Goal: Task Accomplishment & Management: Use online tool/utility

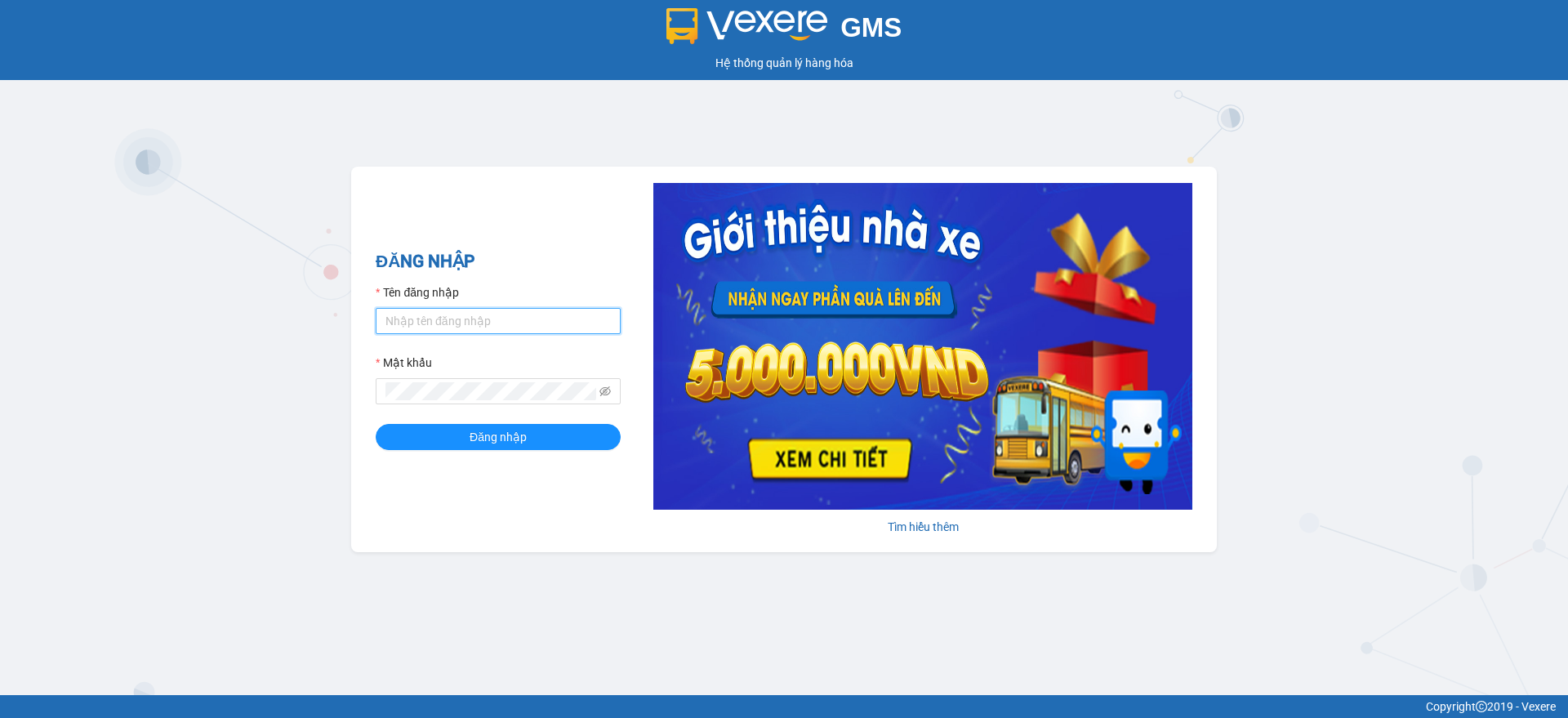
click at [464, 322] on input "Tên đăng nhập" at bounding box center [498, 321] width 245 height 26
type input "dien.hao"
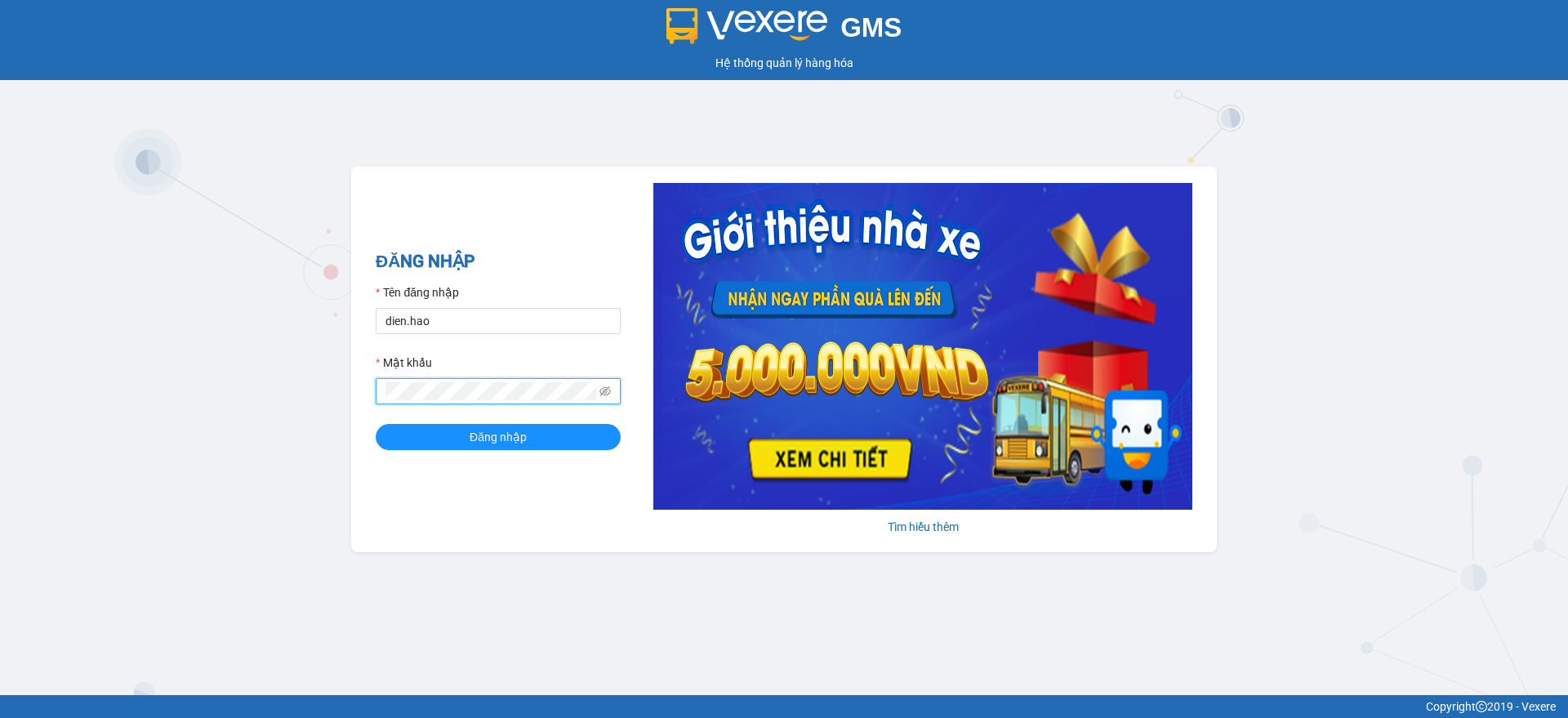
click at [376, 424] on button "Đăng nhập" at bounding box center [498, 437] width 245 height 26
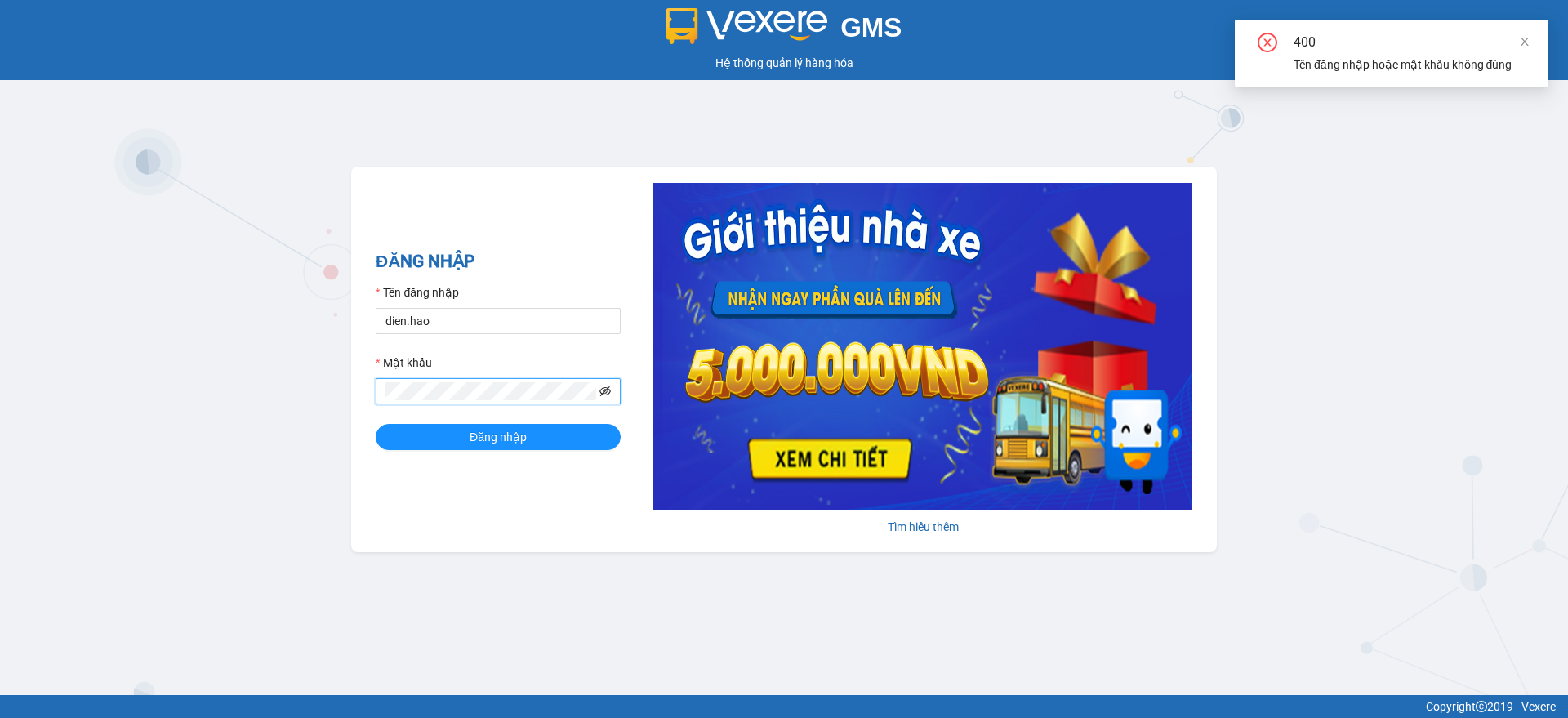
click at [605, 393] on icon "eye-invisible" at bounding box center [605, 392] width 11 height 11
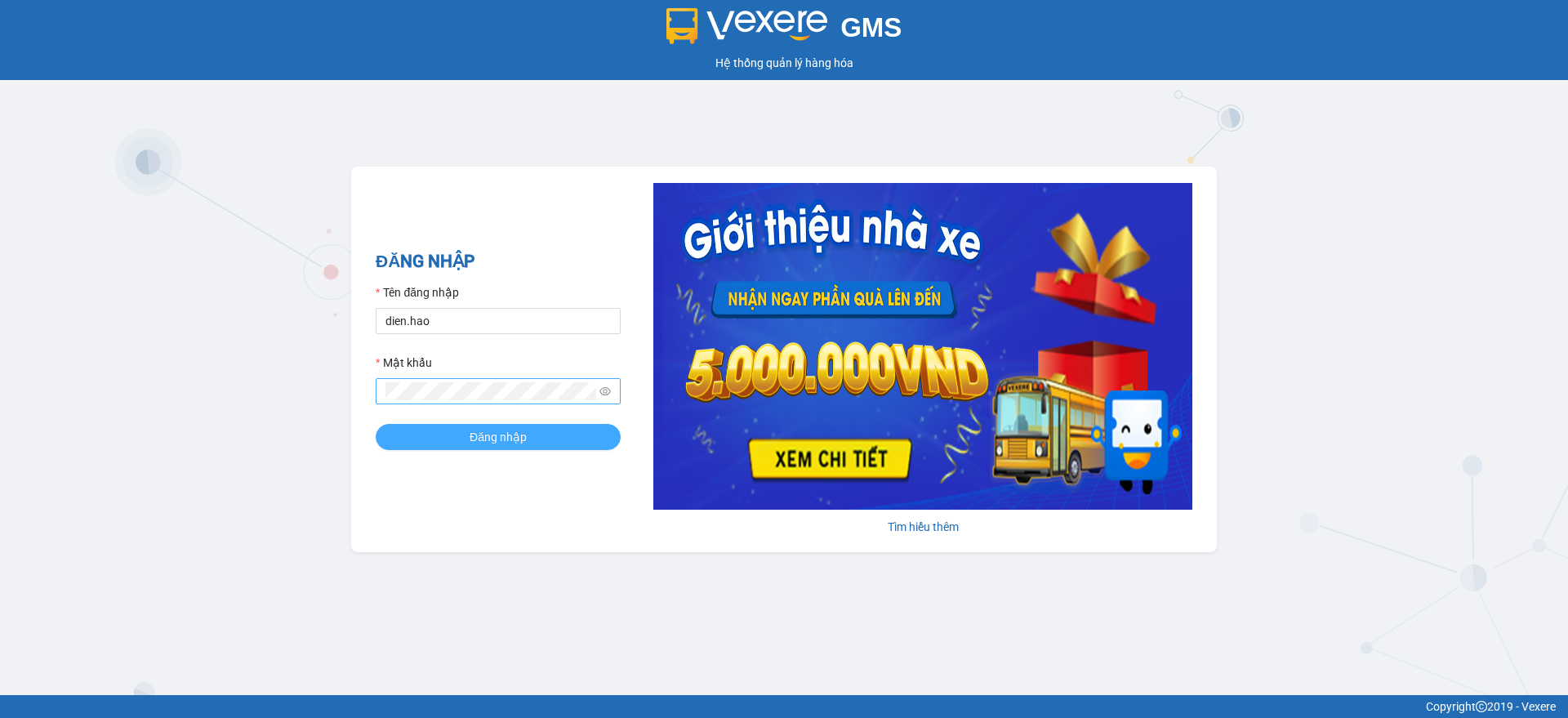
click at [541, 426] on button "Đăng nhập" at bounding box center [498, 437] width 245 height 26
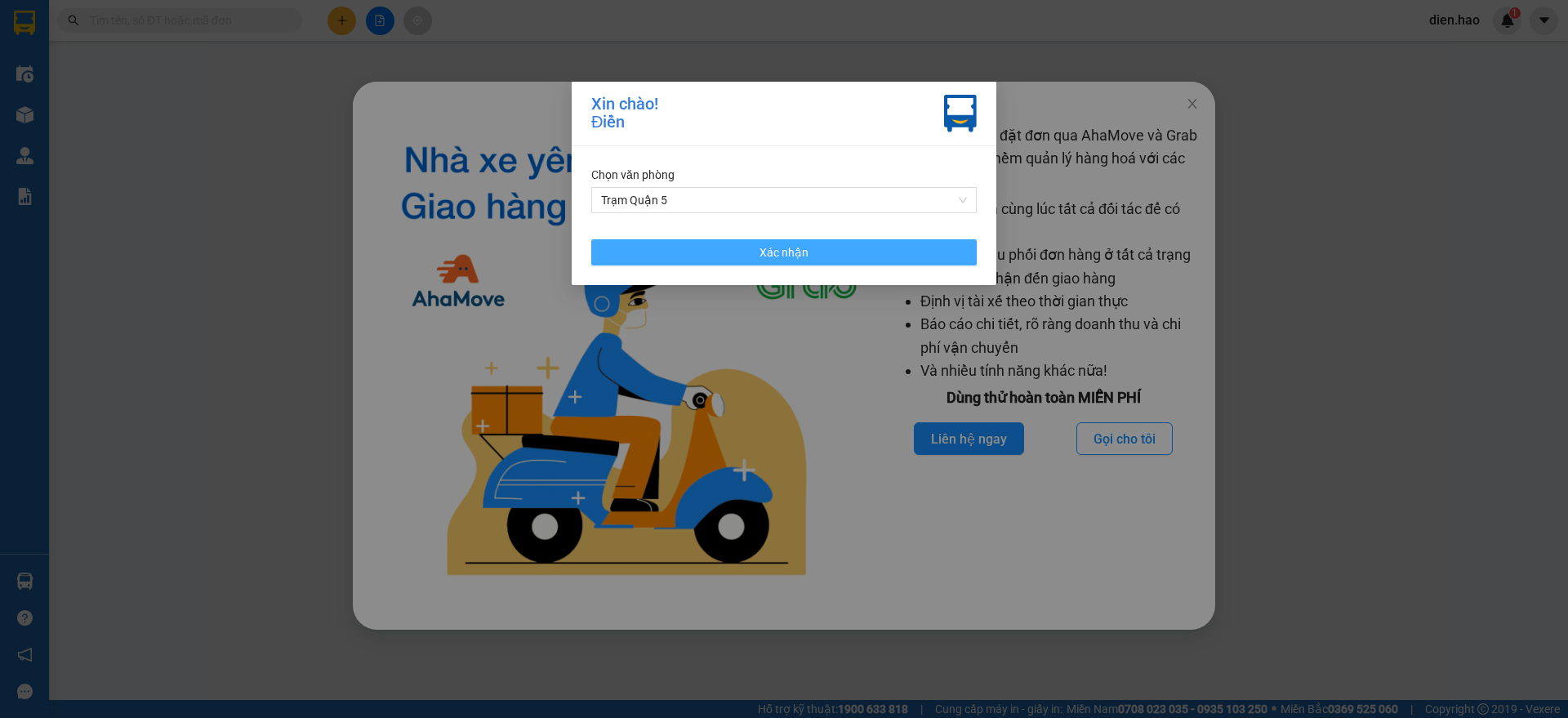
drag, startPoint x: 815, startPoint y: 234, endPoint x: 820, endPoint y: 245, distance: 12.1
click at [816, 236] on div "Chọn văn phòng Trạm Quận 5 Xác nhận" at bounding box center [784, 215] width 425 height 139
click at [827, 254] on button "Xác nhận" at bounding box center [784, 252] width 386 height 26
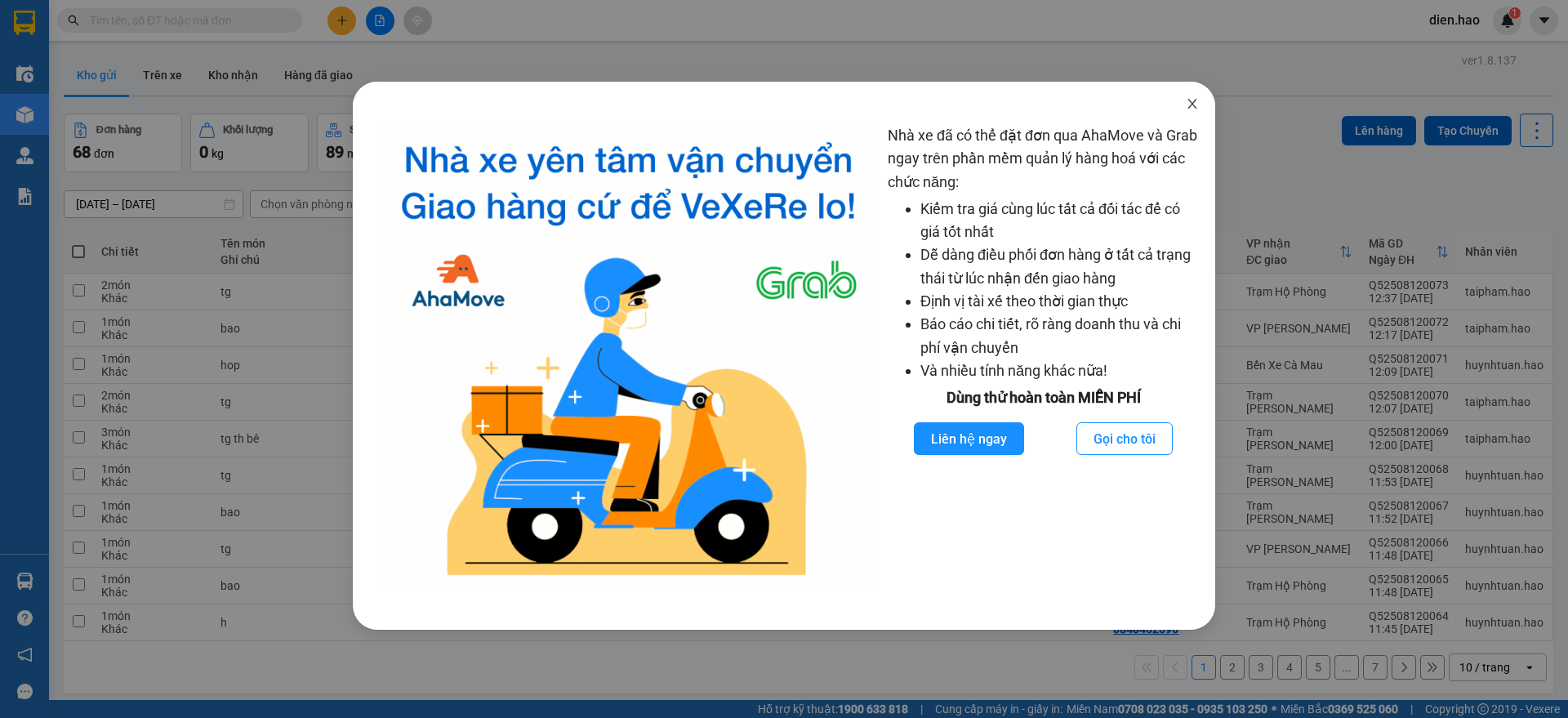
click at [1192, 98] on icon "close" at bounding box center [1192, 104] width 13 height 13
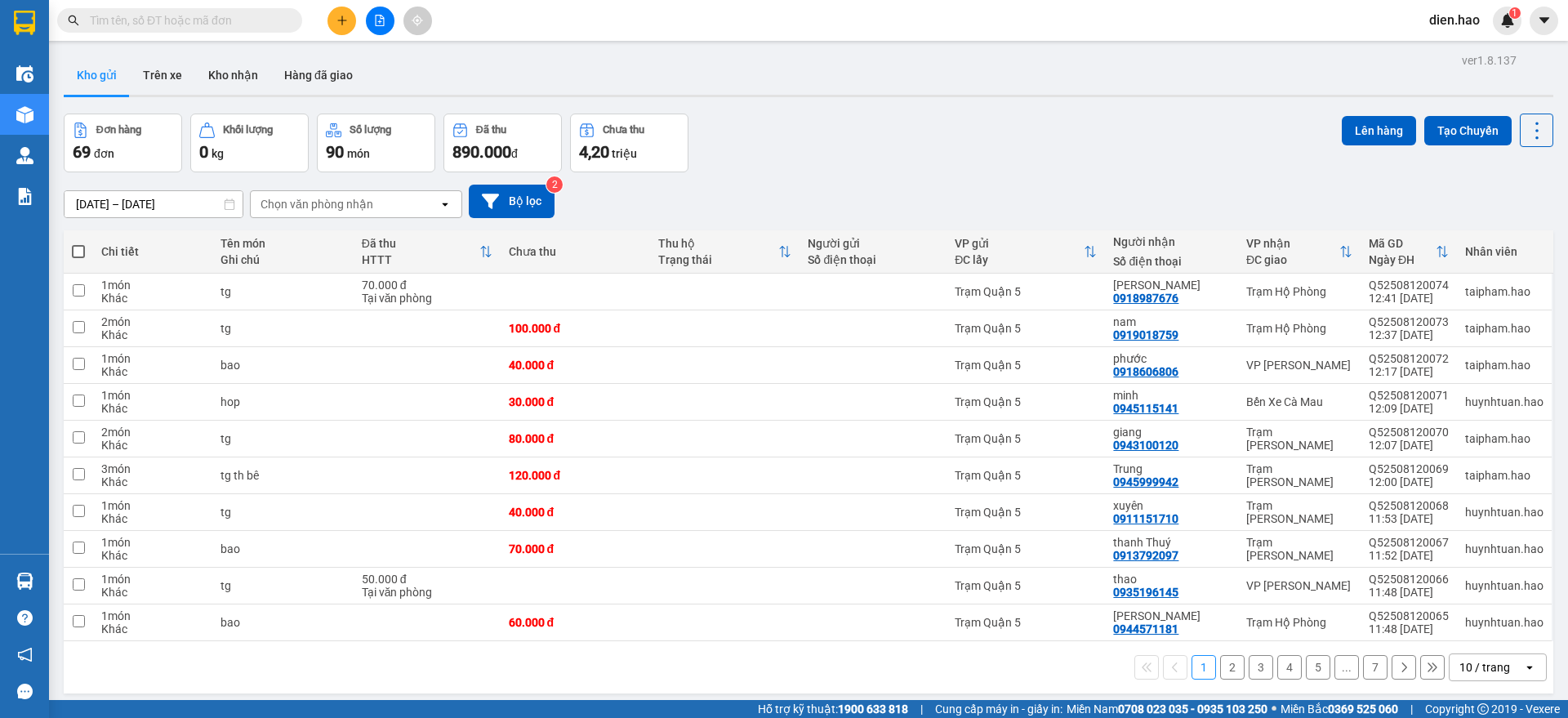
click at [259, 22] on input "text" at bounding box center [186, 20] width 192 height 18
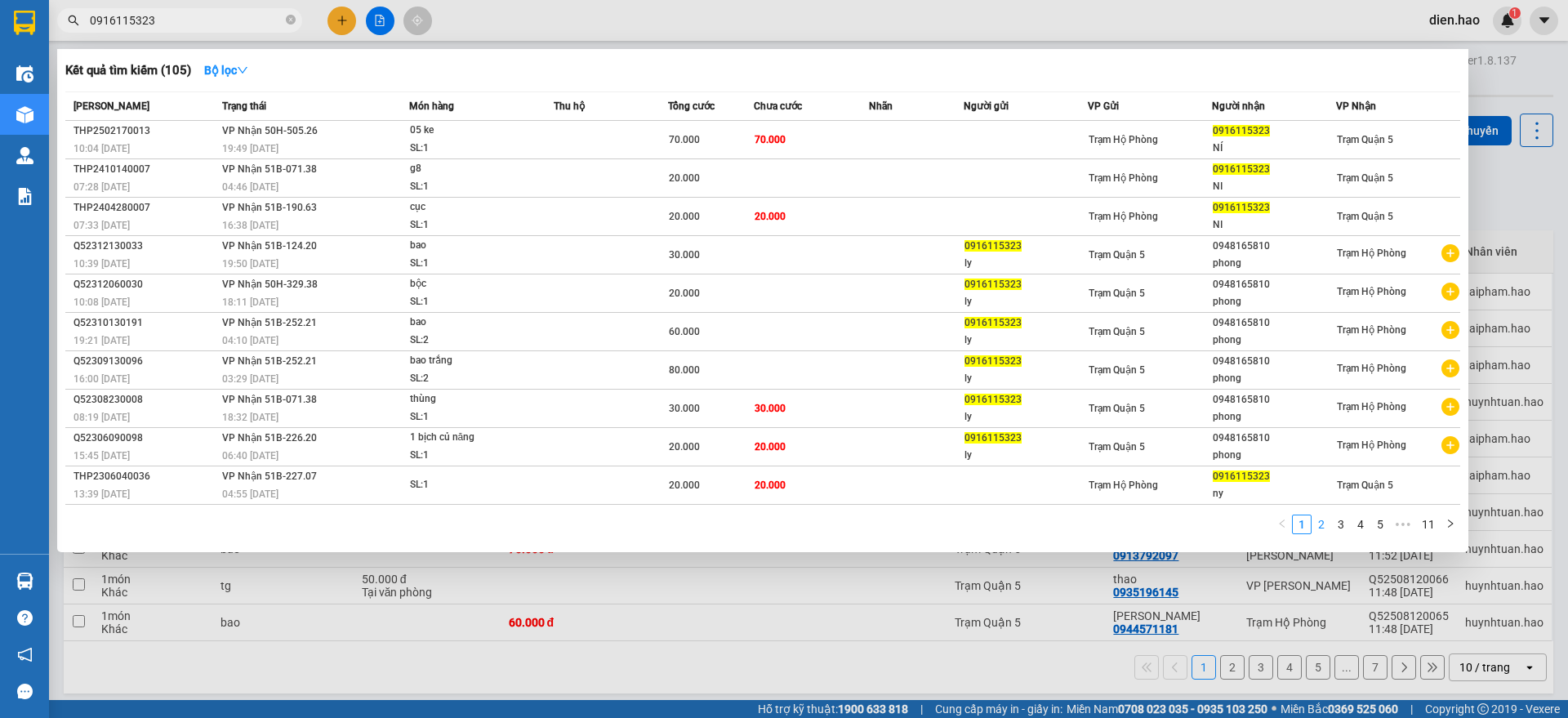
type input "0916115323"
click at [1327, 525] on link "2" at bounding box center [1321, 525] width 18 height 18
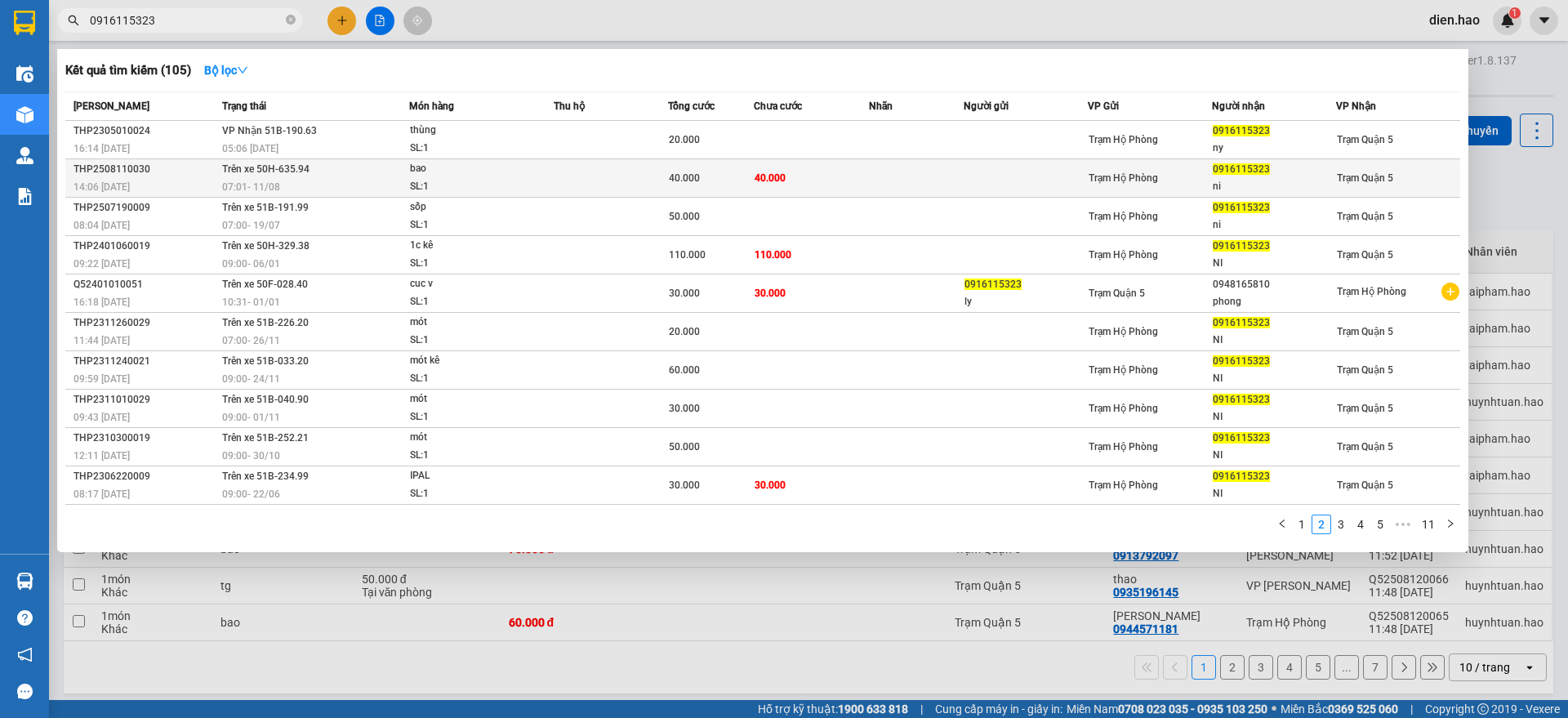
click at [837, 164] on td "40.000" at bounding box center [810, 178] width 114 height 38
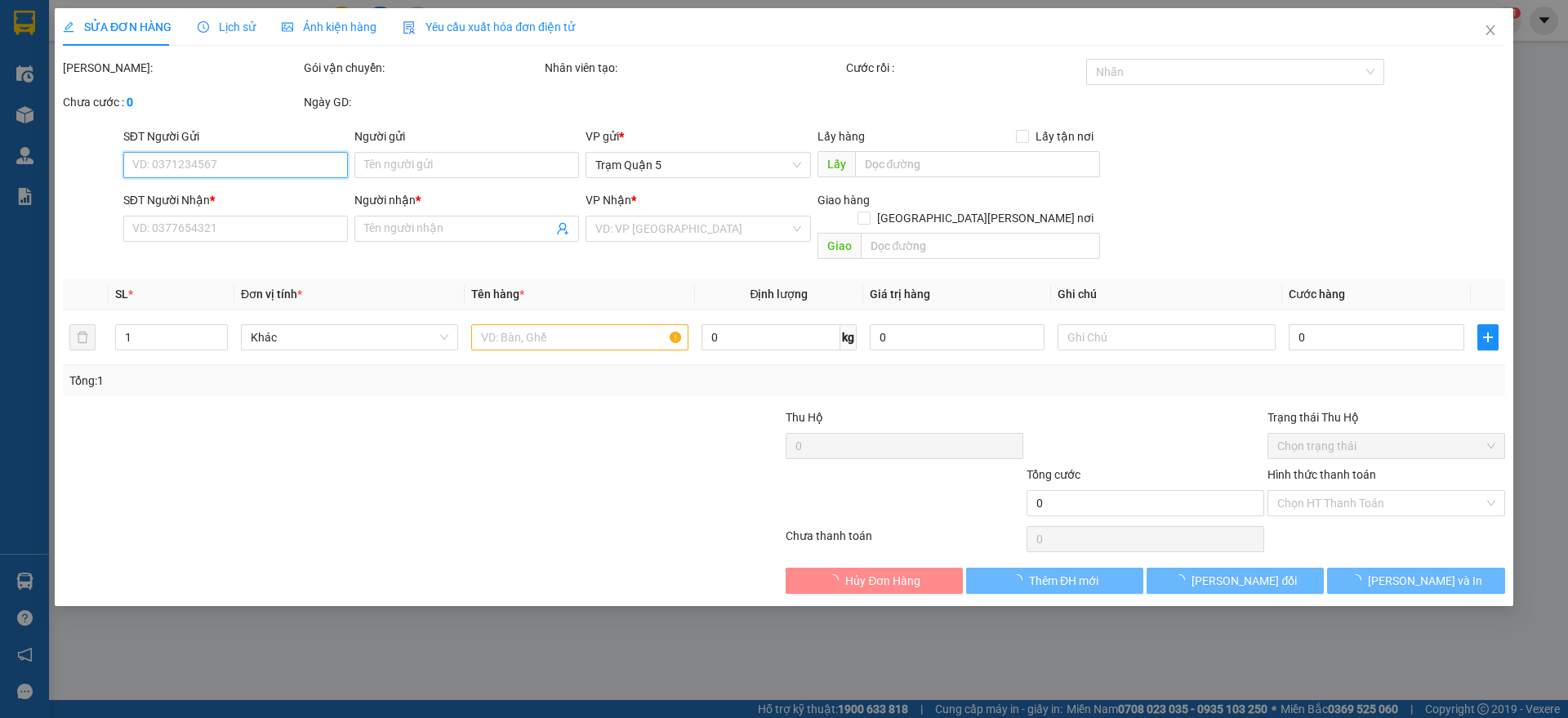
type input "0916115323"
type input "ni"
type input "40.000"
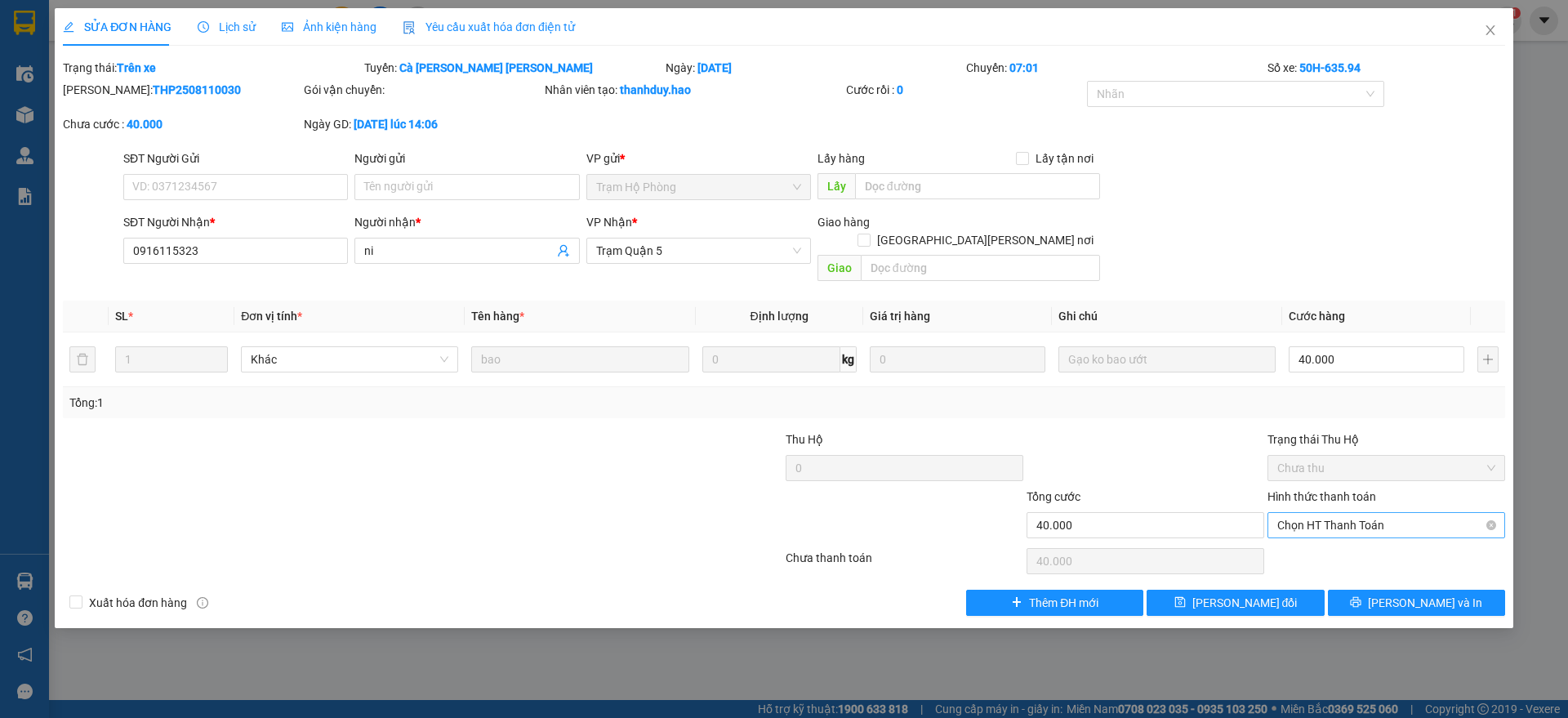
drag, startPoint x: 1325, startPoint y: 482, endPoint x: 1324, endPoint y: 501, distance: 19.0
click at [1325, 490] on label "Hình thức thanh toán" at bounding box center [1322, 497] width 109 height 13
click at [1325, 513] on input "Hình thức thanh toán" at bounding box center [1380, 526] width 207 height 25
drag, startPoint x: 1324, startPoint y: 501, endPoint x: 1322, endPoint y: 510, distance: 9.2
click at [1324, 513] on span "Chọn HT Thanh Toán" at bounding box center [1386, 526] width 218 height 25
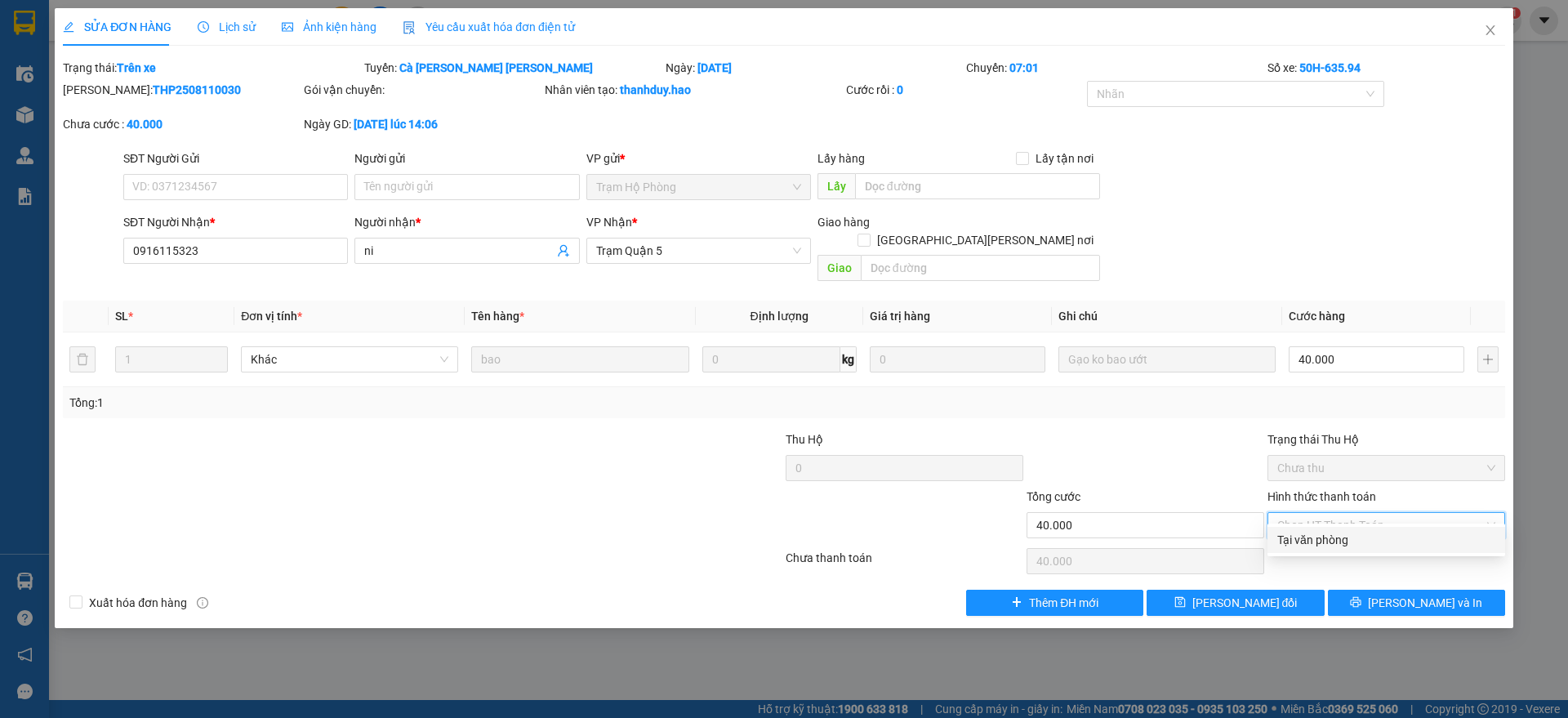
drag, startPoint x: 1317, startPoint y: 538, endPoint x: 1174, endPoint y: 552, distance: 143.7
click at [1306, 538] on div "Tại văn phòng" at bounding box center [1386, 540] width 218 height 18
type input "0"
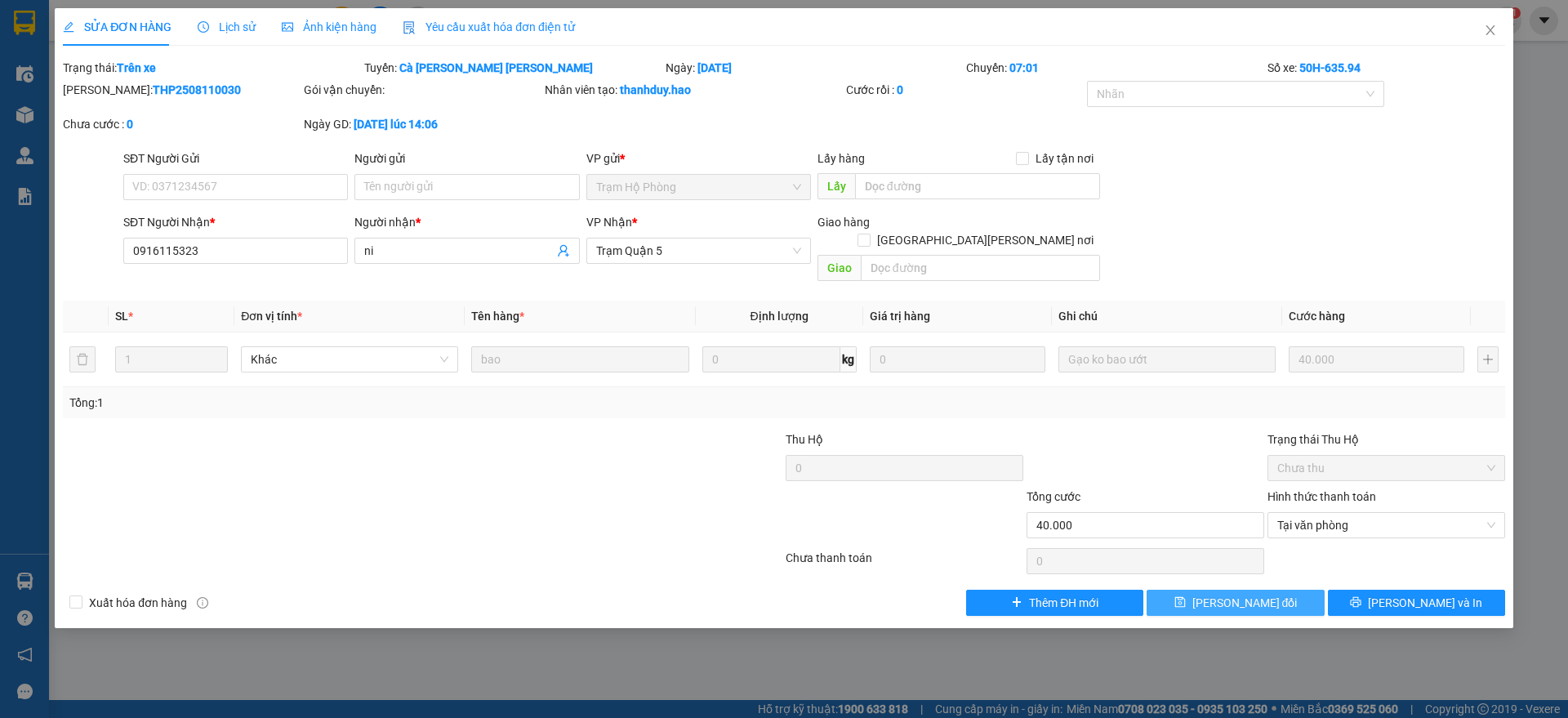
drag, startPoint x: 1184, startPoint y: 583, endPoint x: 1310, endPoint y: 527, distance: 137.9
click at [1187, 590] on button "[PERSON_NAME] đổi" at bounding box center [1234, 602] width 177 height 26
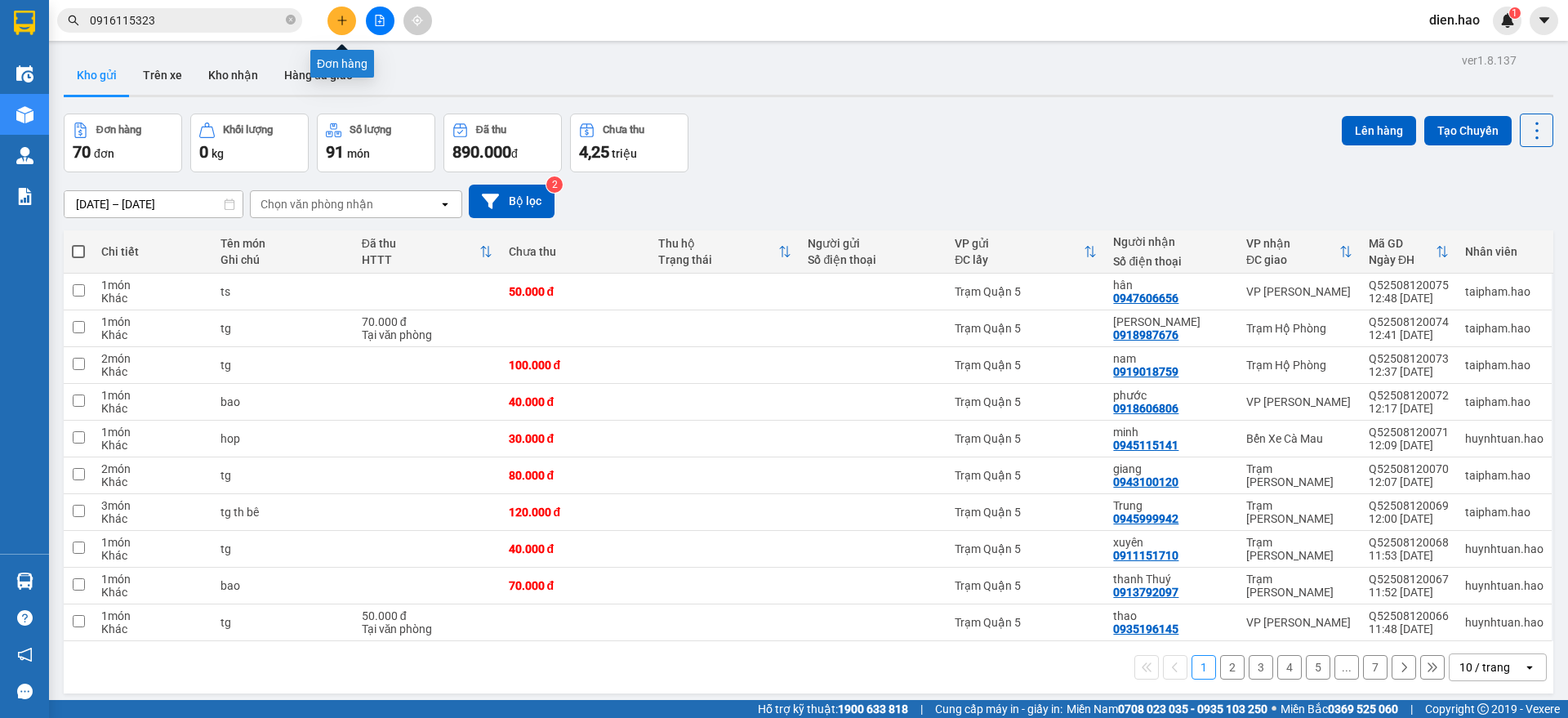
click at [341, 25] on icon "plus" at bounding box center [342, 20] width 11 height 11
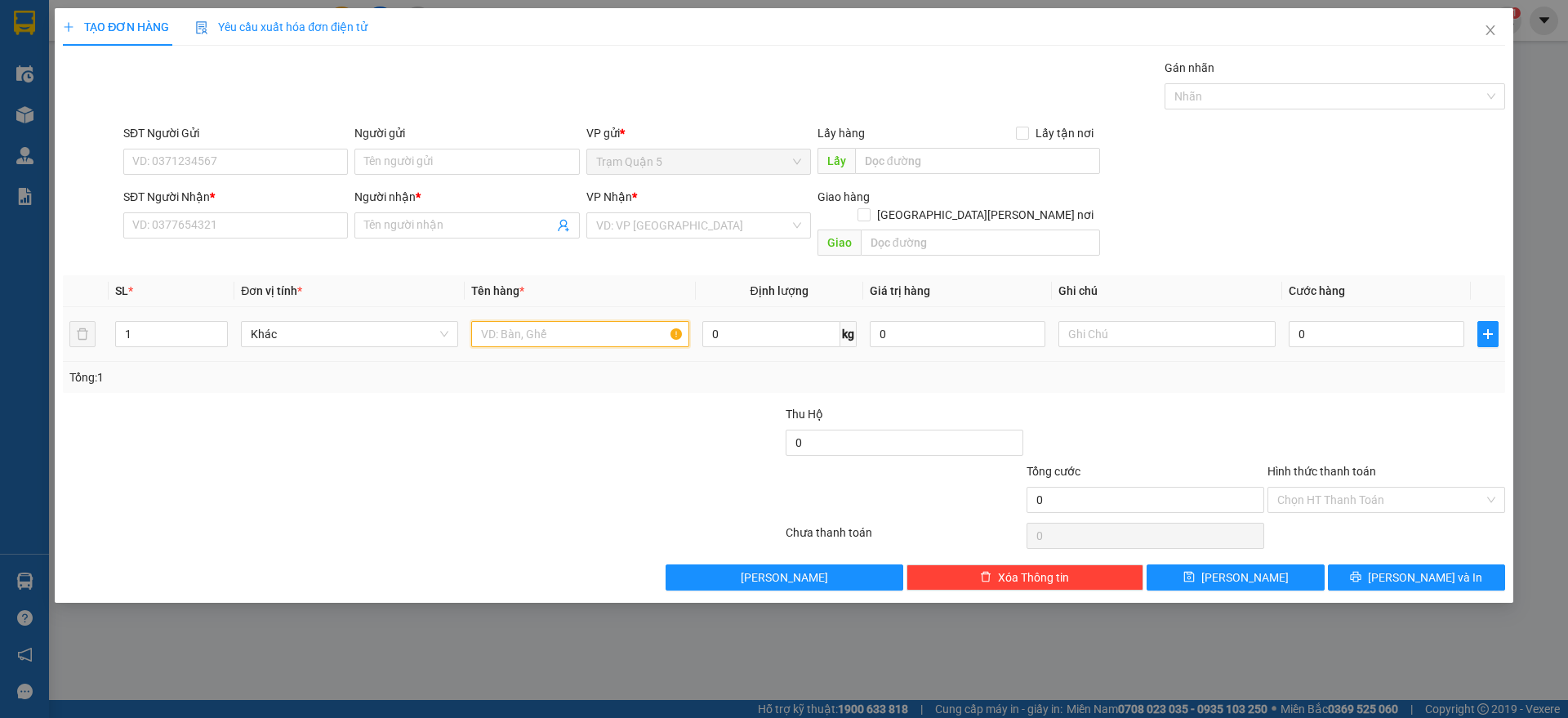
click at [560, 325] on input "text" at bounding box center [579, 333] width 217 height 26
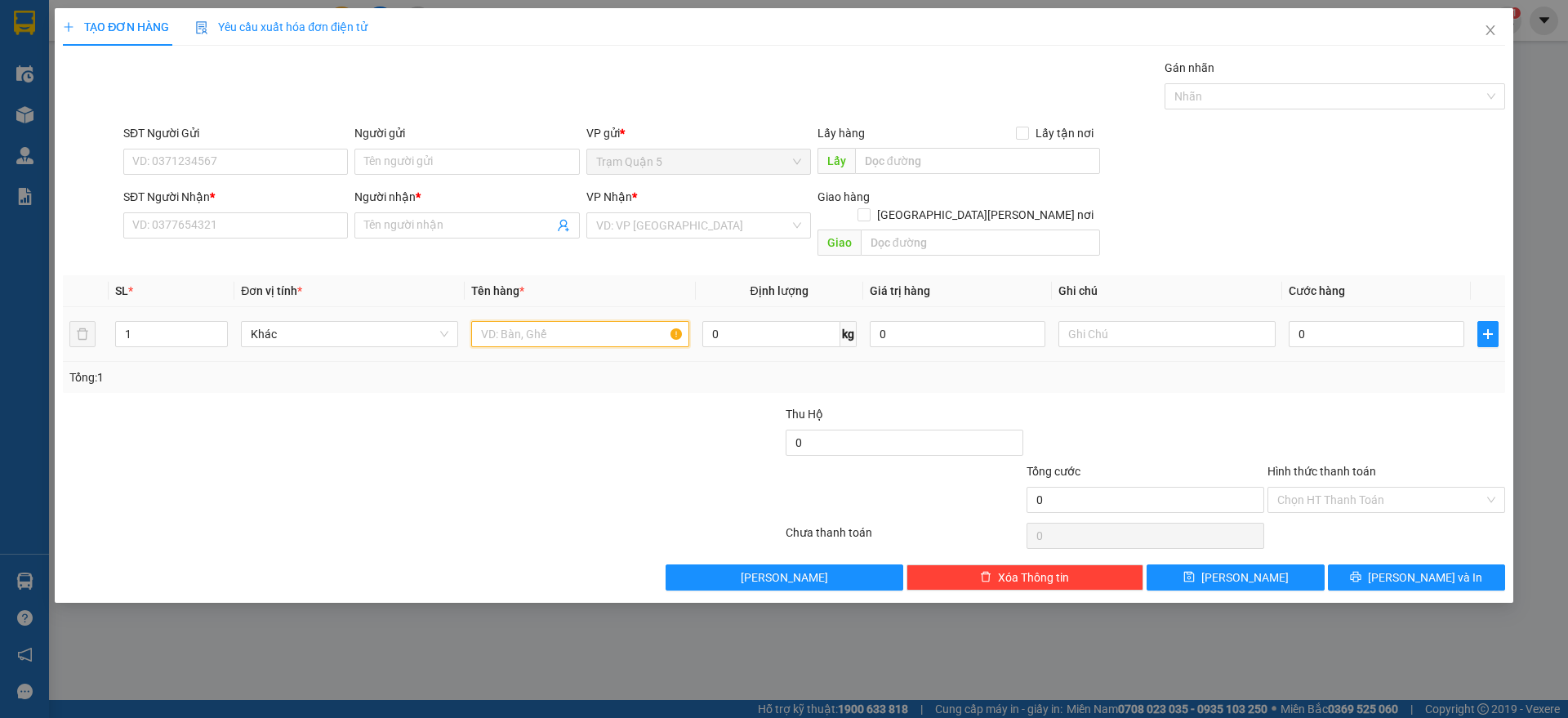
click at [559, 323] on input "text" at bounding box center [579, 333] width 217 height 26
click at [559, 322] on input "text" at bounding box center [579, 333] width 217 height 26
click at [558, 321] on input "text" at bounding box center [579, 333] width 217 height 26
click at [548, 321] on input "text" at bounding box center [579, 333] width 217 height 26
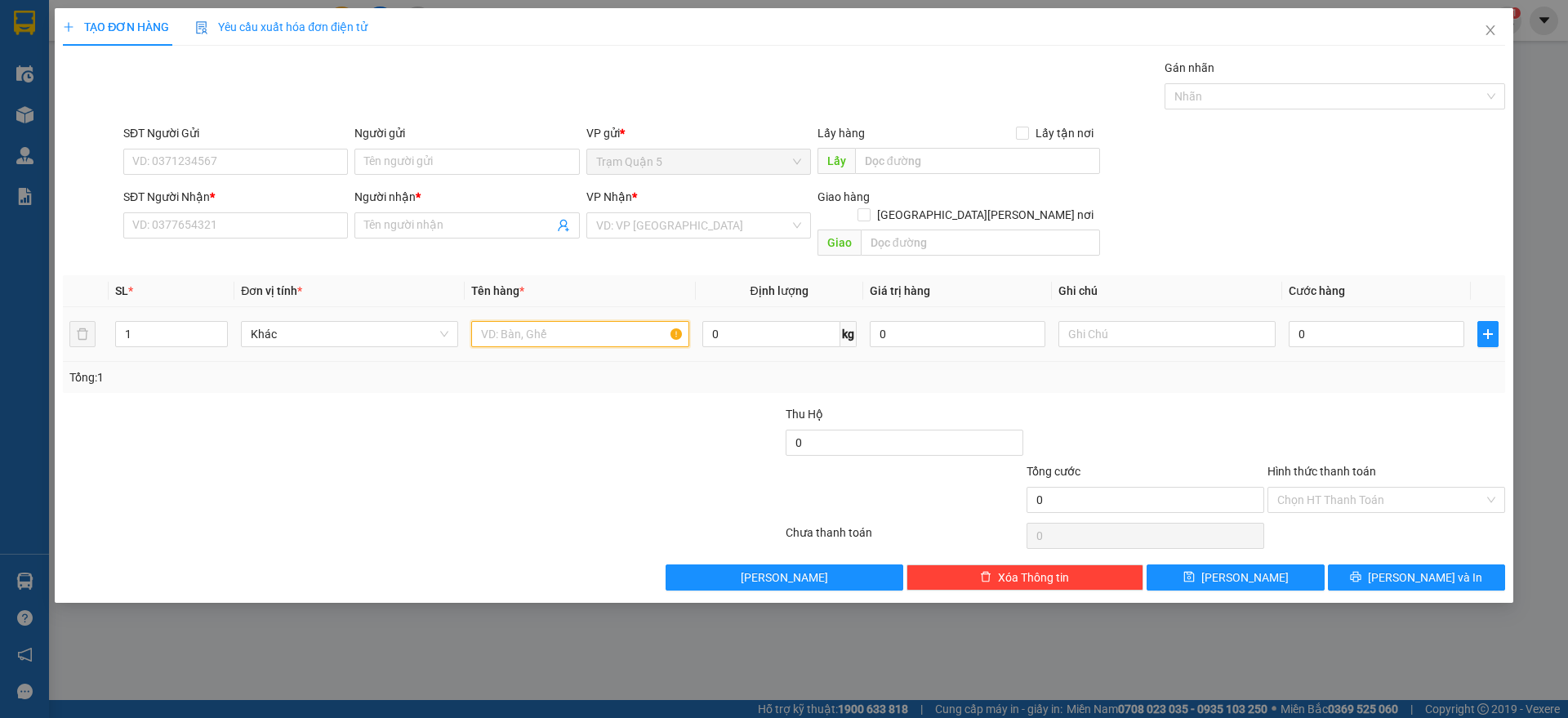
click at [545, 321] on input "text" at bounding box center [579, 333] width 217 height 26
drag, startPoint x: 545, startPoint y: 304, endPoint x: 555, endPoint y: 315, distance: 14.9
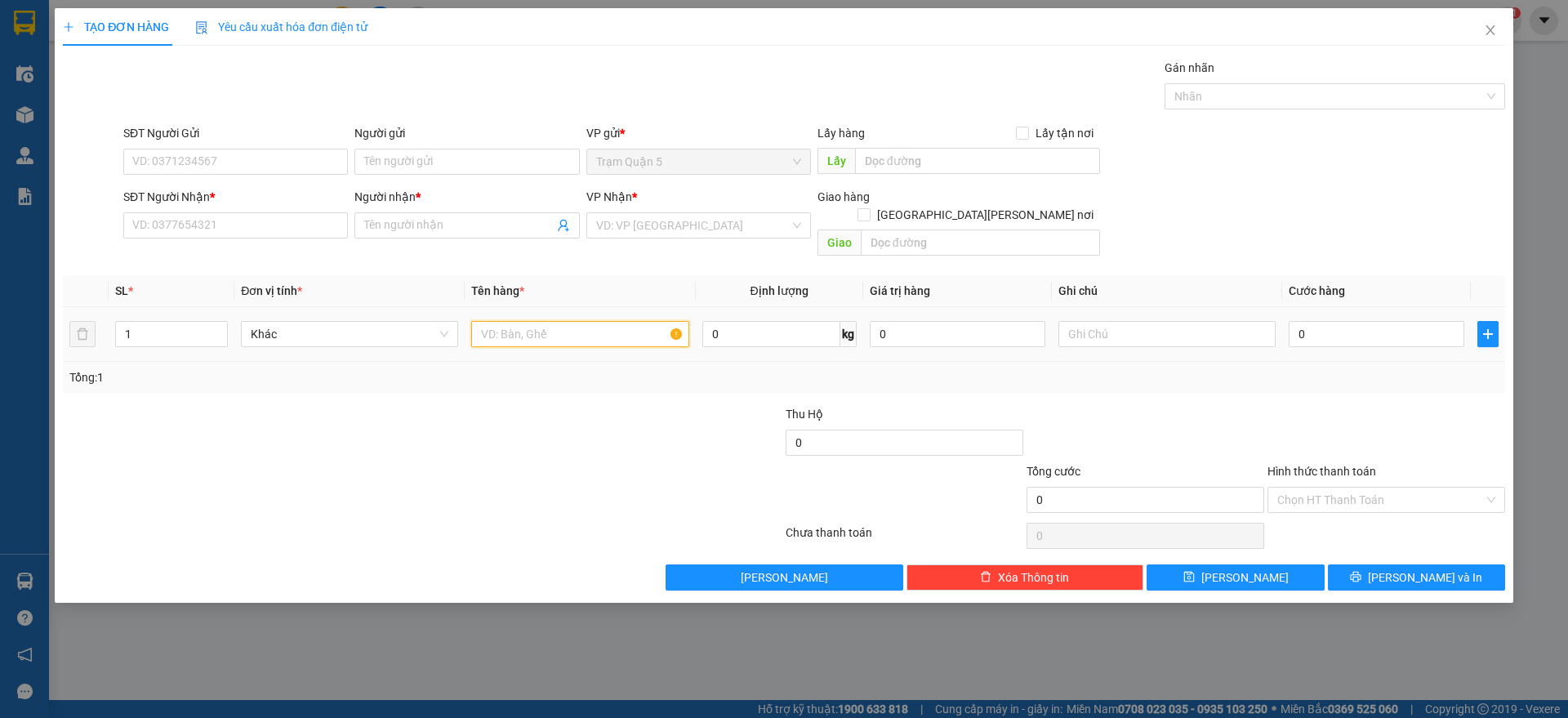
click at [555, 321] on input "text" at bounding box center [579, 333] width 217 height 26
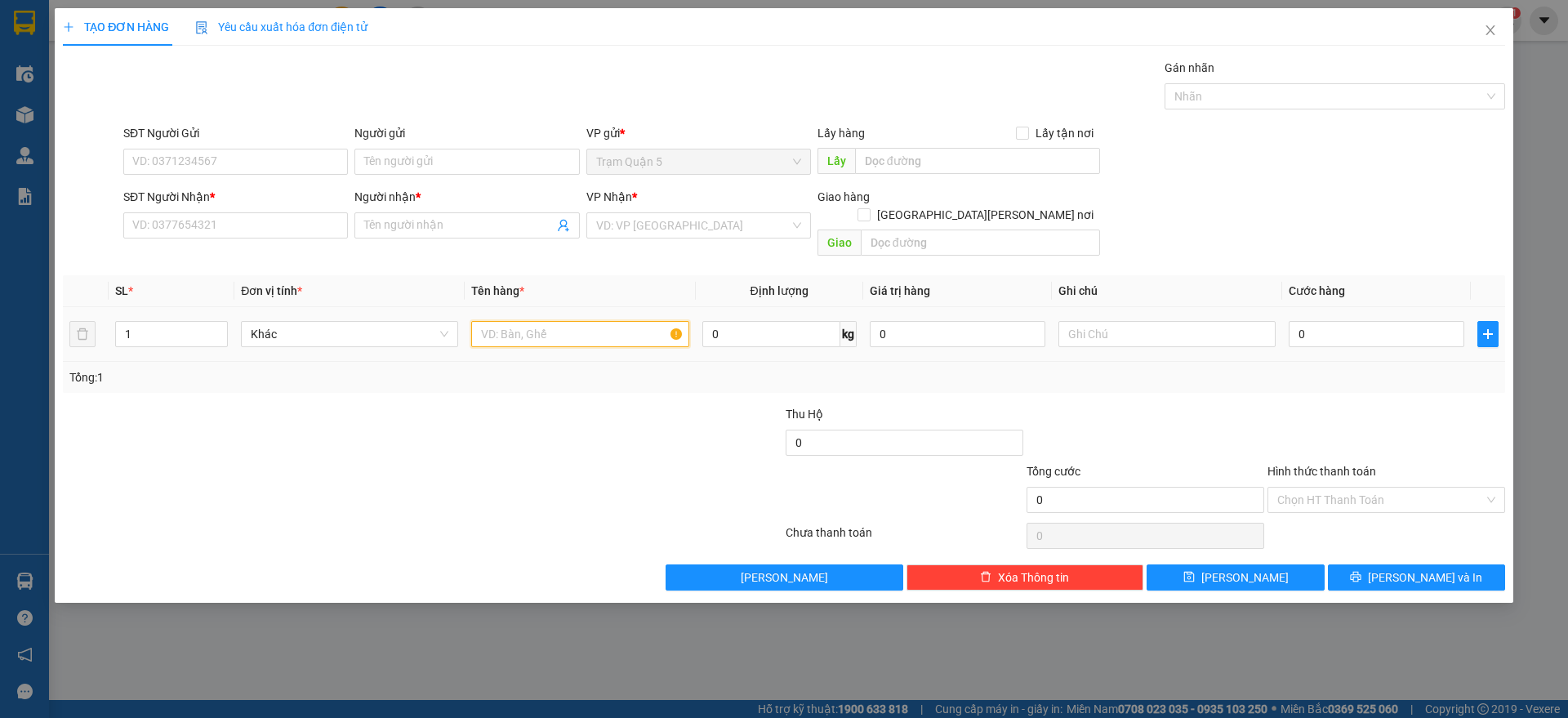
click at [555, 321] on input "text" at bounding box center [579, 333] width 217 height 26
click at [556, 321] on input "text" at bounding box center [579, 333] width 217 height 26
click at [1495, 35] on span "Close" at bounding box center [1491, 32] width 46 height 46
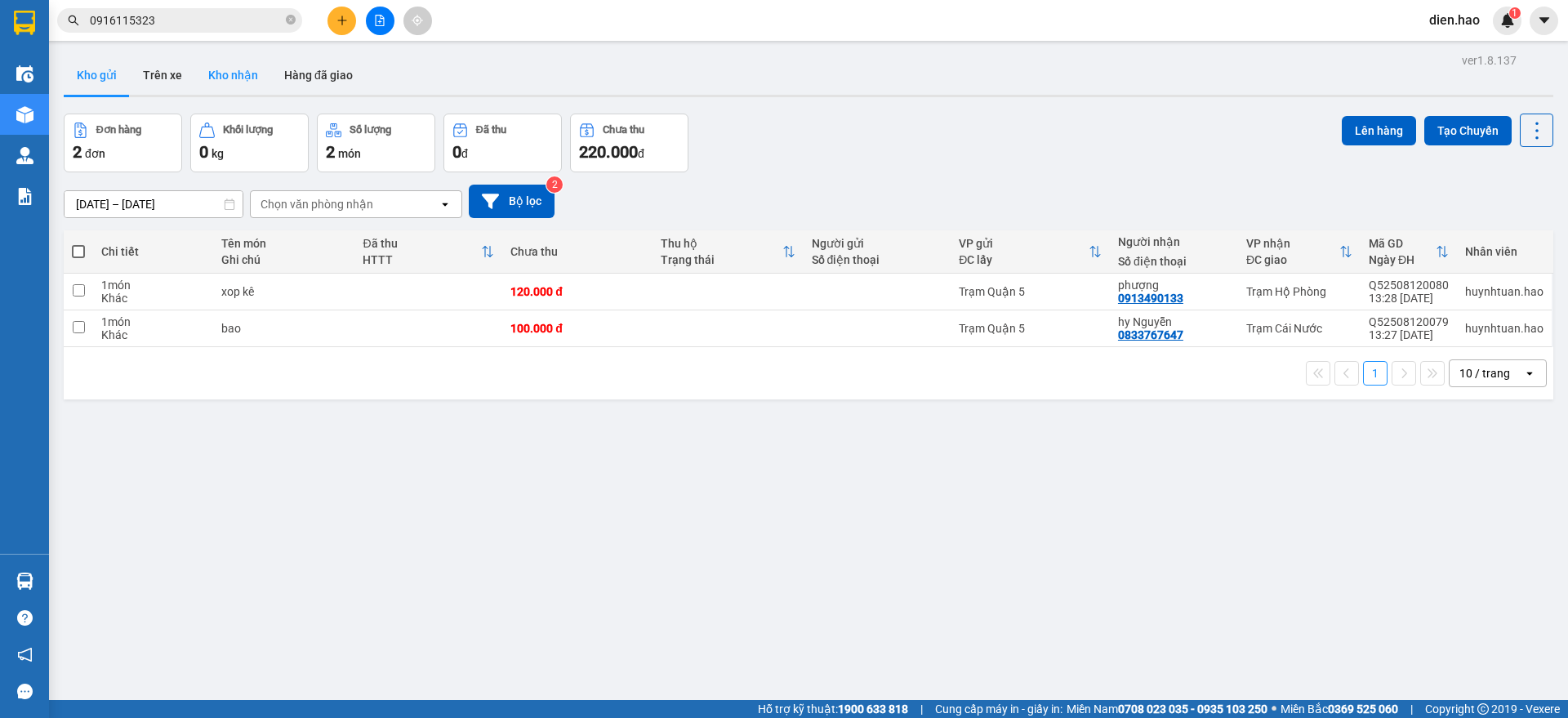
click at [249, 79] on button "Kho nhận" at bounding box center [232, 75] width 76 height 39
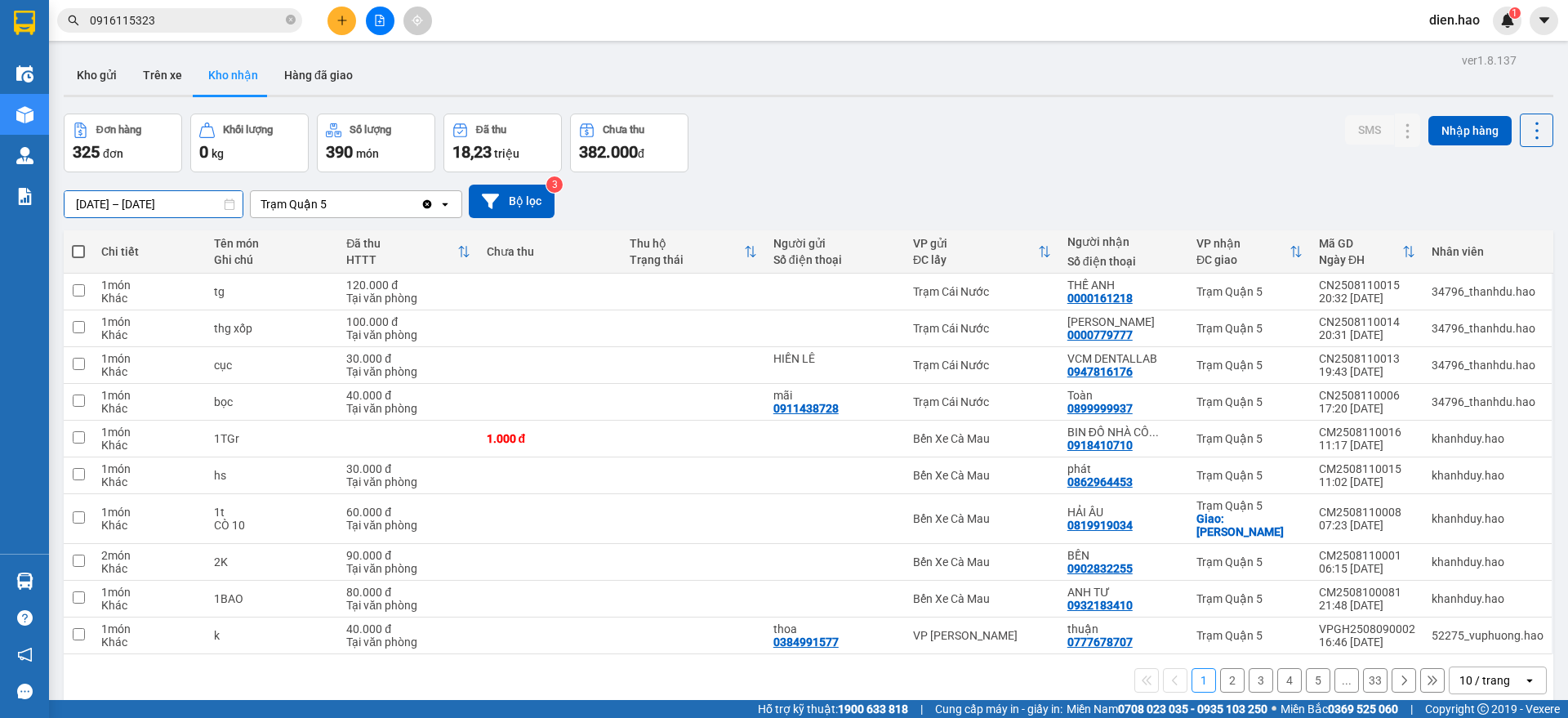
click at [179, 204] on input "[DATE] – [DATE]" at bounding box center [153, 204] width 178 height 26
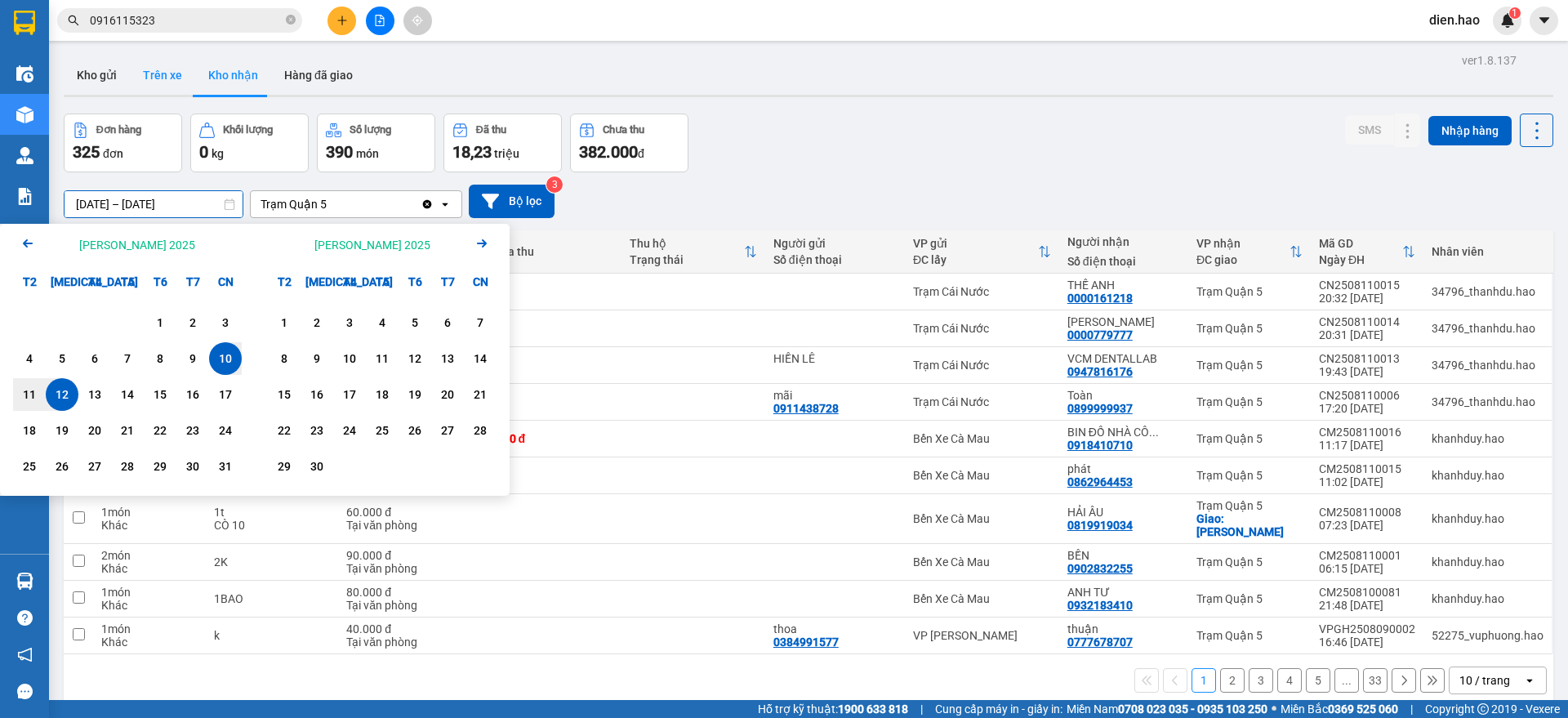
click at [147, 72] on button "Trên xe" at bounding box center [163, 75] width 65 height 39
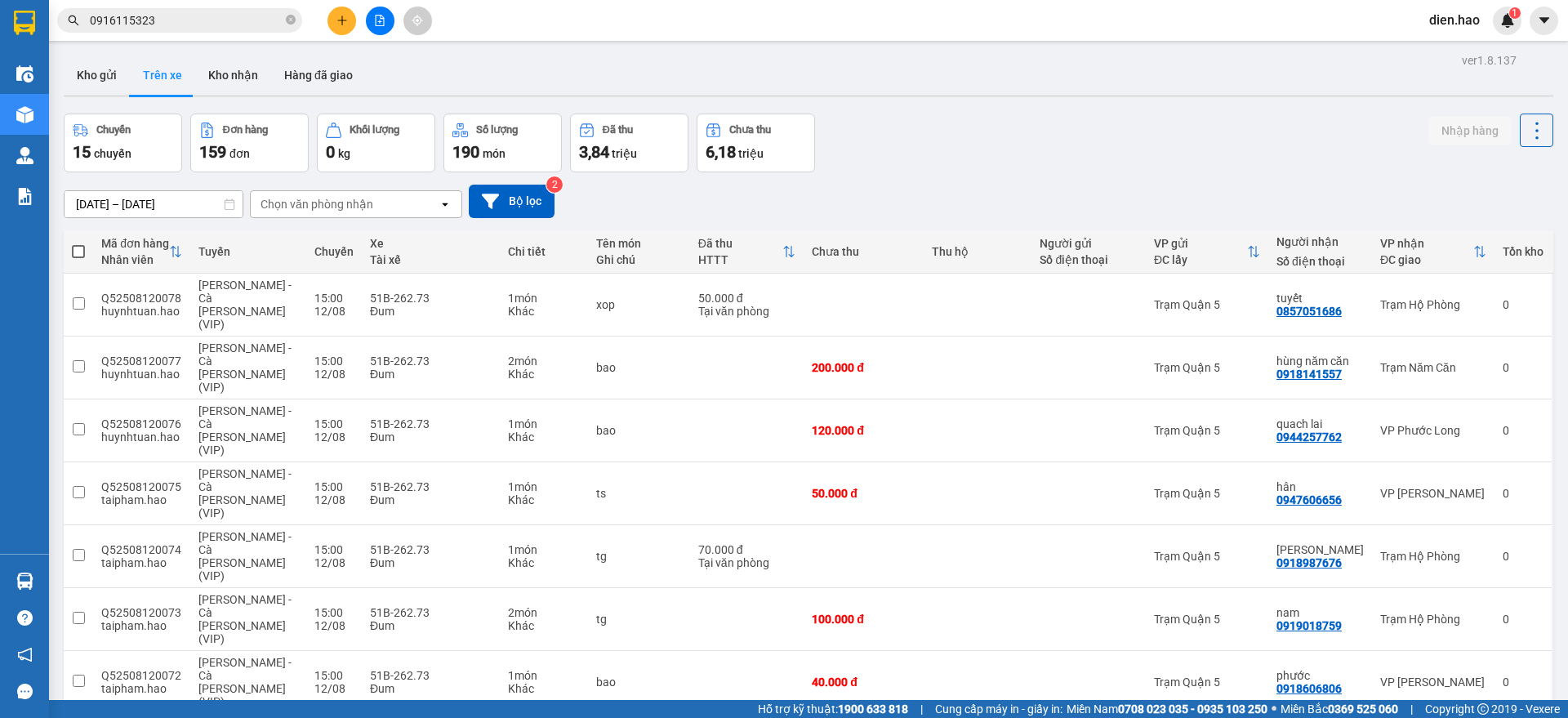
click at [310, 198] on div "Chọn văn phòng nhận" at bounding box center [317, 204] width 113 height 16
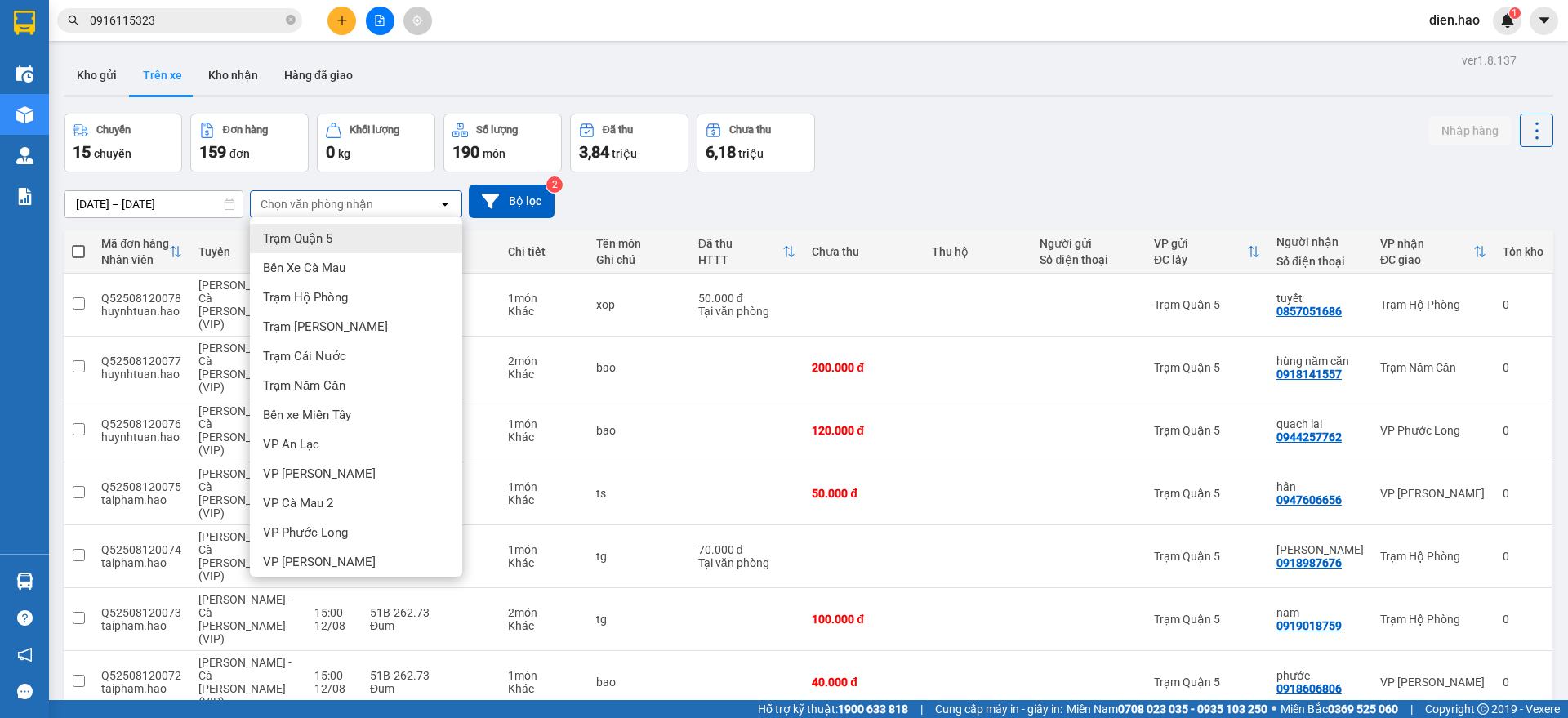
click at [342, 236] on div "Trạm Quận 5" at bounding box center [356, 238] width 212 height 30
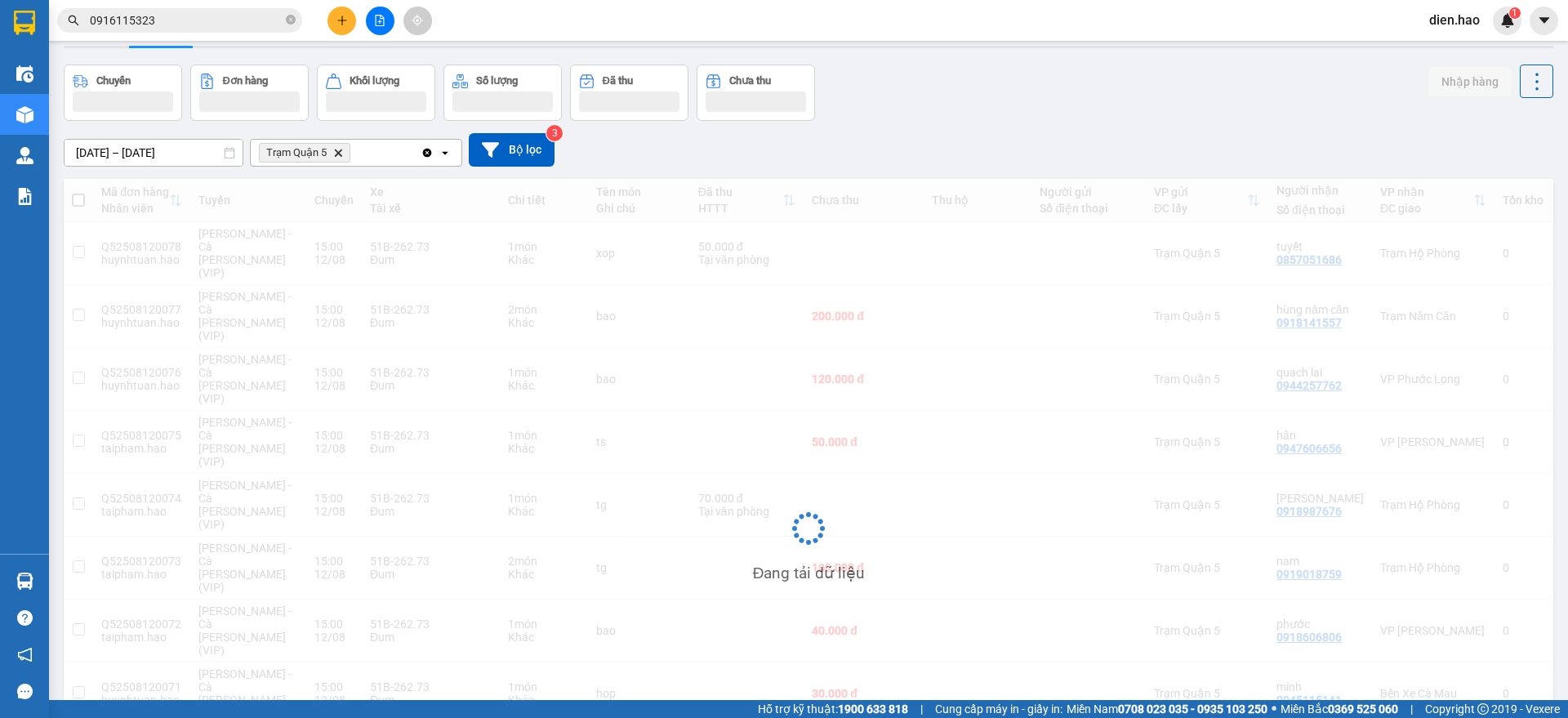
scroll to position [76, 0]
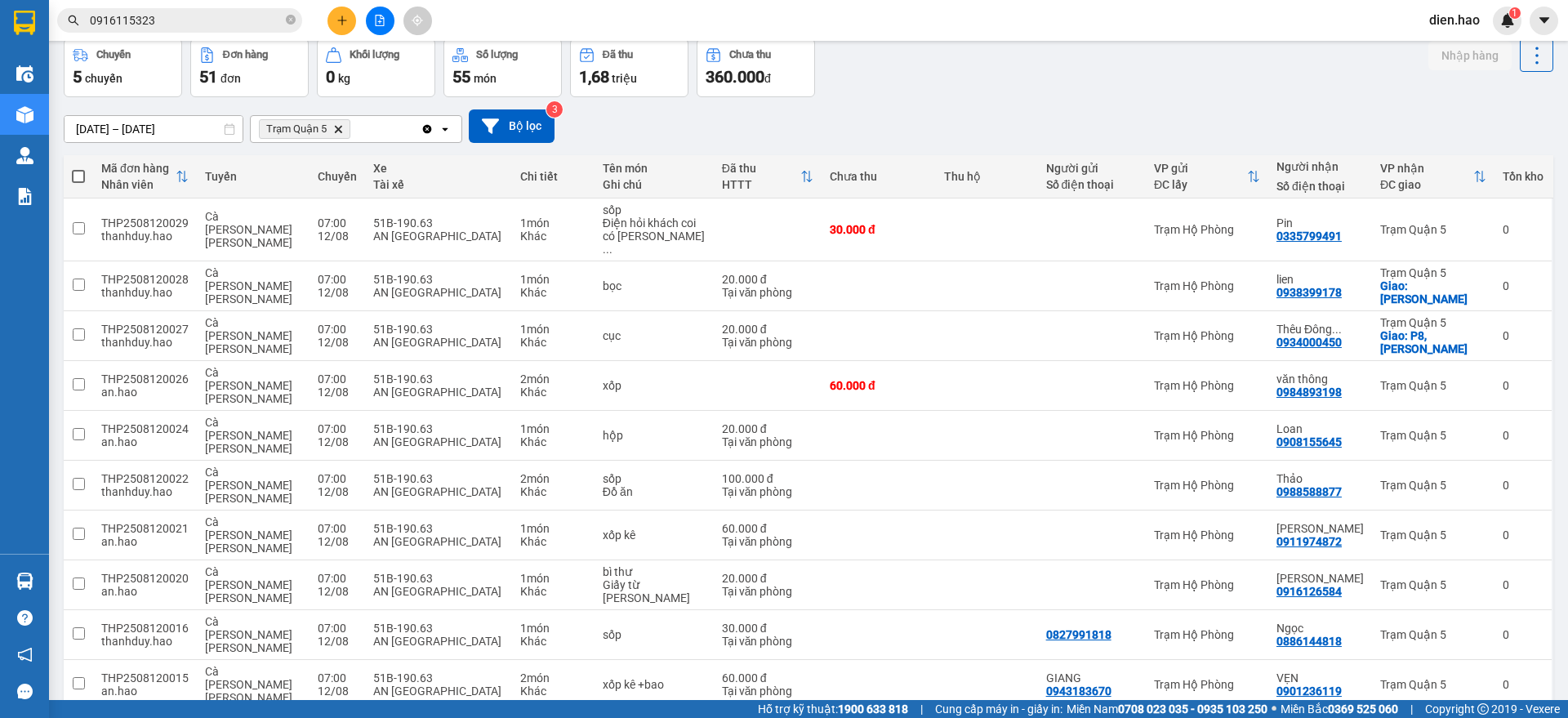
click at [1491, 589] on span "100 / trang" at bounding box center [1475, 582] width 58 height 16
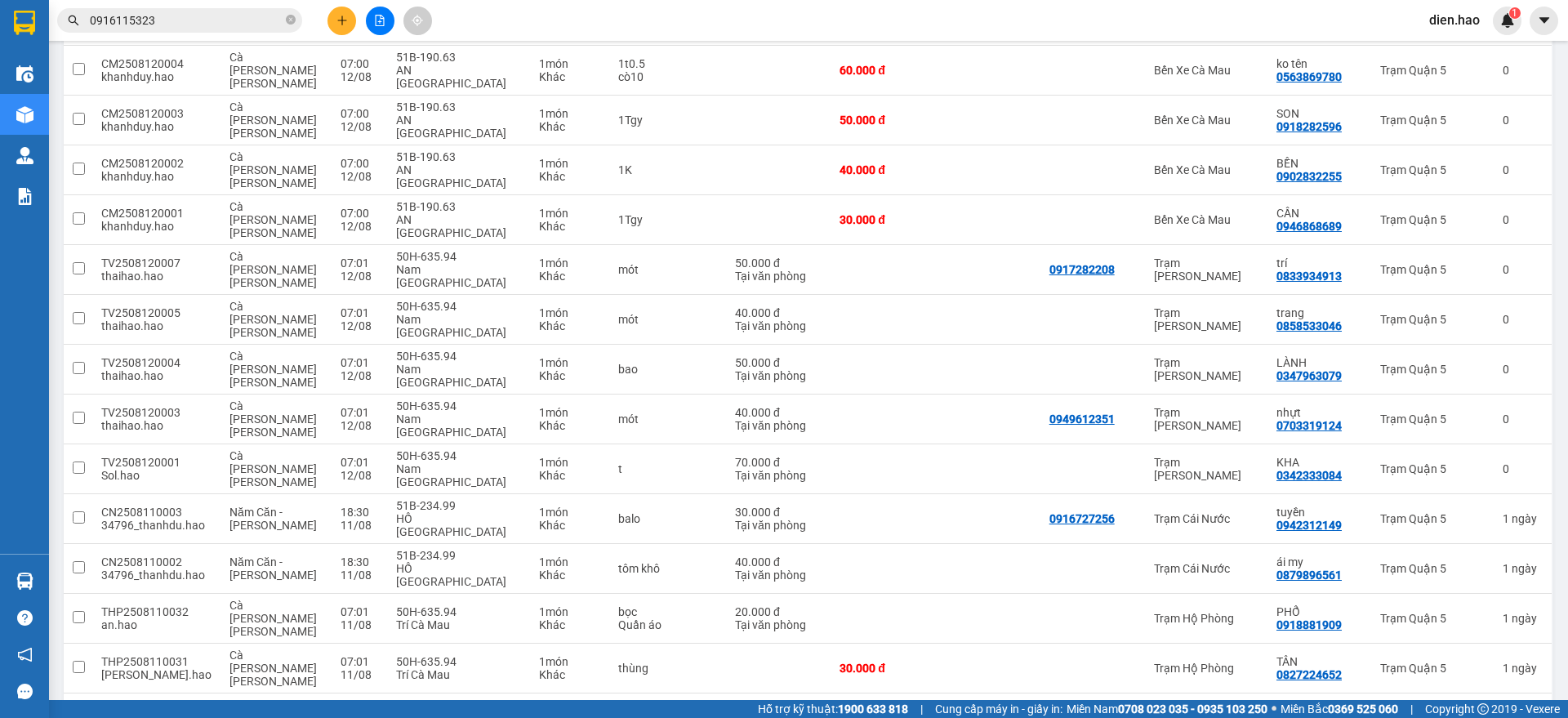
scroll to position [1555, 0]
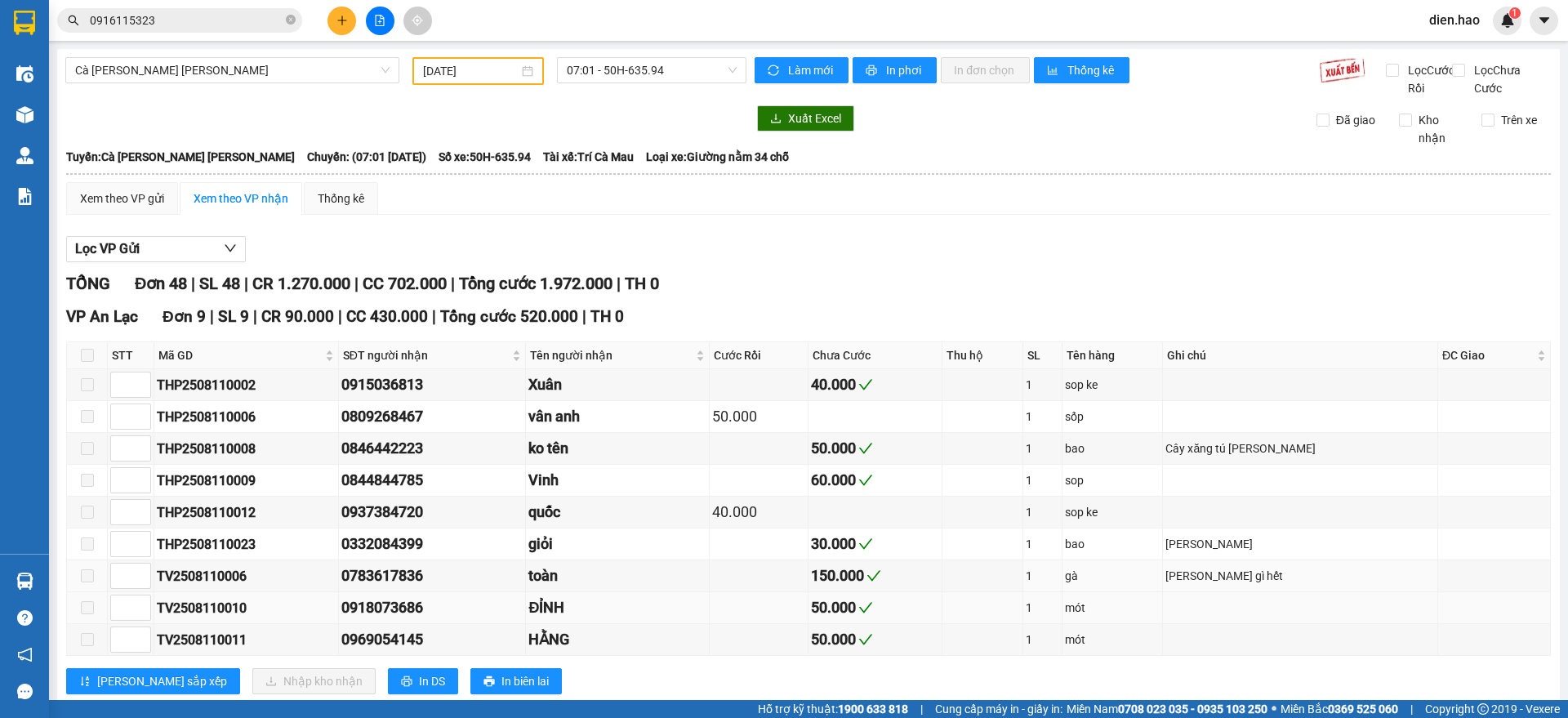
type input "[DATE]"
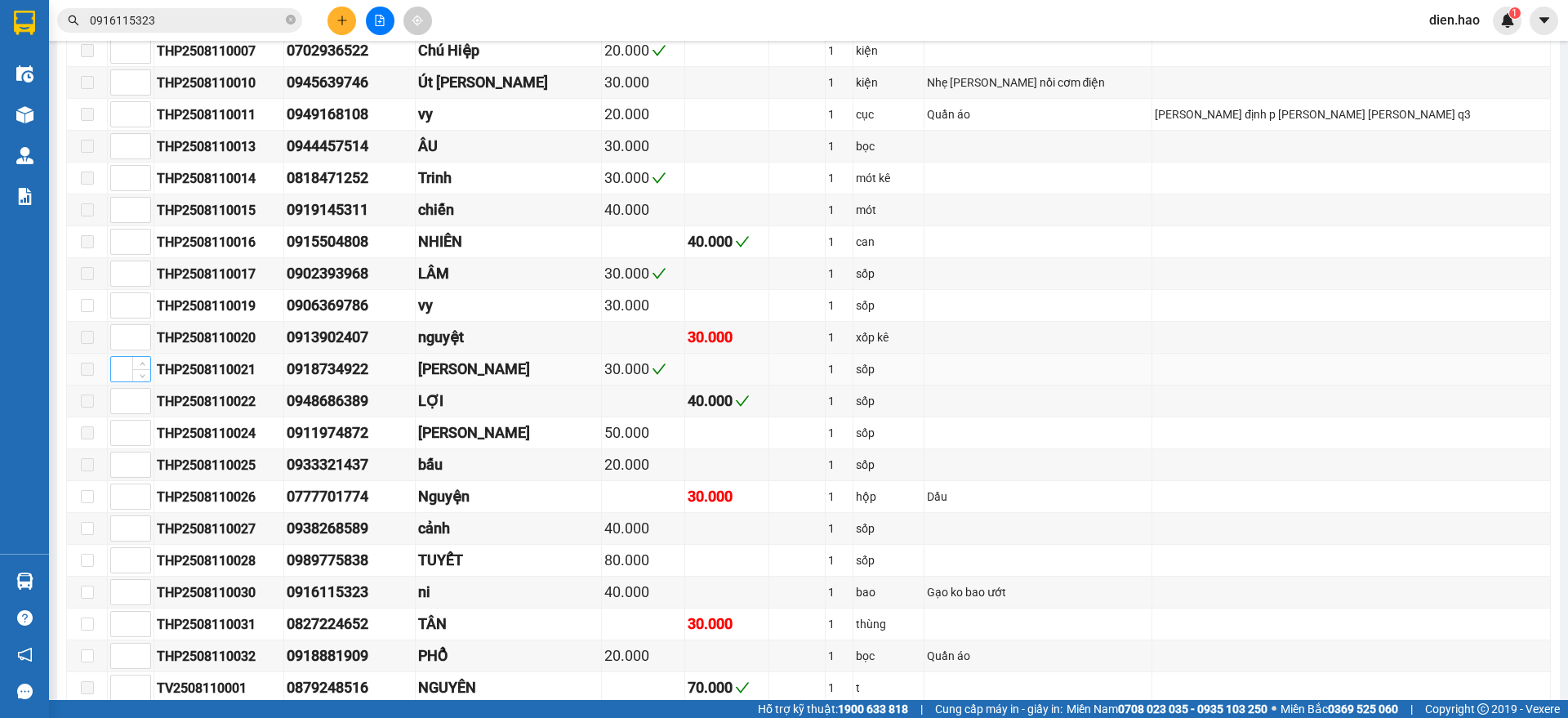
scroll to position [1021, 0]
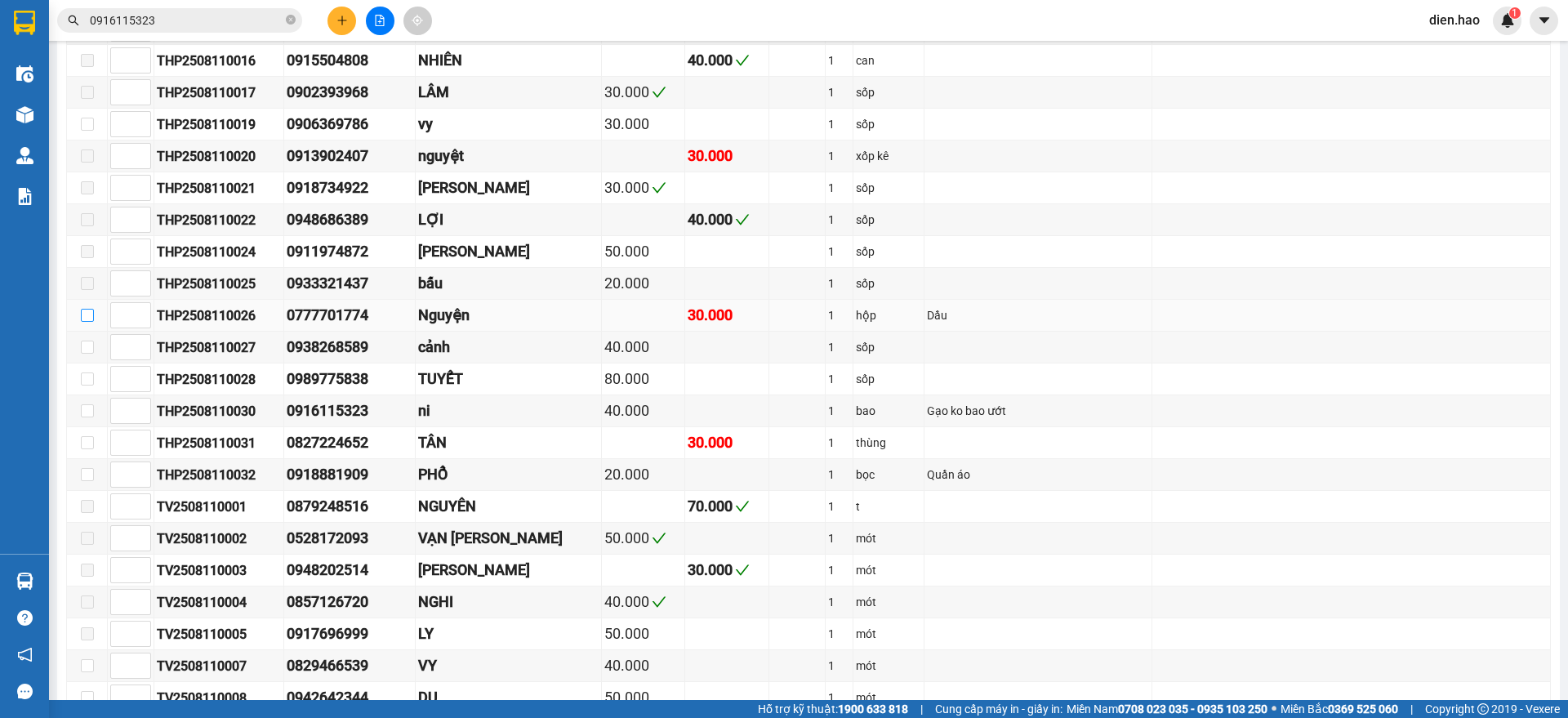
click at [83, 322] on input "checkbox" at bounding box center [87, 316] width 13 height 13
checkbox input "true"
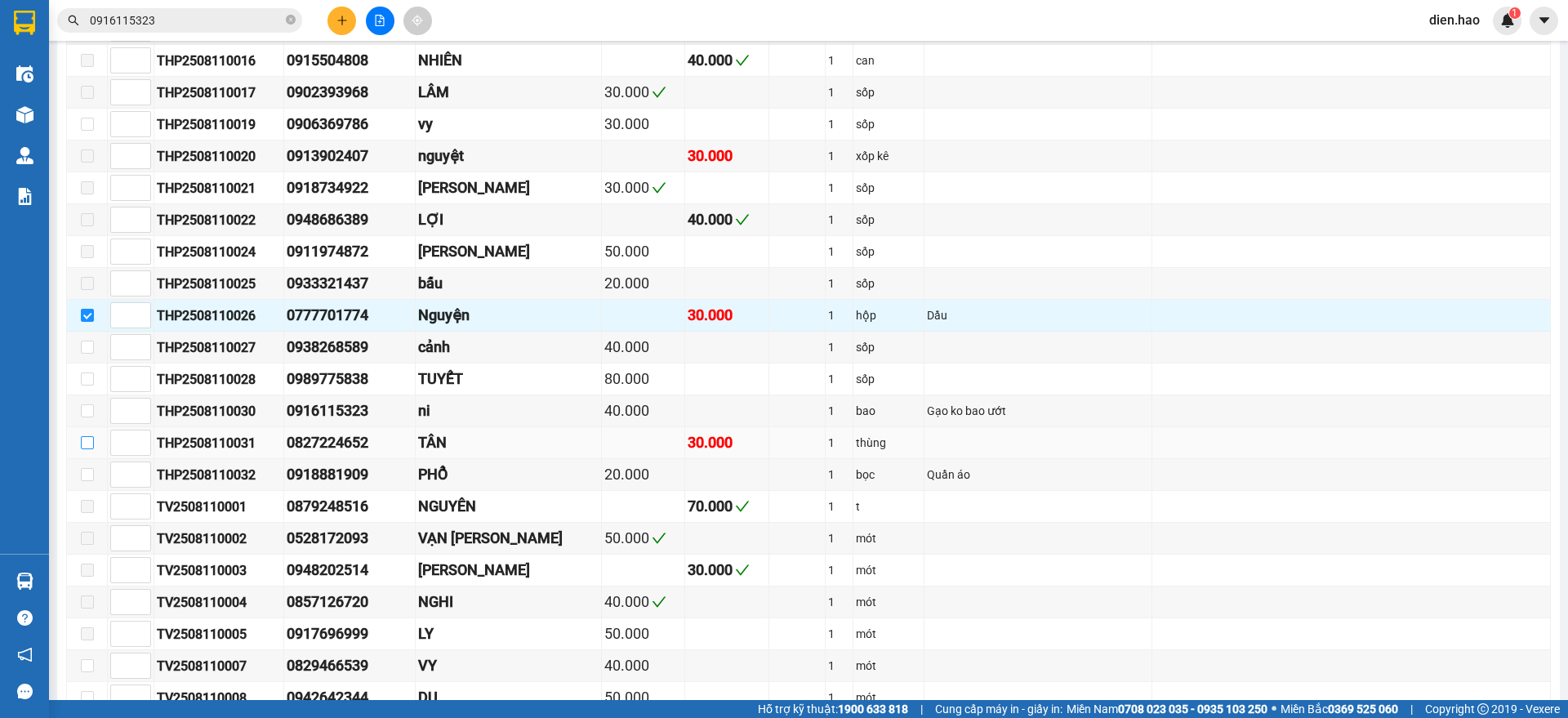
drag, startPoint x: 88, startPoint y: 460, endPoint x: 97, endPoint y: 461, distance: 9.1
click at [88, 449] on input "checkbox" at bounding box center [87, 443] width 13 height 13
checkbox input "true"
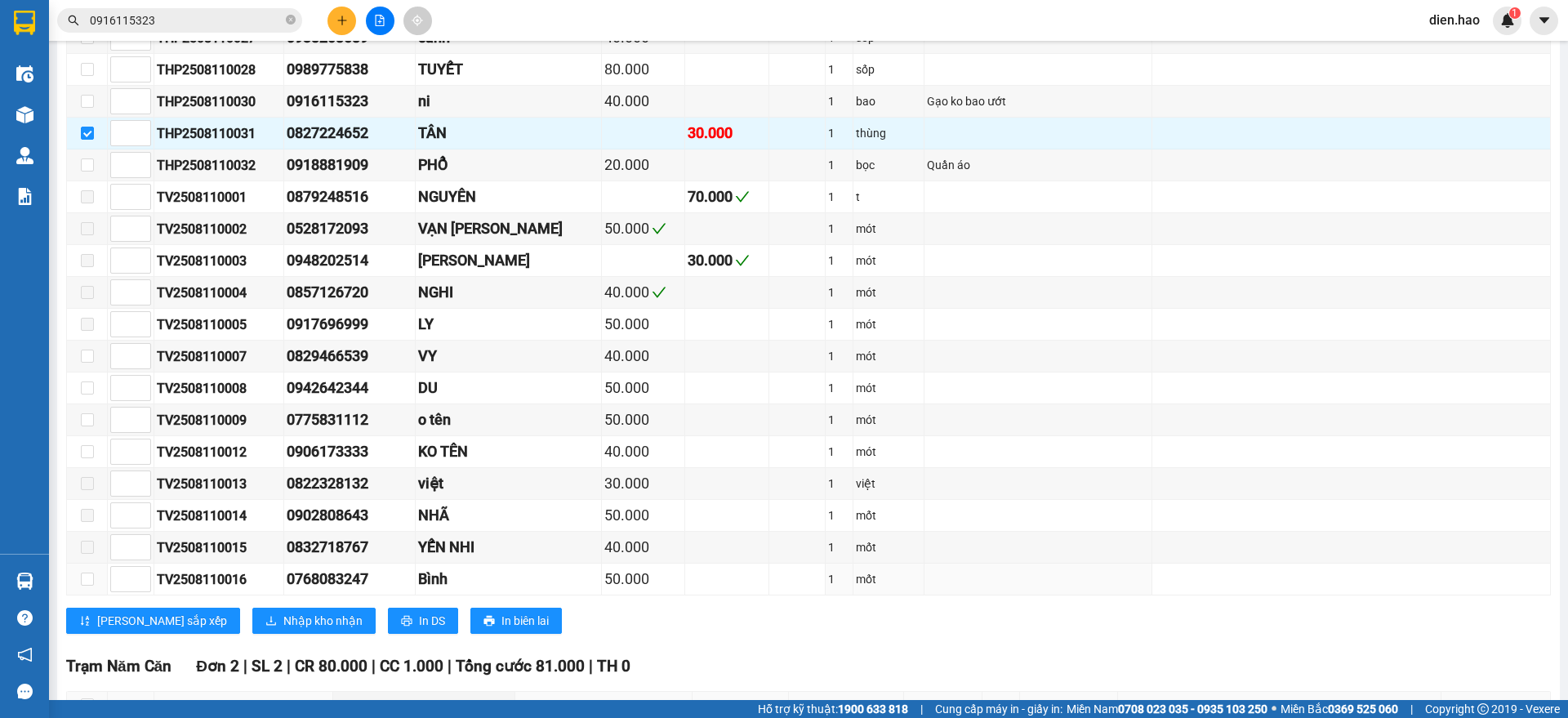
scroll to position [1430, 0]
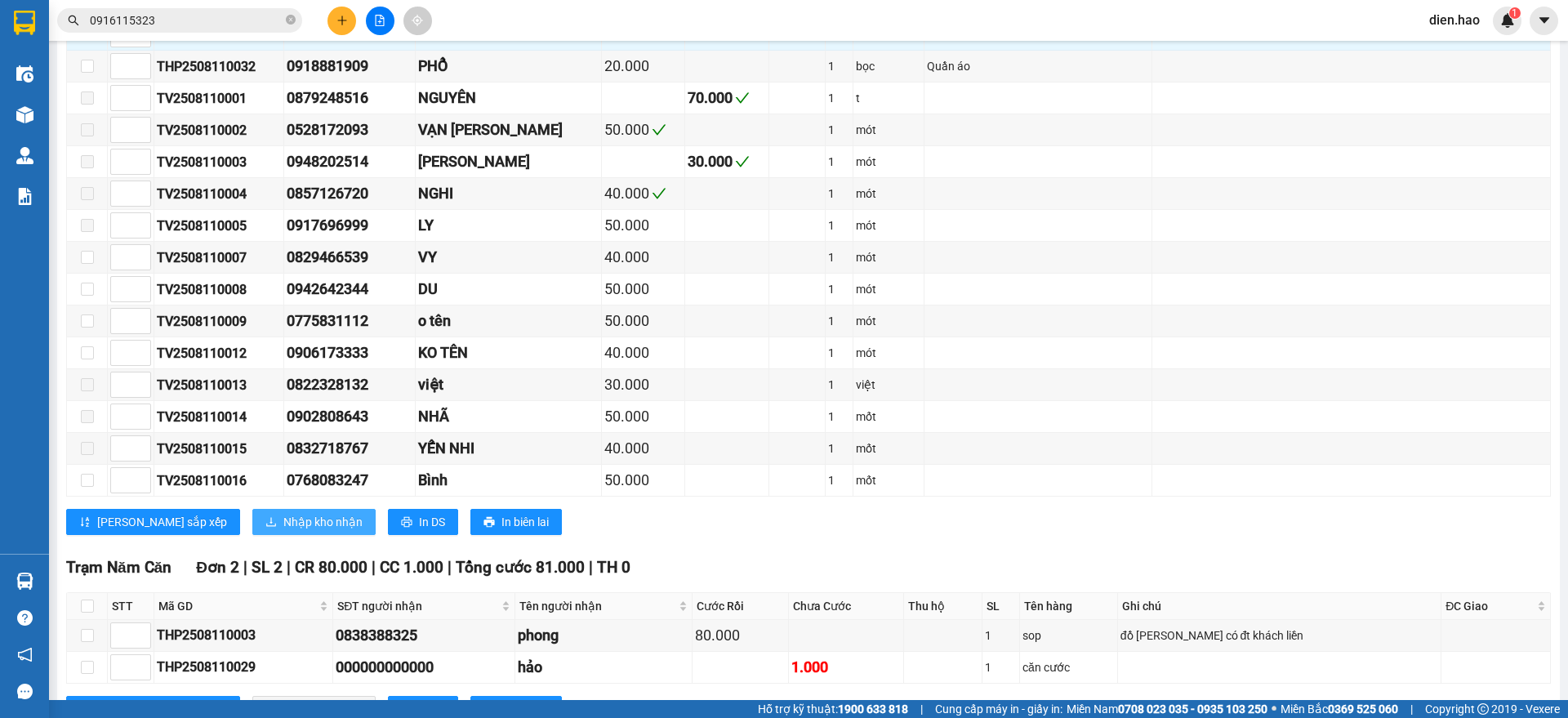
click at [283, 531] on span "Nhập kho nhận" at bounding box center [322, 522] width 79 height 18
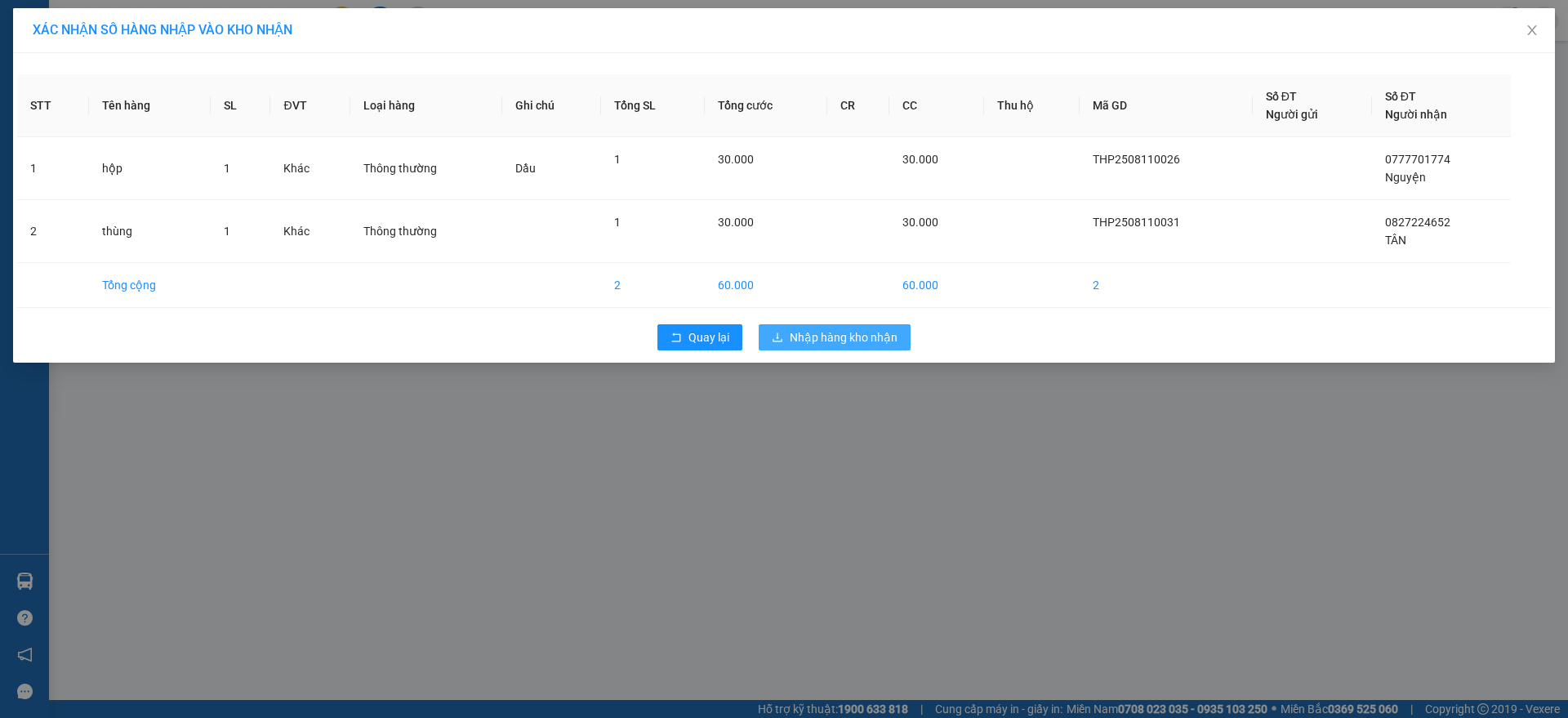
drag, startPoint x: 809, startPoint y: 317, endPoint x: 811, endPoint y: 334, distance: 17.1
click at [809, 324] on div "Quay lại Nhập hàng kho nhận" at bounding box center [784, 337] width 1534 height 42
click at [811, 336] on span "Nhập hàng kho nhận" at bounding box center [843, 337] width 108 height 18
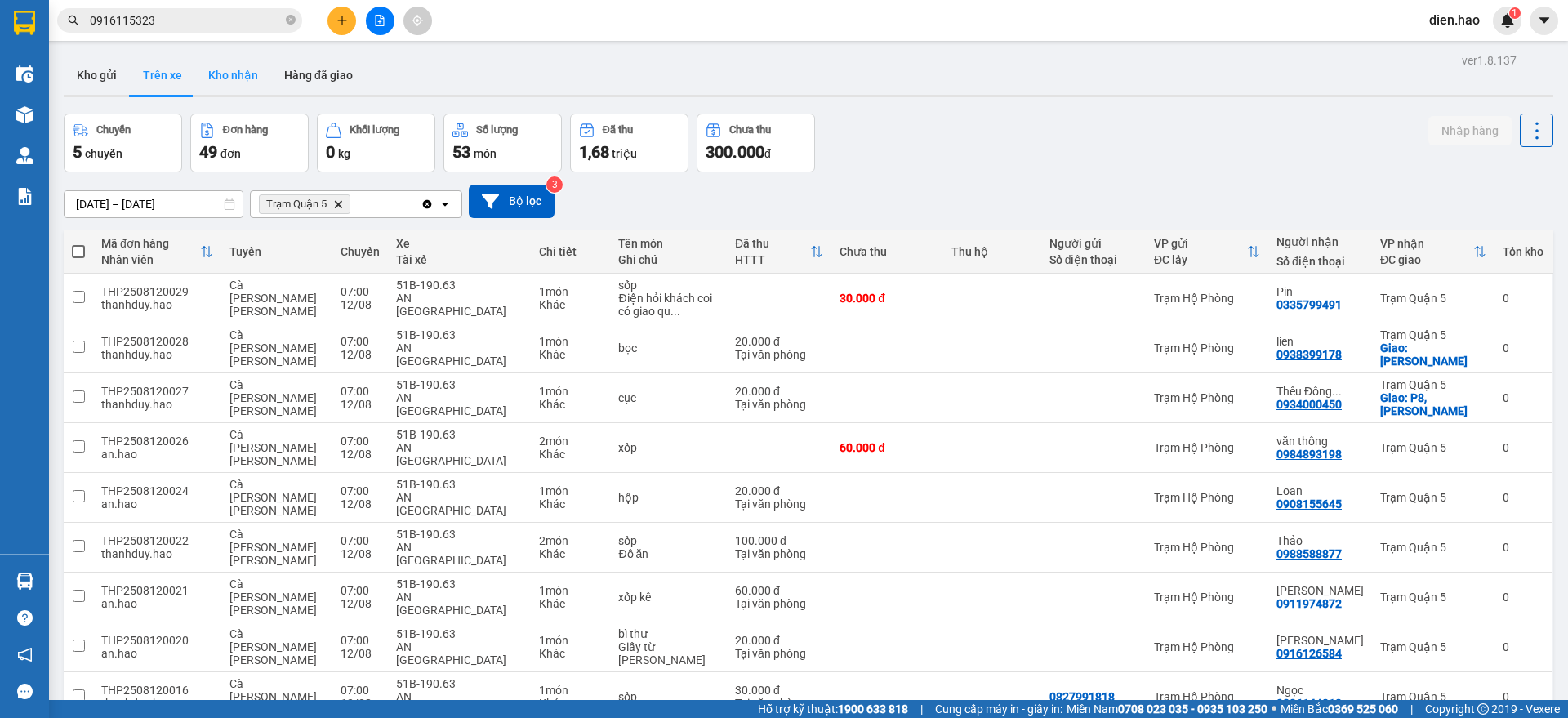
click at [227, 71] on button "Kho nhận" at bounding box center [232, 75] width 76 height 39
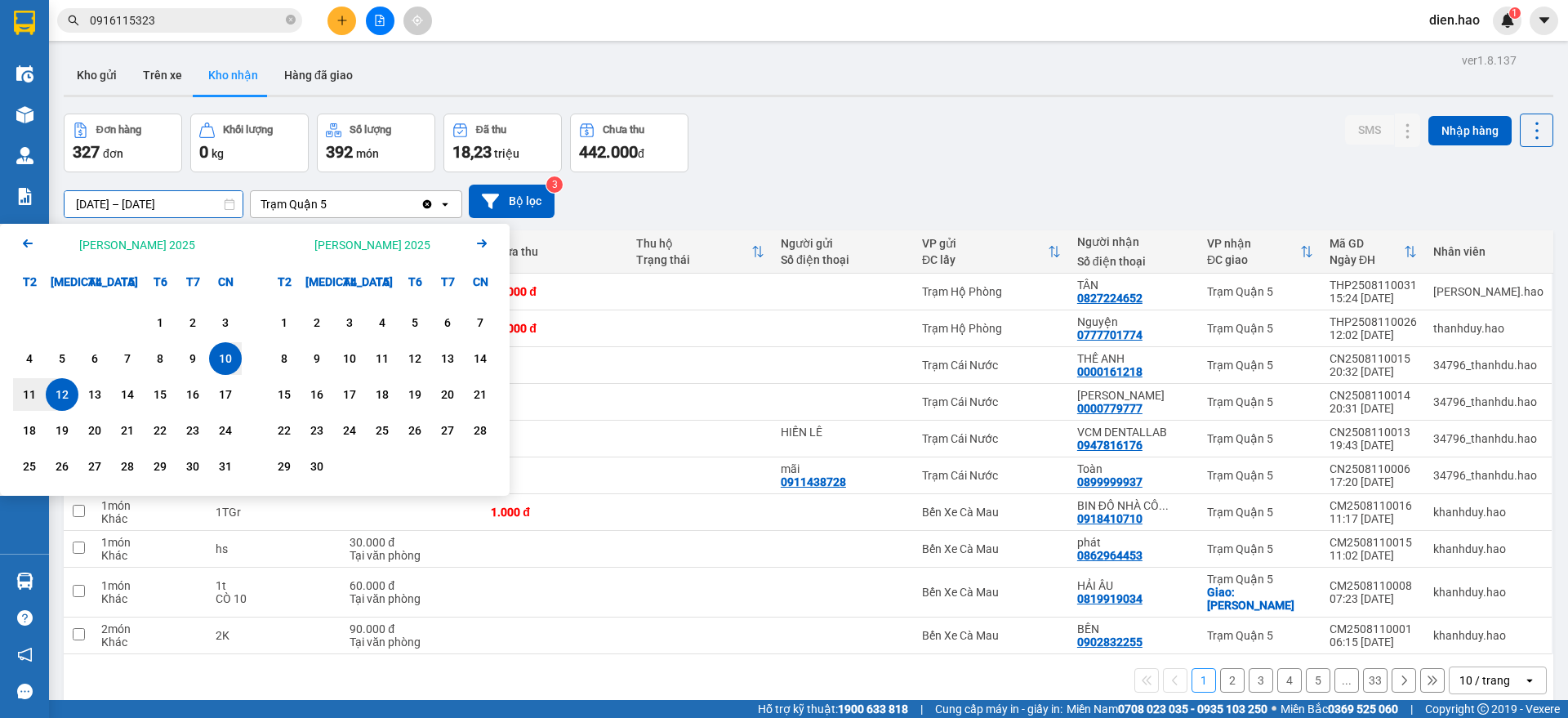
click at [150, 208] on input "[DATE] – [DATE]" at bounding box center [153, 204] width 178 height 26
click at [814, 181] on div "[DATE] – [DATE] Press the down arrow key to interact with the calendar and sele…" at bounding box center [808, 201] width 1490 height 58
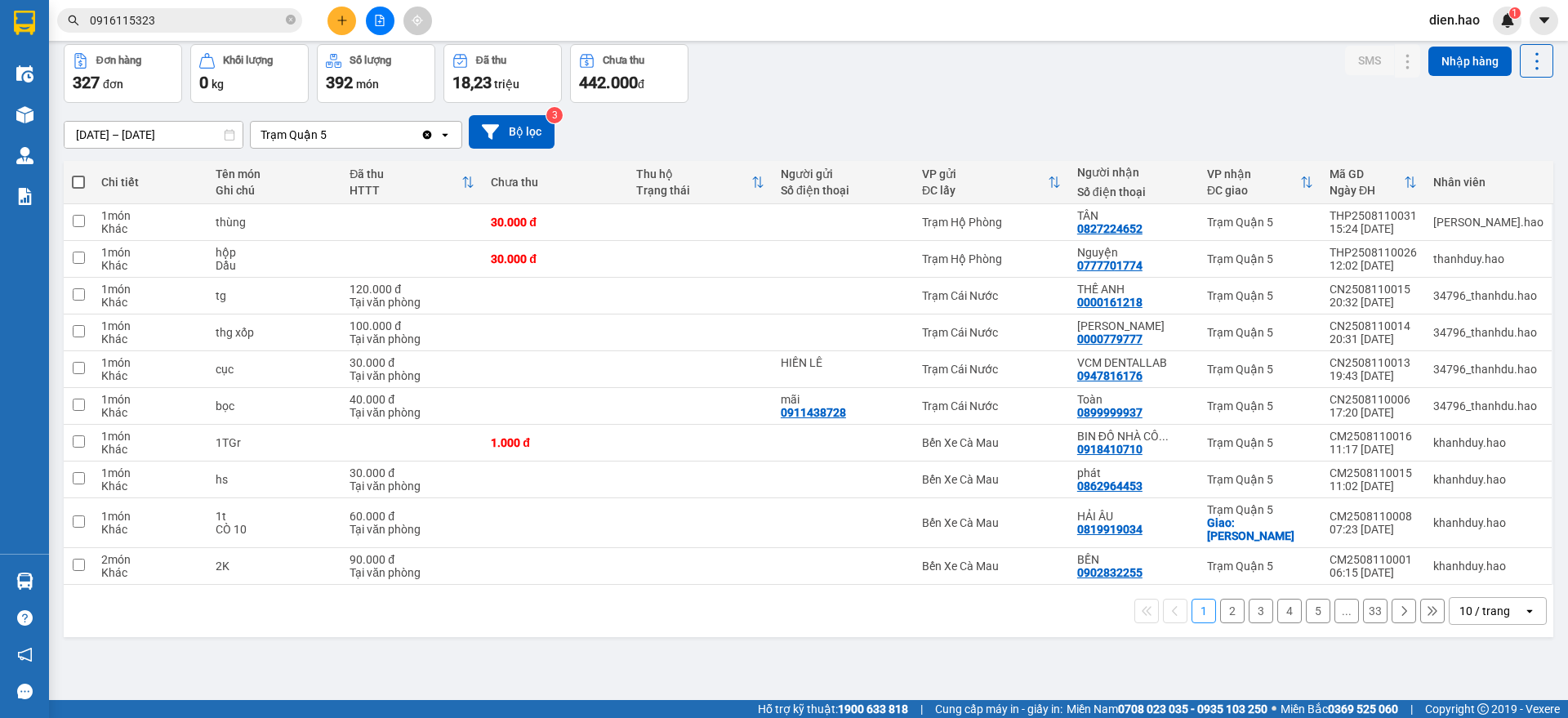
scroll to position [76, 0]
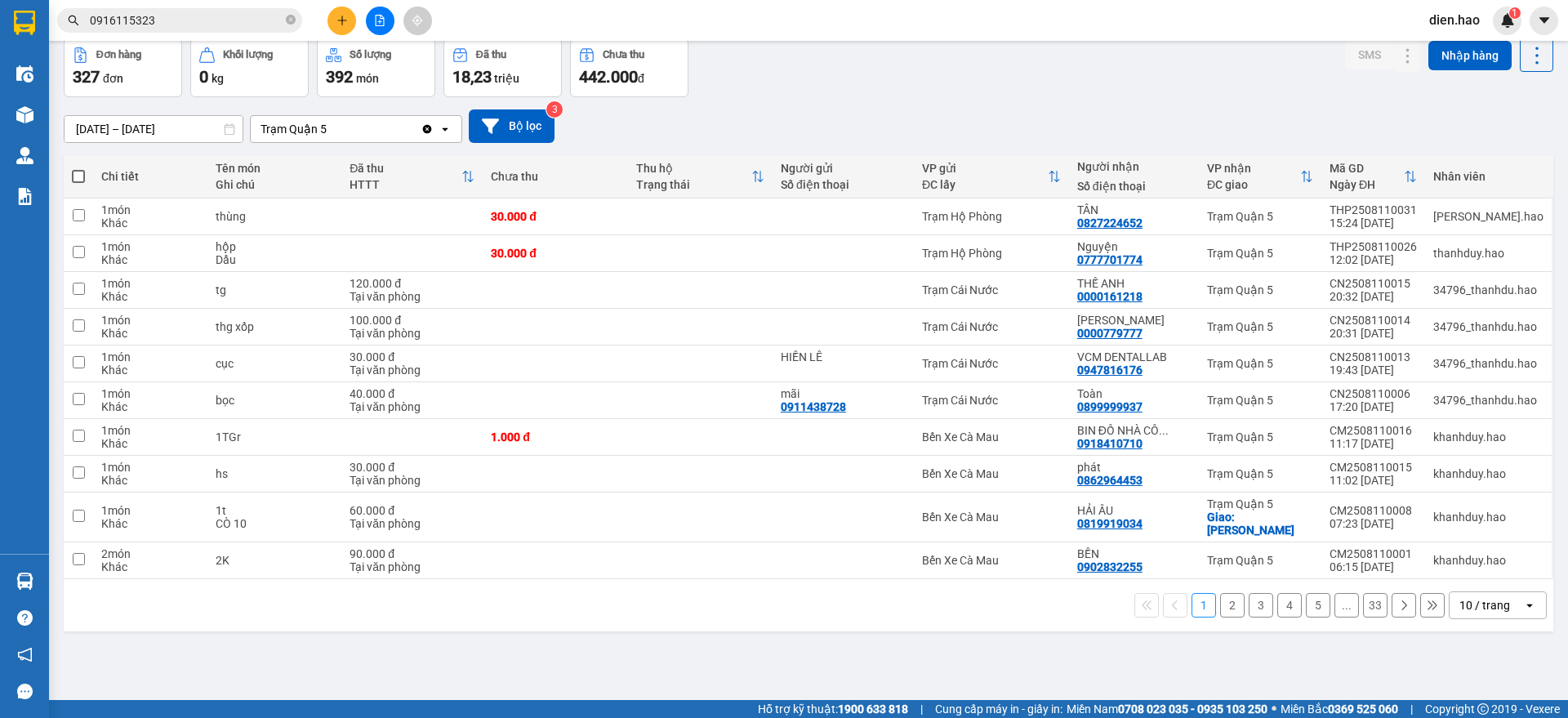
click at [1486, 597] on div "10 / trang" at bounding box center [1484, 605] width 51 height 16
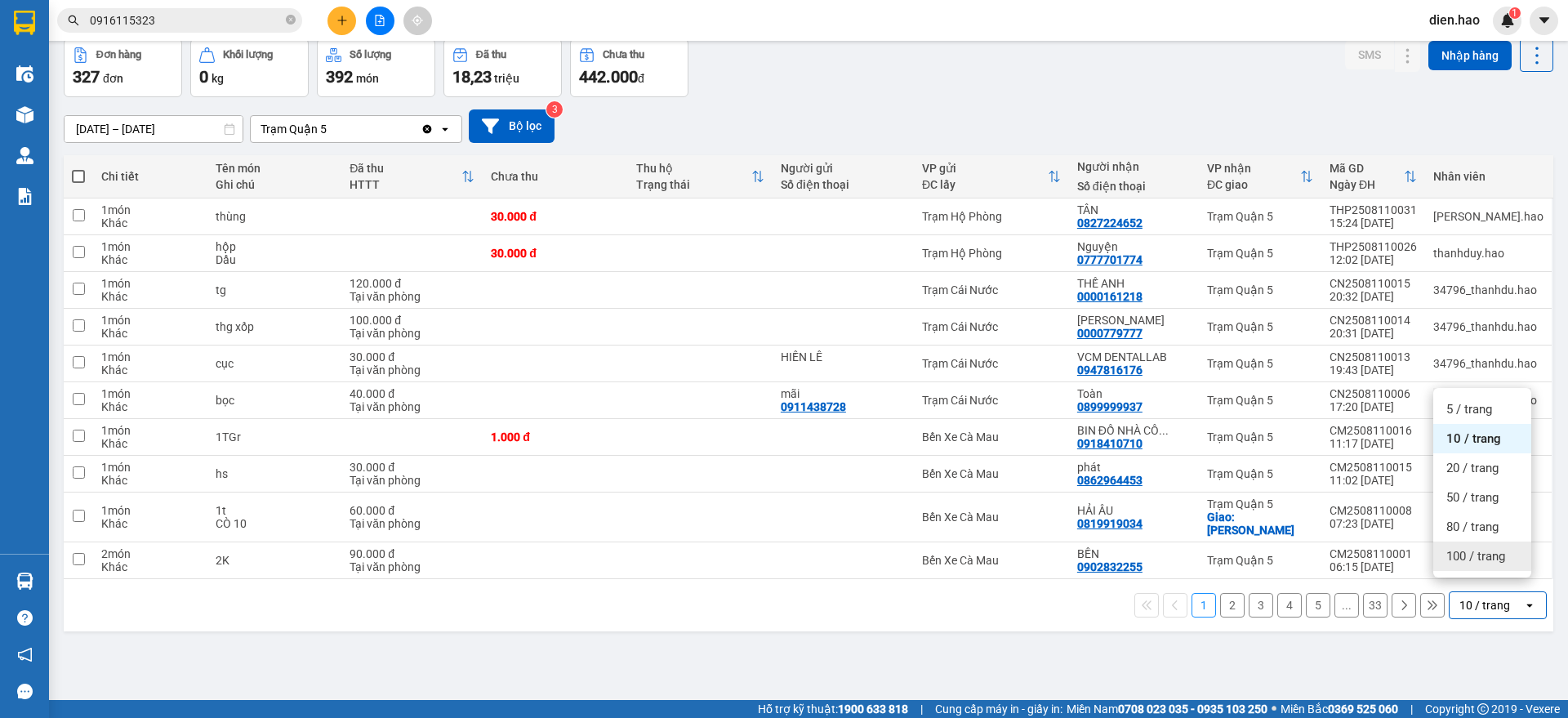
click at [1475, 553] on span "100 / trang" at bounding box center [1475, 556] width 58 height 16
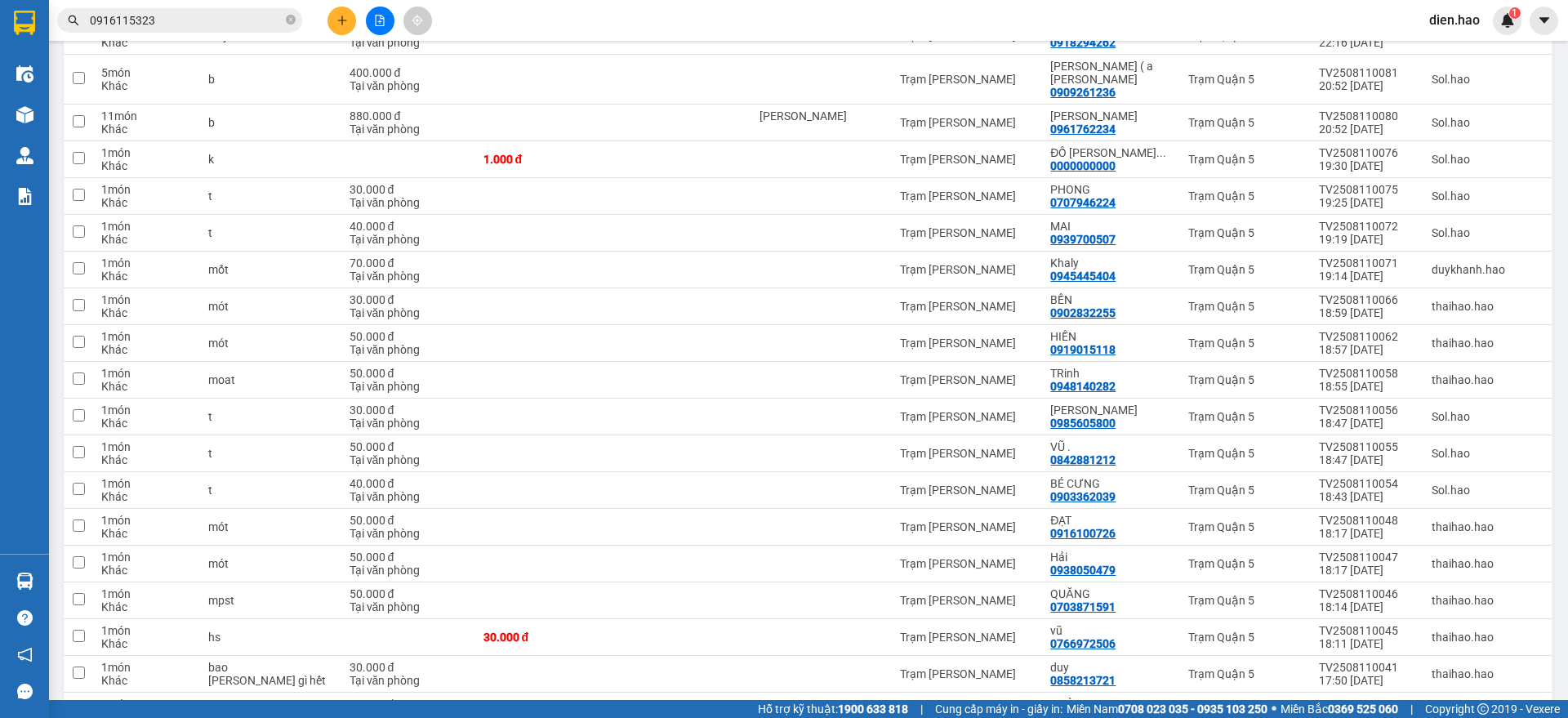
scroll to position [3370, 0]
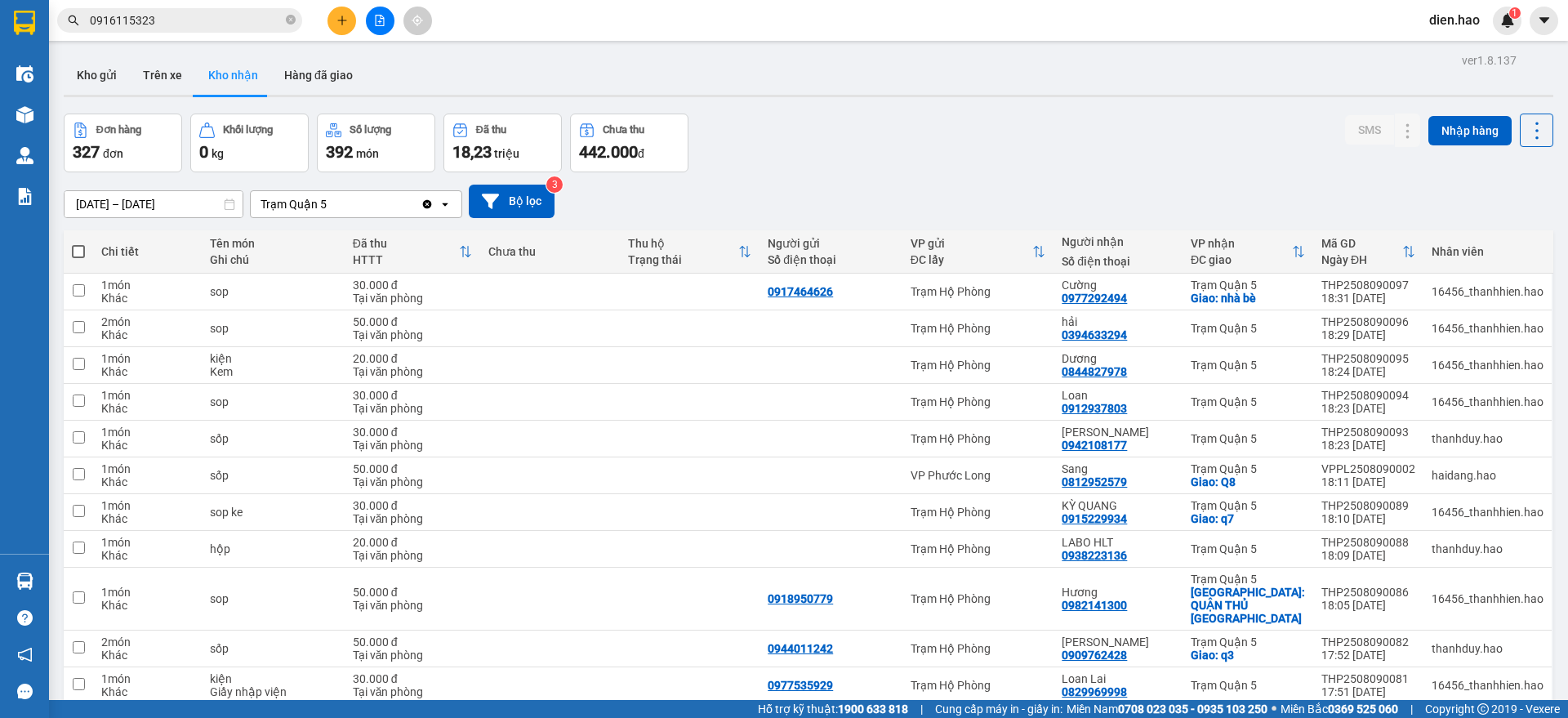
scroll to position [646, 0]
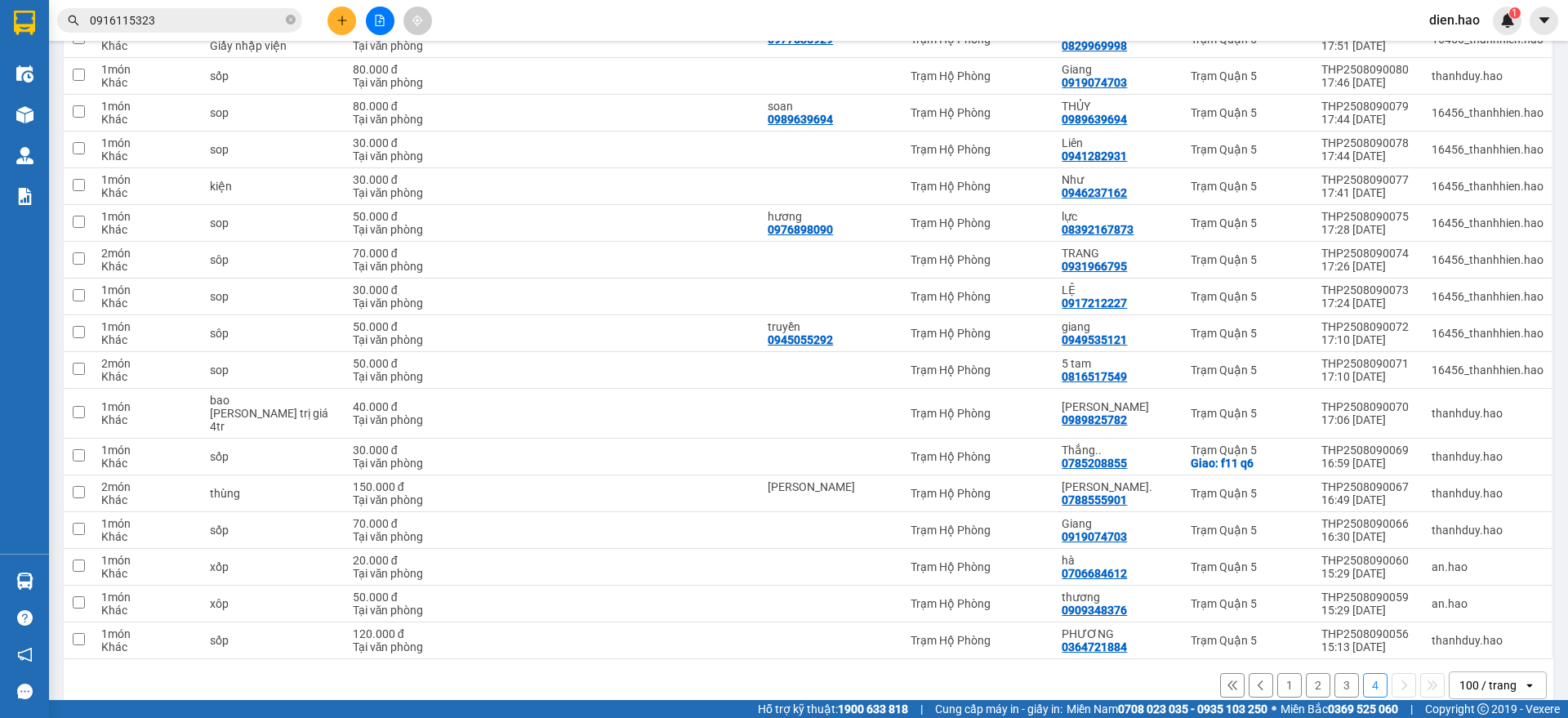
click at [1335, 673] on button "3" at bounding box center [1347, 685] width 25 height 25
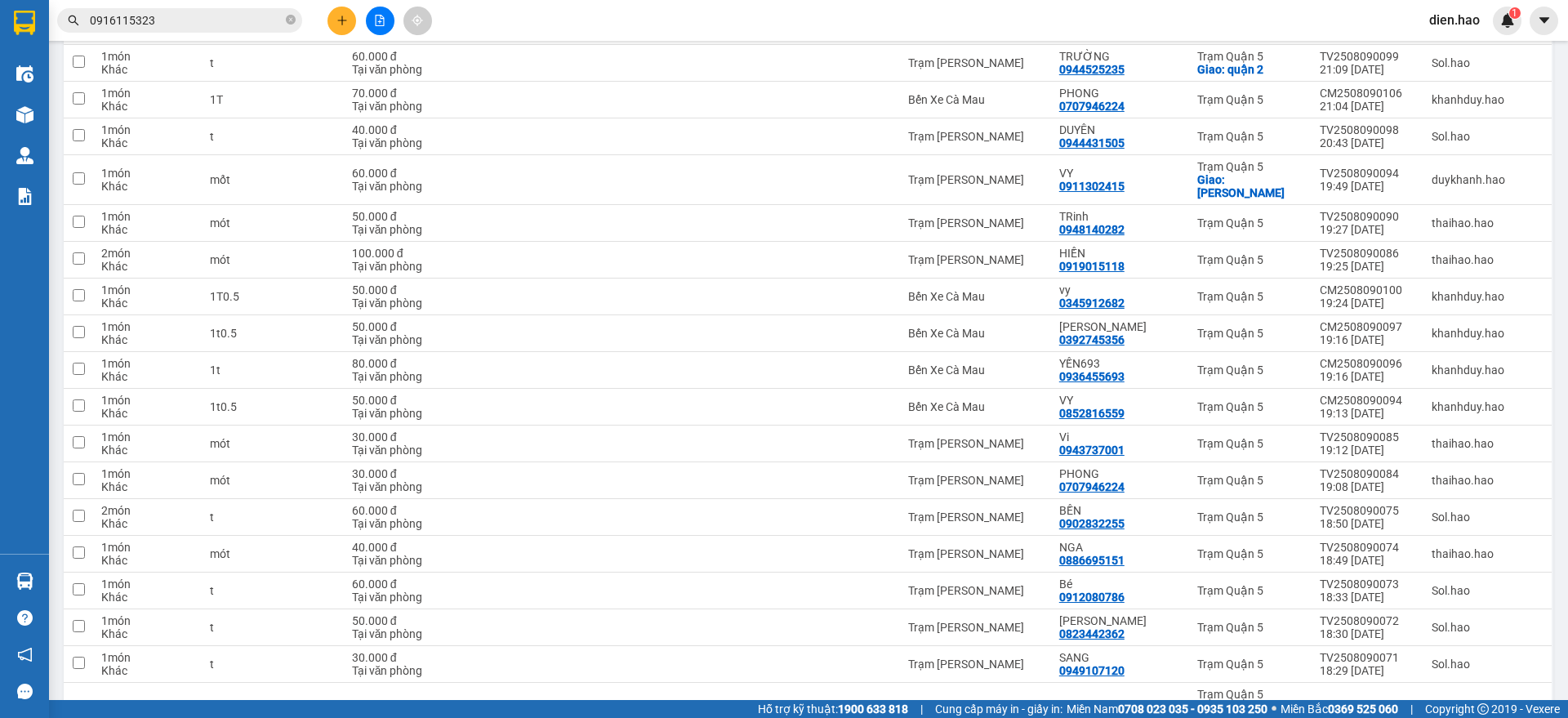
scroll to position [3396, 0]
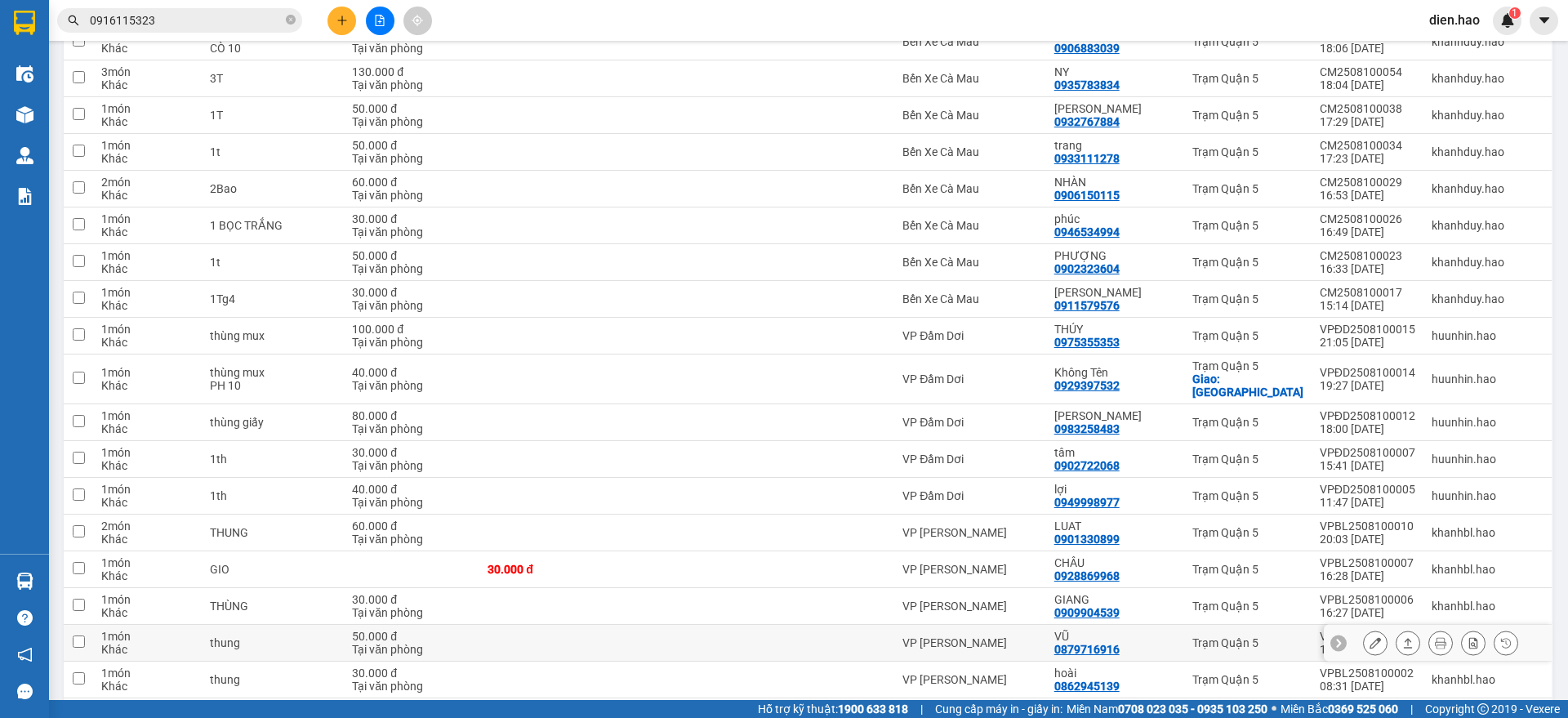
scroll to position [3000, 0]
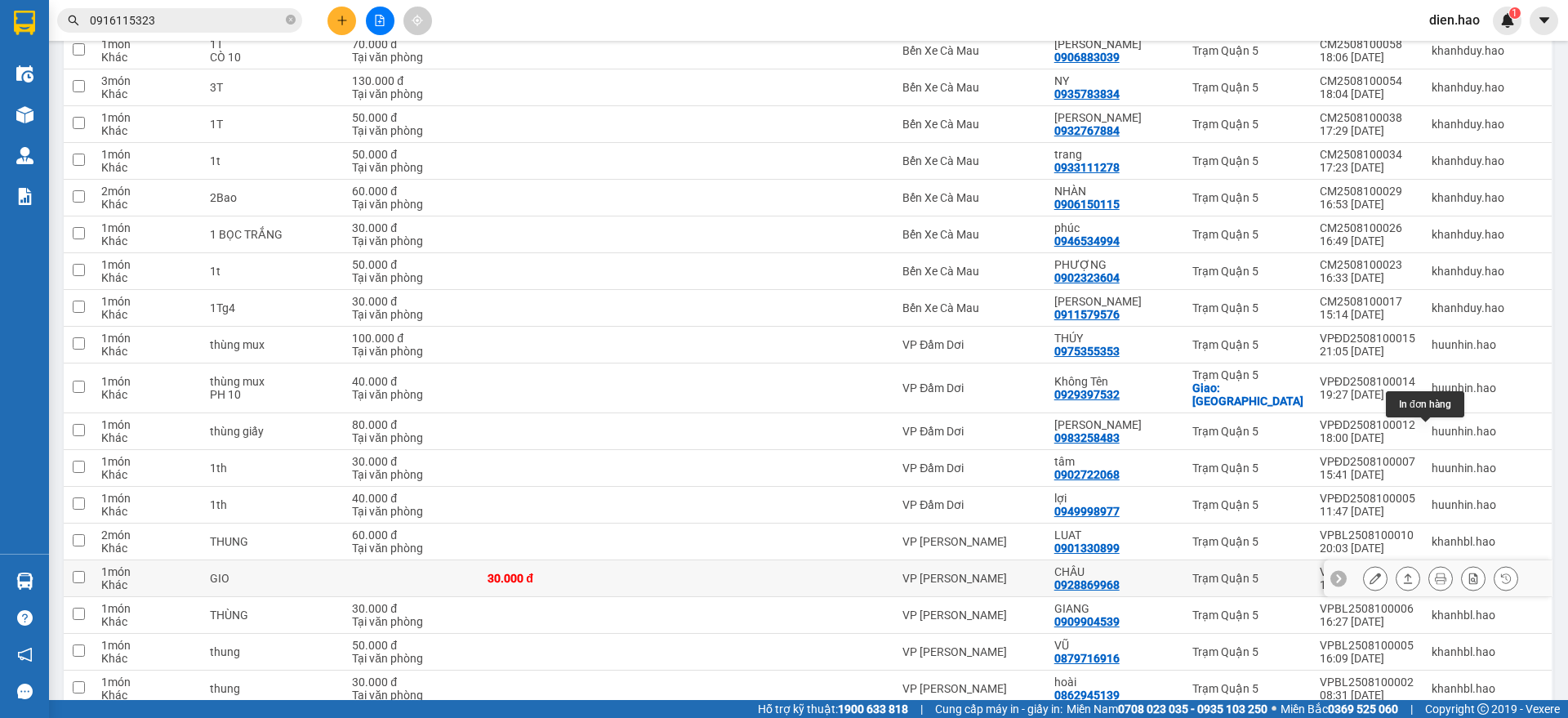
click at [1435, 572] on icon at bounding box center [1441, 578] width 11 height 11
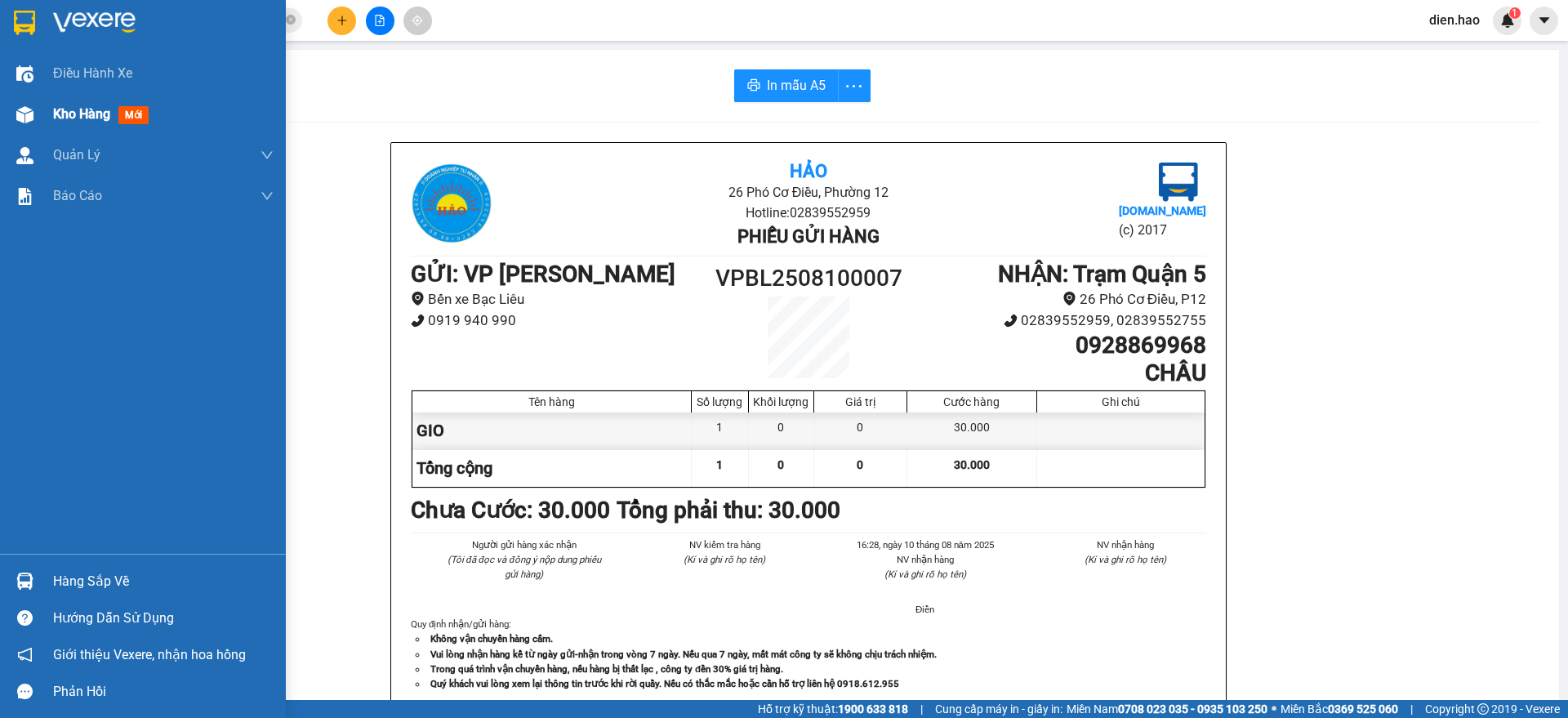
click at [114, 123] on div "Kho hàng mới" at bounding box center [103, 113] width 102 height 20
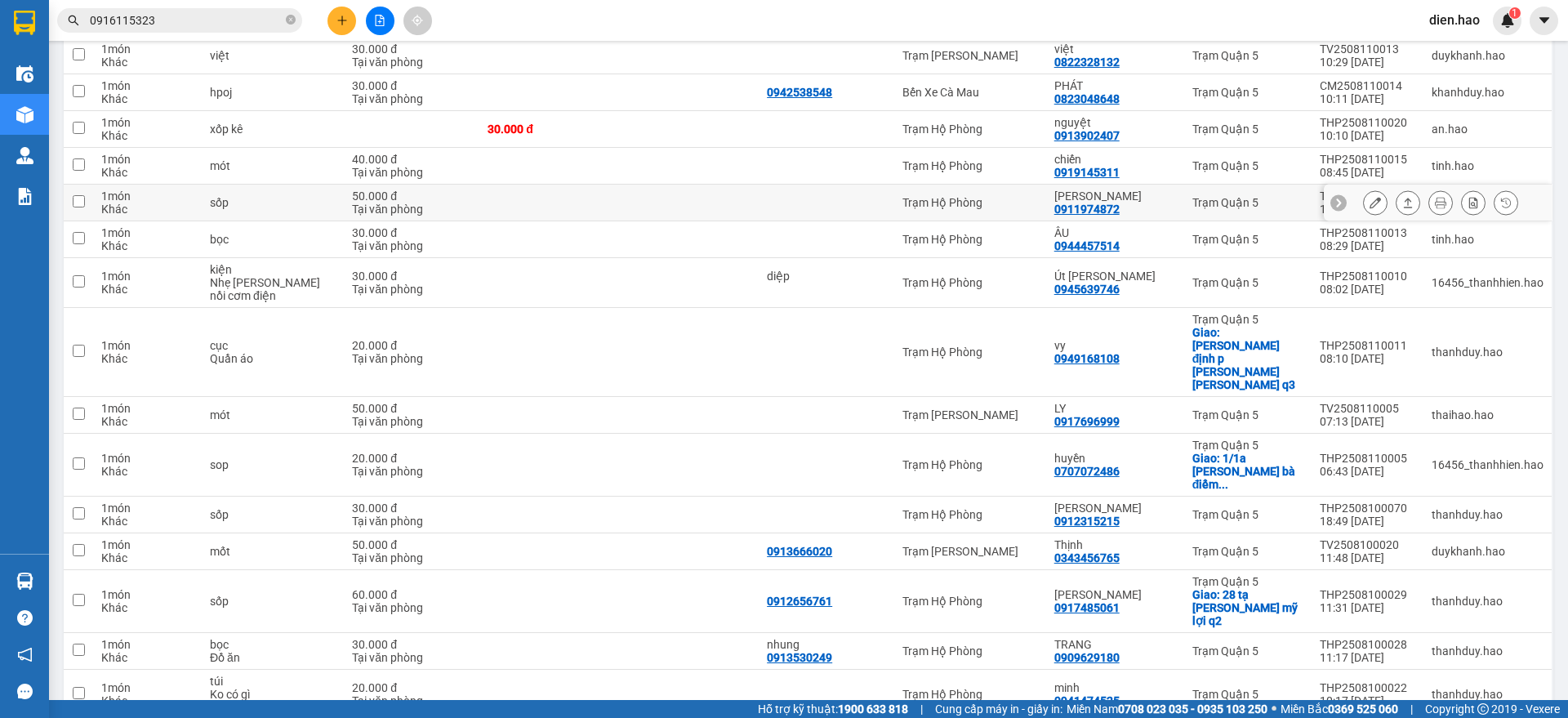
scroll to position [502, 0]
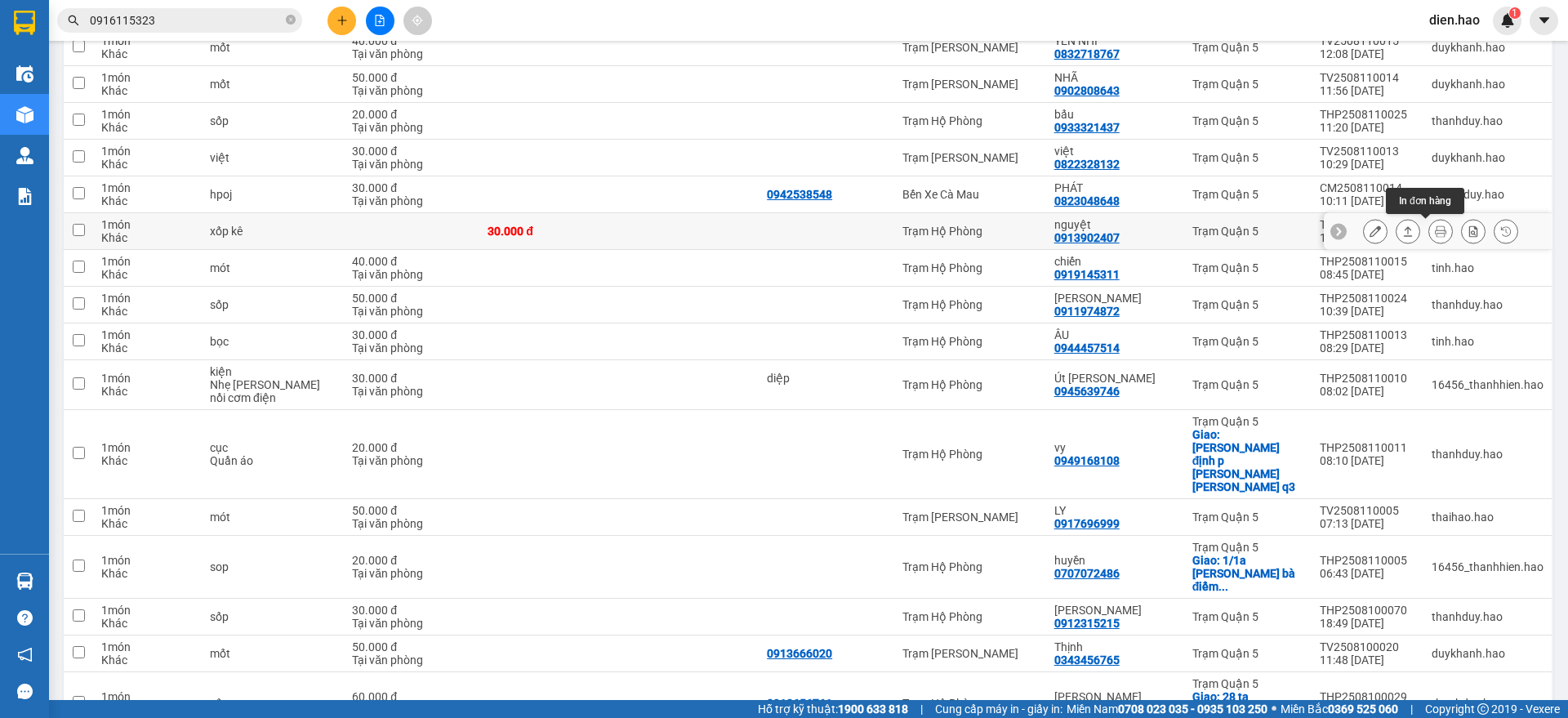
click at [1435, 233] on icon at bounding box center [1441, 232] width 11 height 11
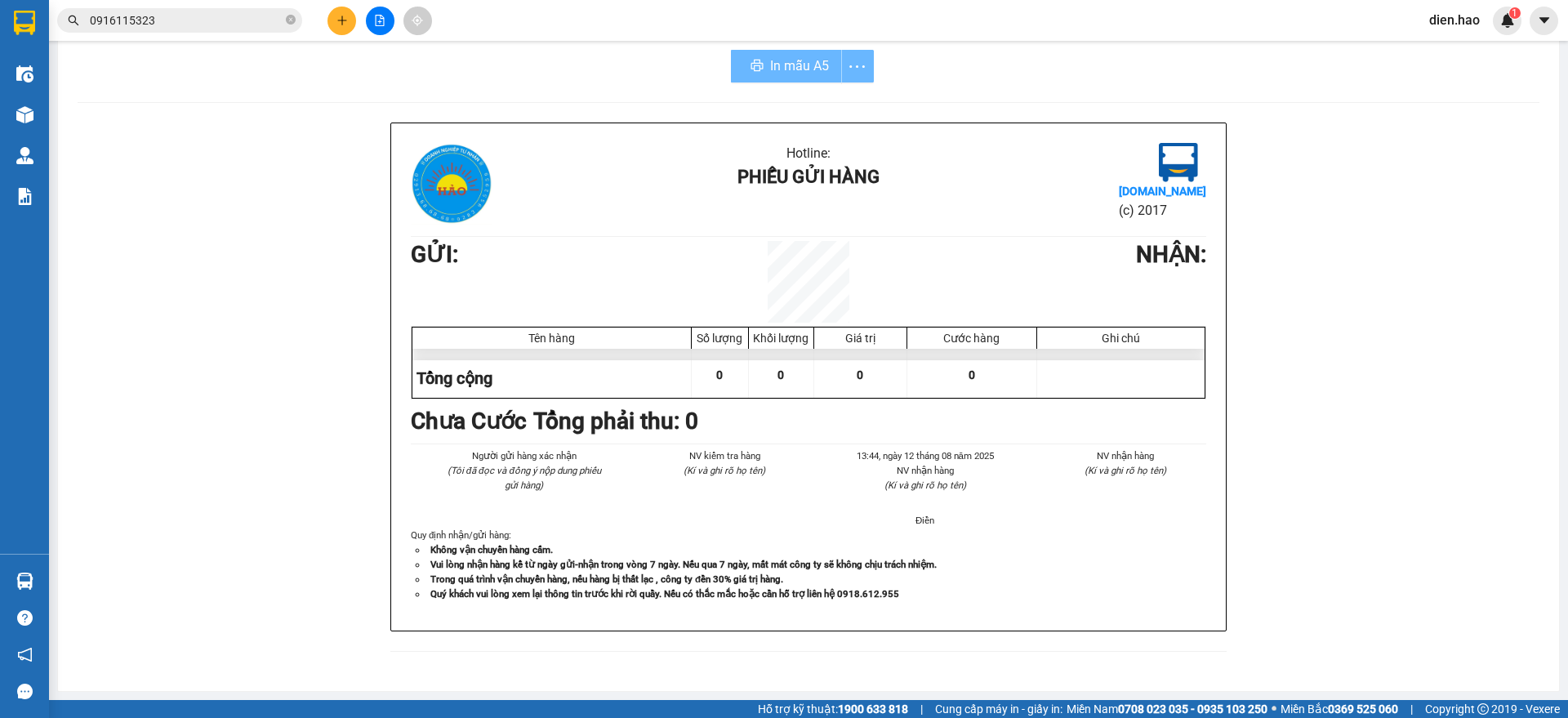
scroll to position [14, 0]
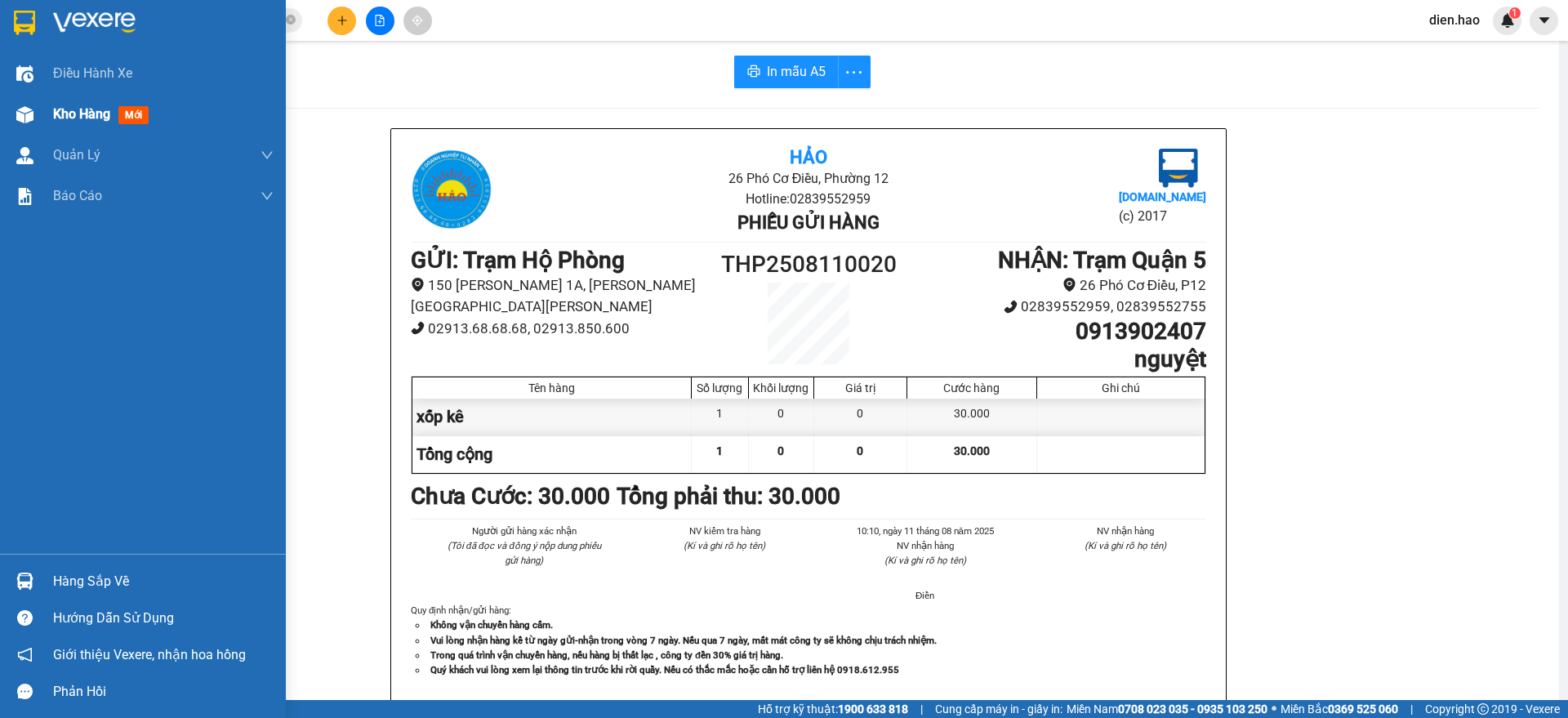
click at [109, 106] on span "Kho hàng" at bounding box center [81, 114] width 57 height 15
click at [100, 107] on span "Kho hàng" at bounding box center [81, 114] width 57 height 15
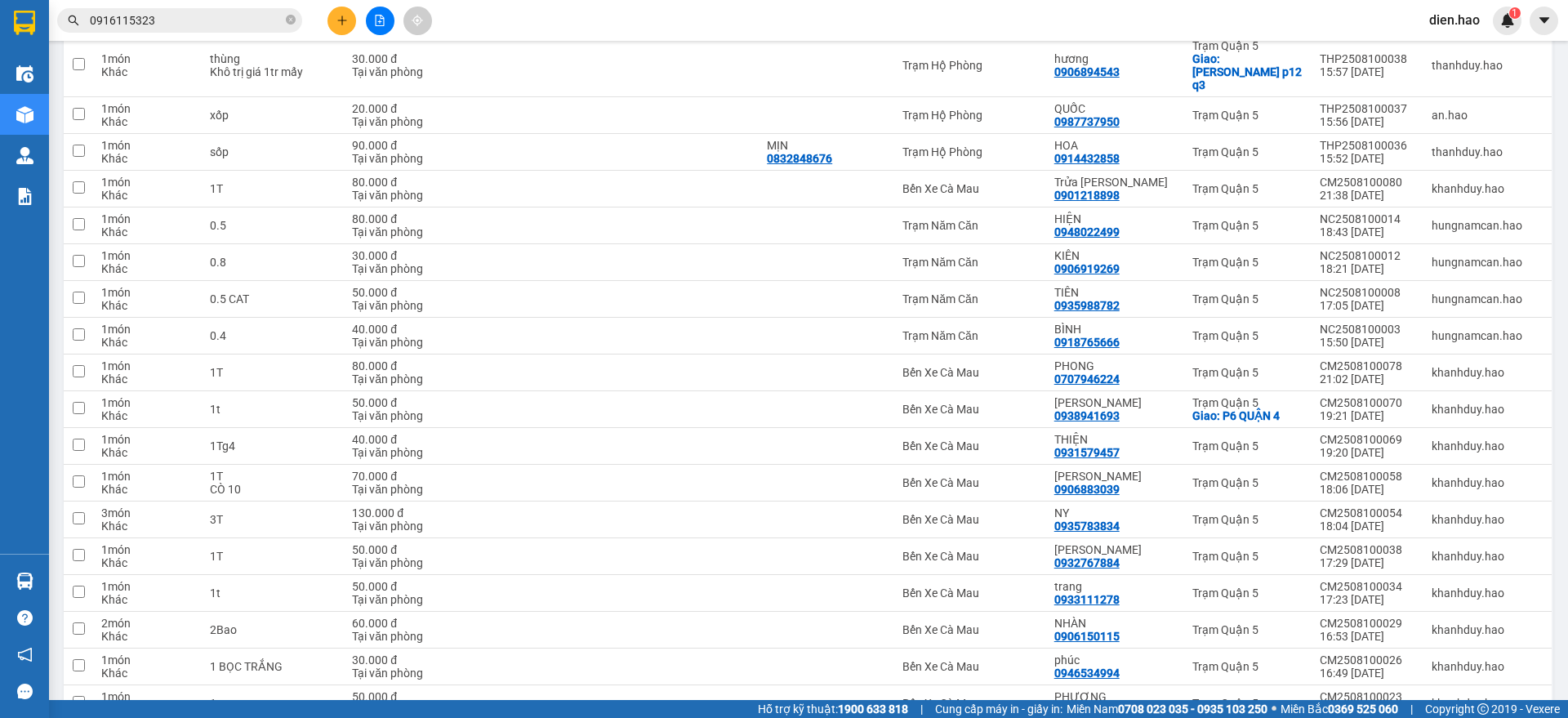
scroll to position [3409, 0]
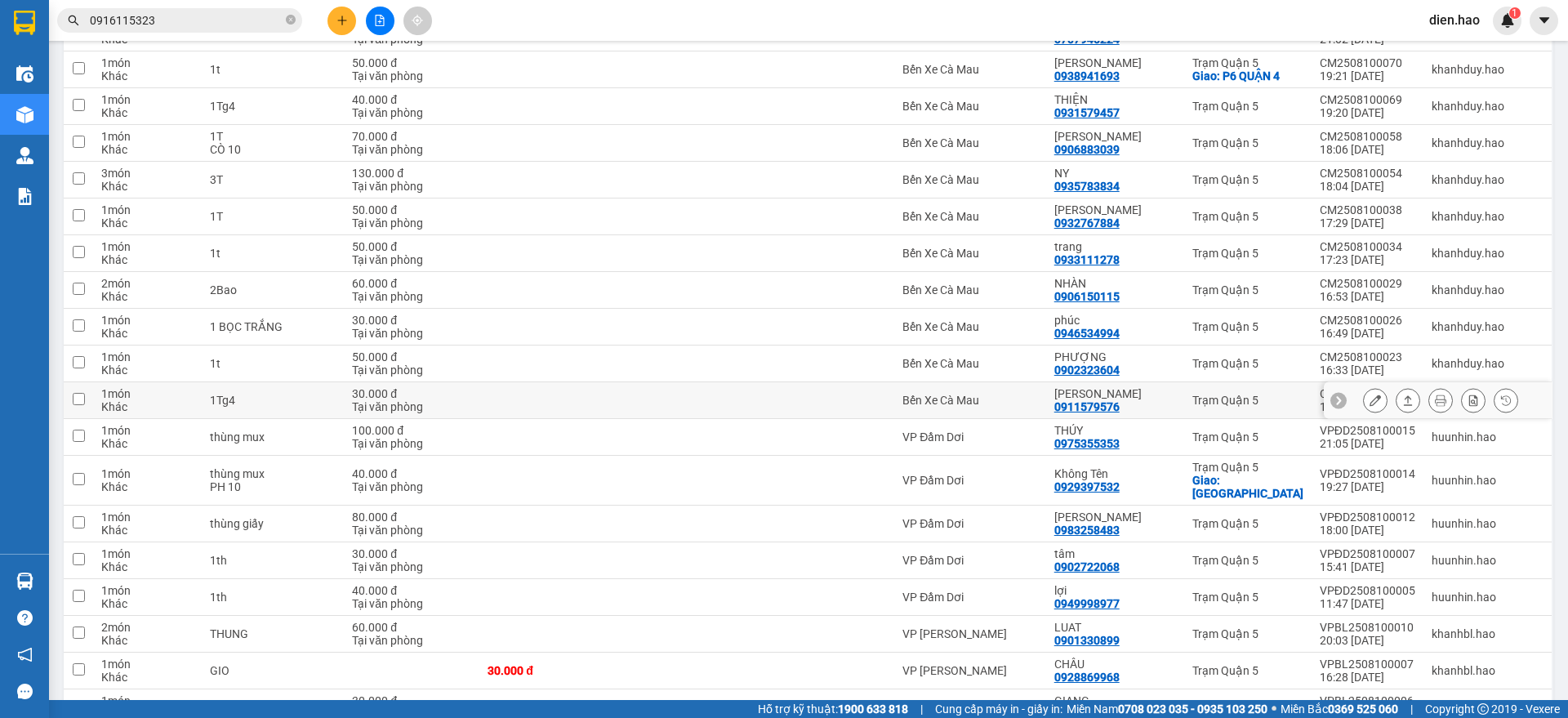
scroll to position [2796, 0]
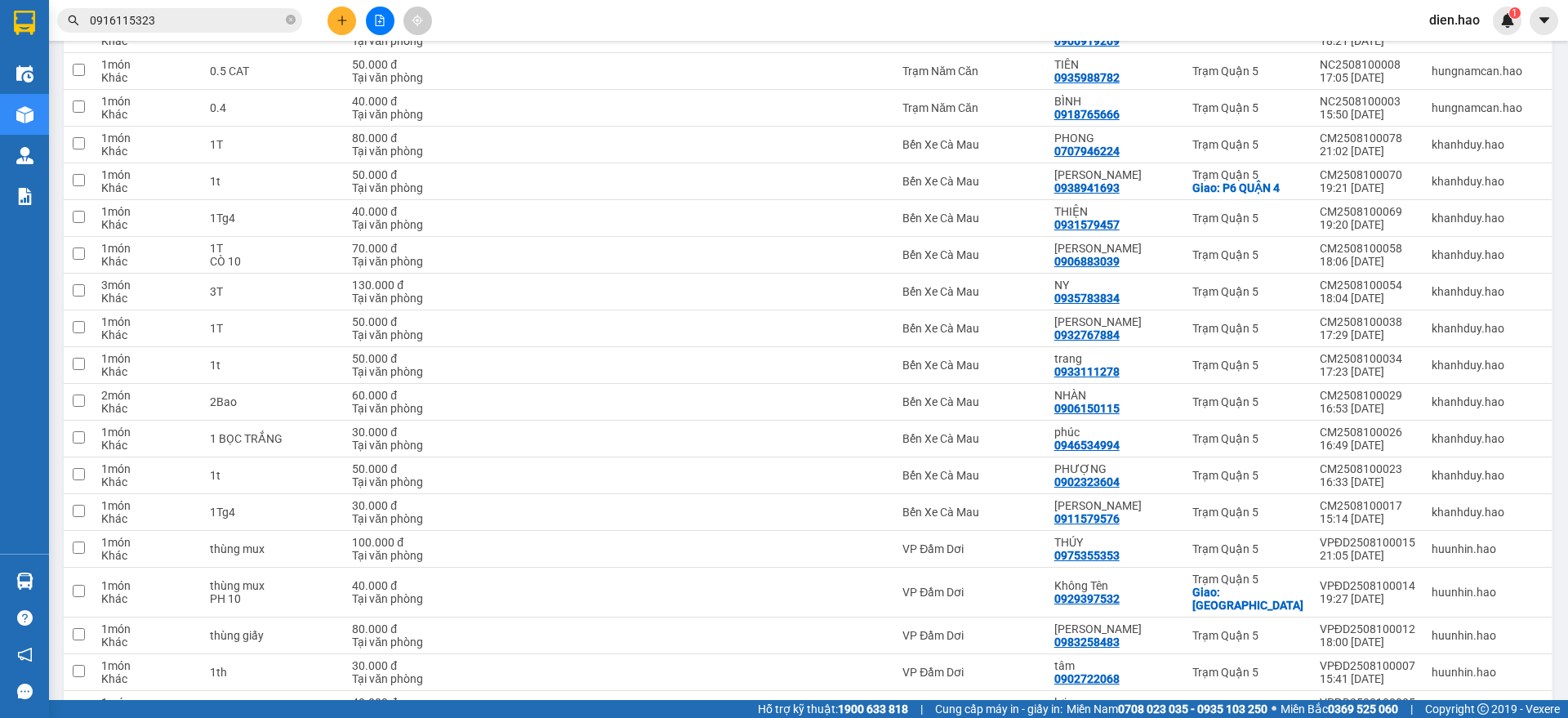
drag, startPoint x: 1552, startPoint y: 605, endPoint x: 1567, endPoint y: 722, distance: 118.0
click at [1567, 717] on html "Kết quả [PERSON_NAME] ( 105 ) Bộ lọc Mã ĐH Trạng thái Món hàng Thu hộ Tổng [PER…" at bounding box center [784, 359] width 1568 height 718
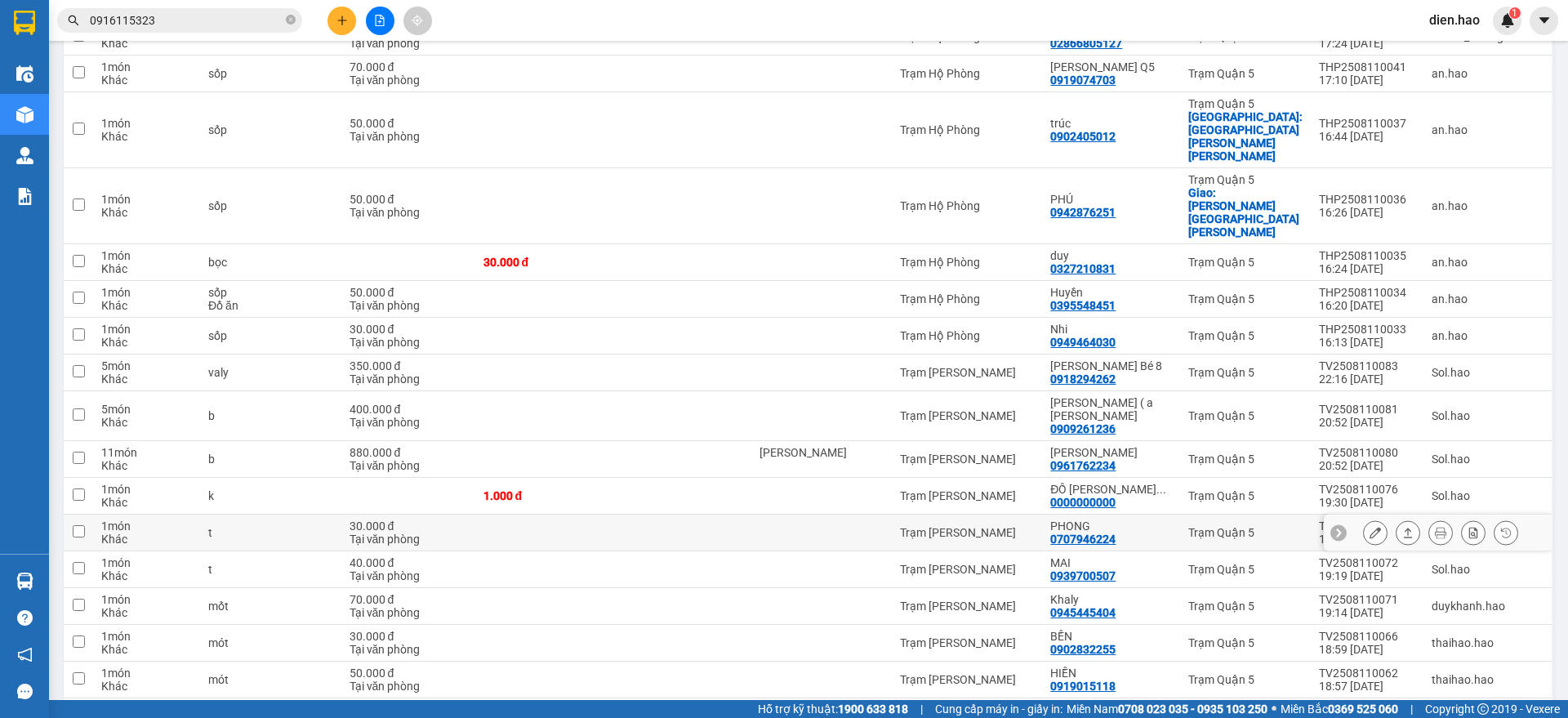
scroll to position [2859, 0]
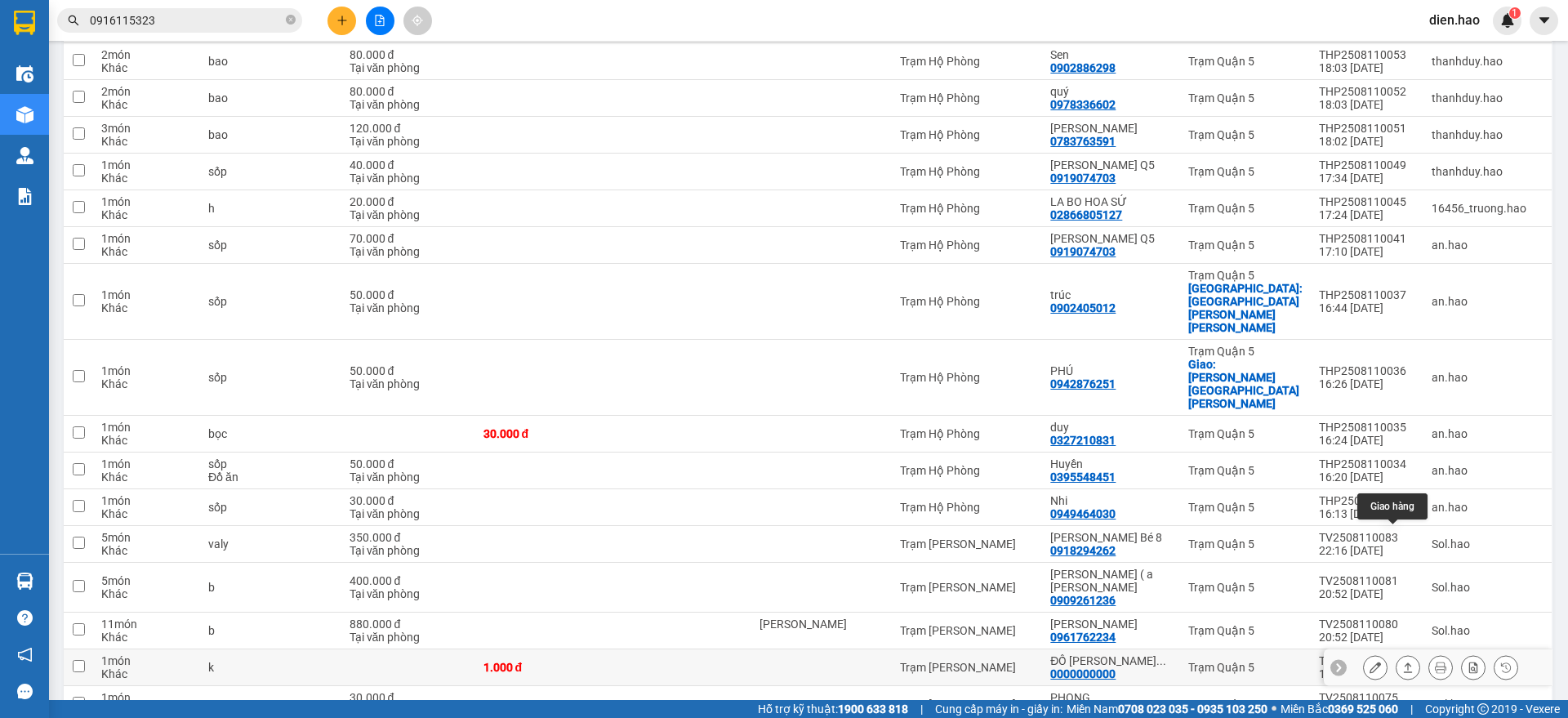
click at [1363, 654] on button at bounding box center [1375, 668] width 23 height 29
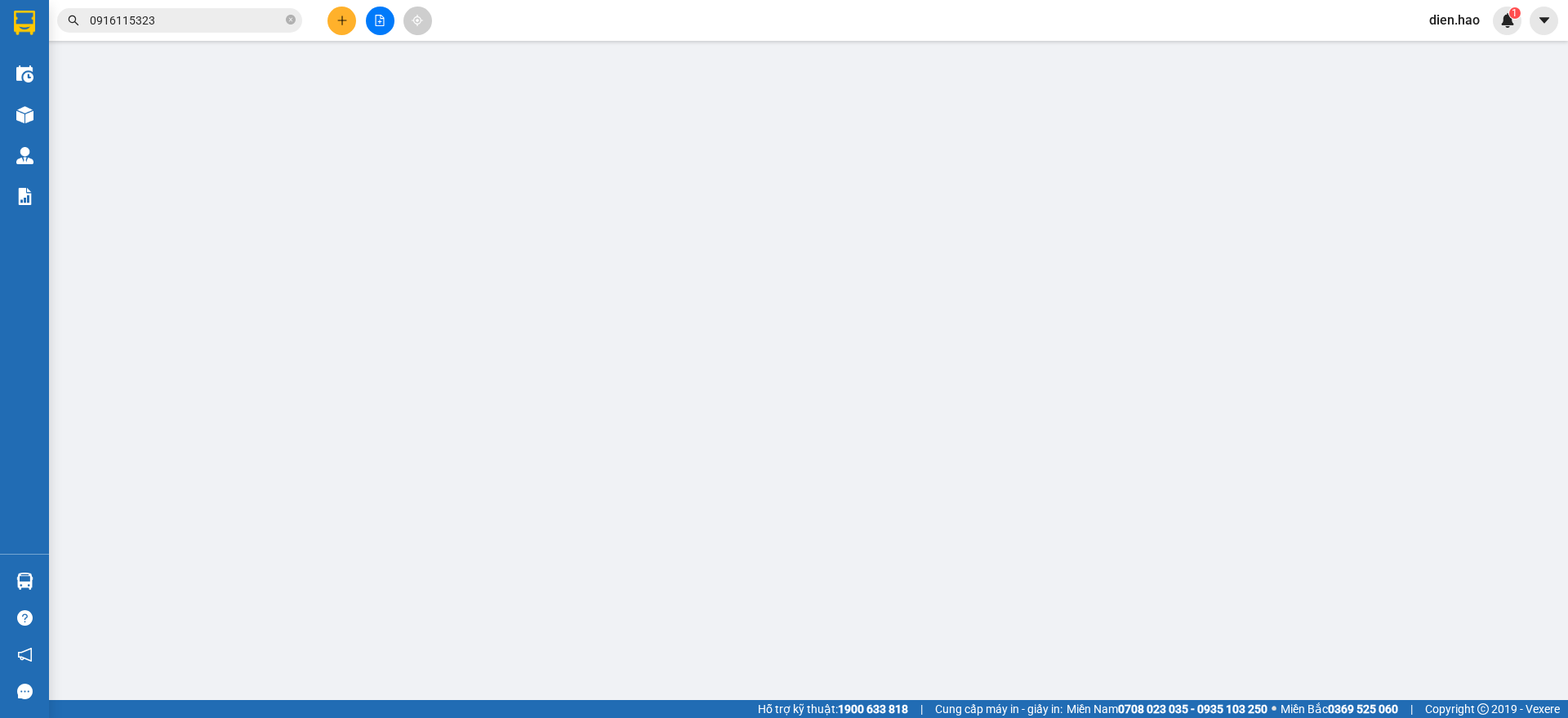
type input "0000000000"
type input "ĐỒ [PERSON_NAME] SƠN"
type input "1.000"
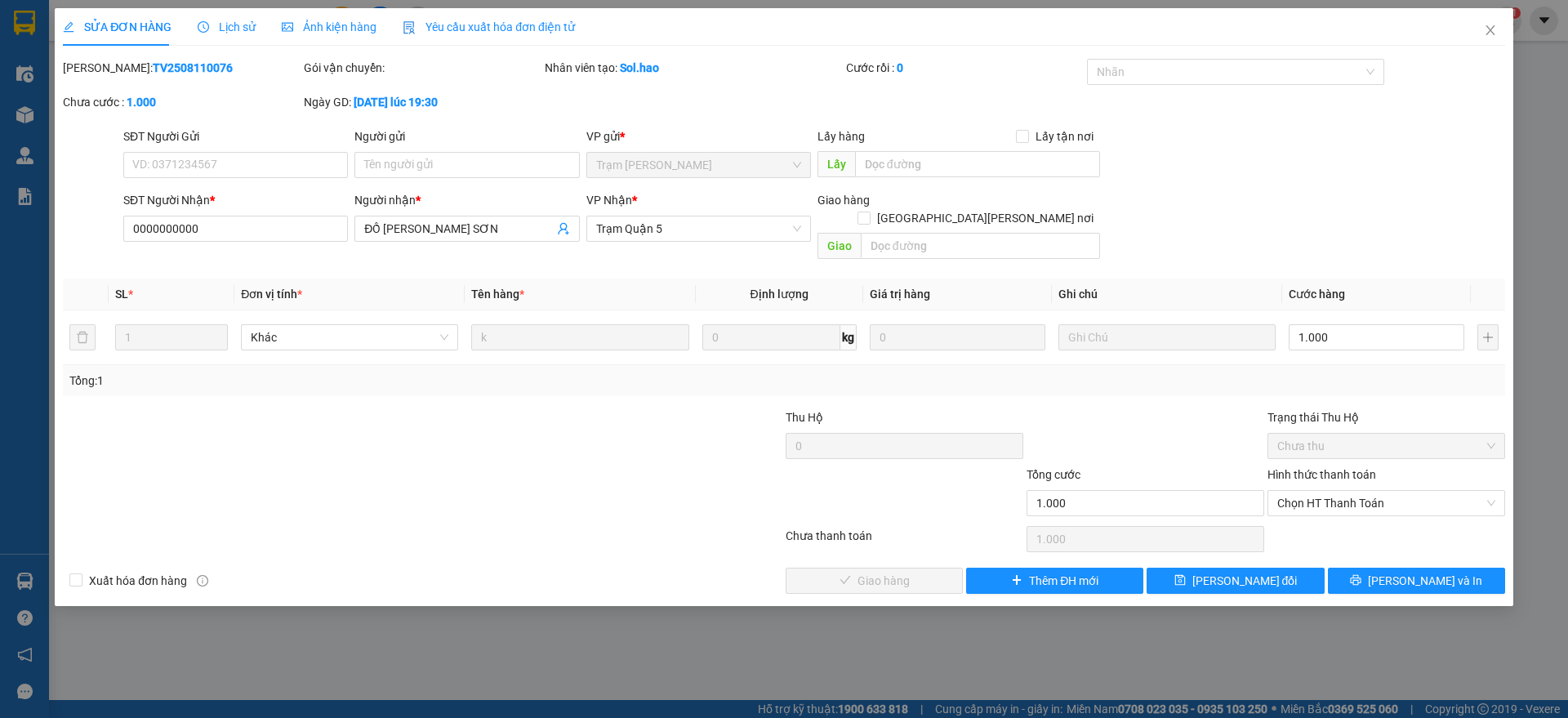
click at [1321, 499] on div "Hình thức thanh toán Chọn HT Thanh Toán" at bounding box center [1386, 494] width 237 height 57
drag, startPoint x: 1305, startPoint y: 489, endPoint x: 1303, endPoint y: 520, distance: 31.1
click at [1305, 500] on div "Hình thức thanh toán Chọn HT Thanh Toán" at bounding box center [1386, 494] width 237 height 57
click at [1294, 494] on span "Chọn HT Thanh Toán" at bounding box center [1386, 504] width 218 height 25
drag, startPoint x: 1296, startPoint y: 519, endPoint x: 1171, endPoint y: 529, distance: 125.4
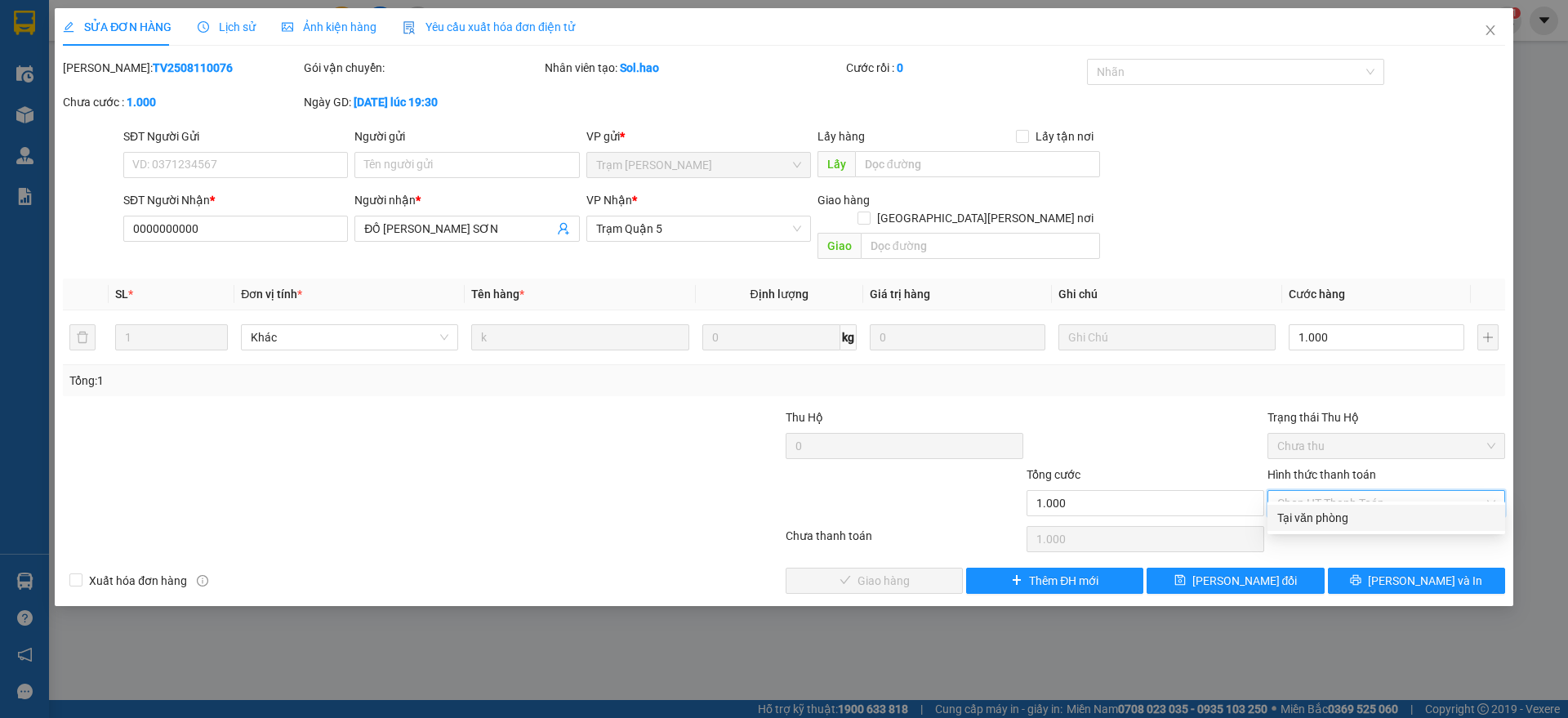
click at [1280, 518] on div "Tại văn phòng" at bounding box center [1386, 518] width 218 height 18
type input "0"
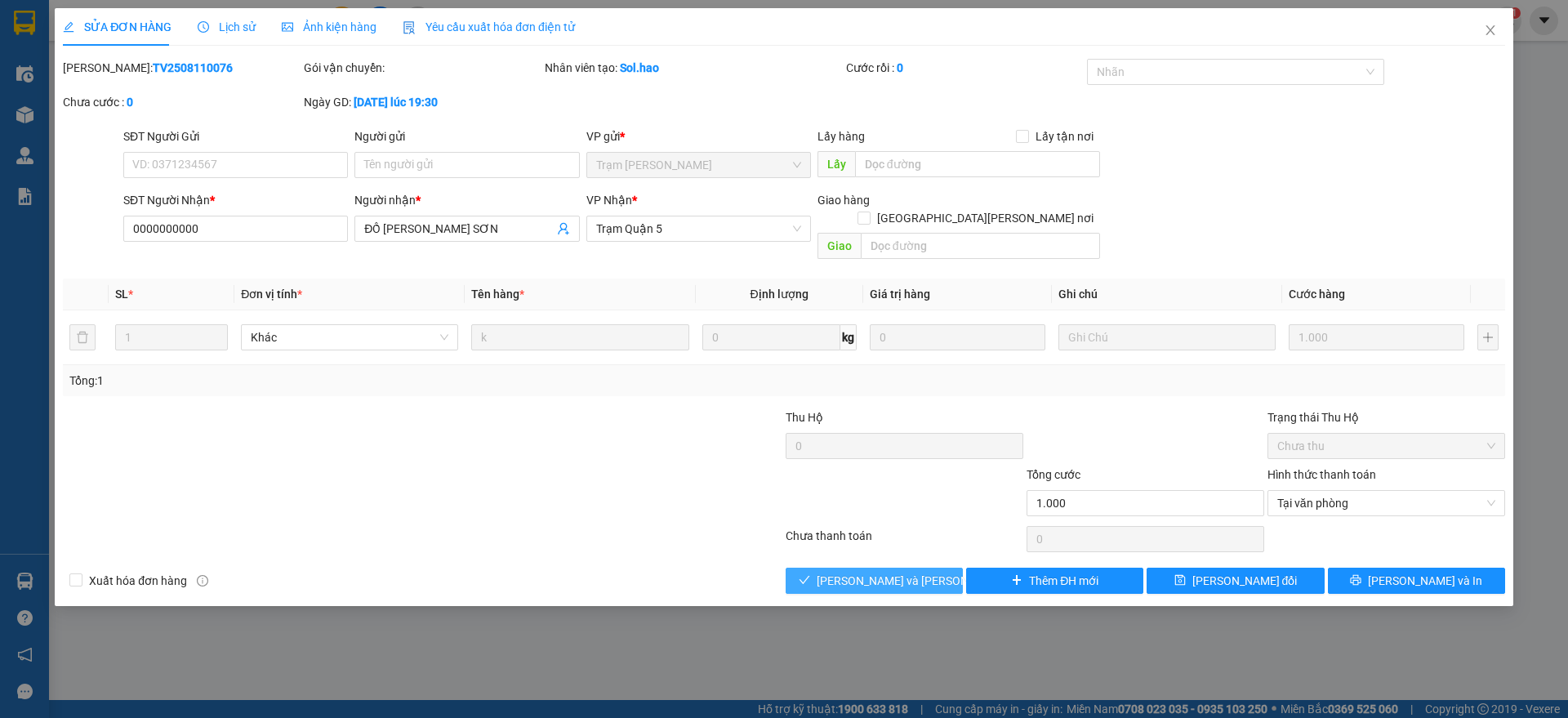
click at [907, 572] on span "[PERSON_NAME] và [PERSON_NAME] hàng" at bounding box center [927, 580] width 220 height 18
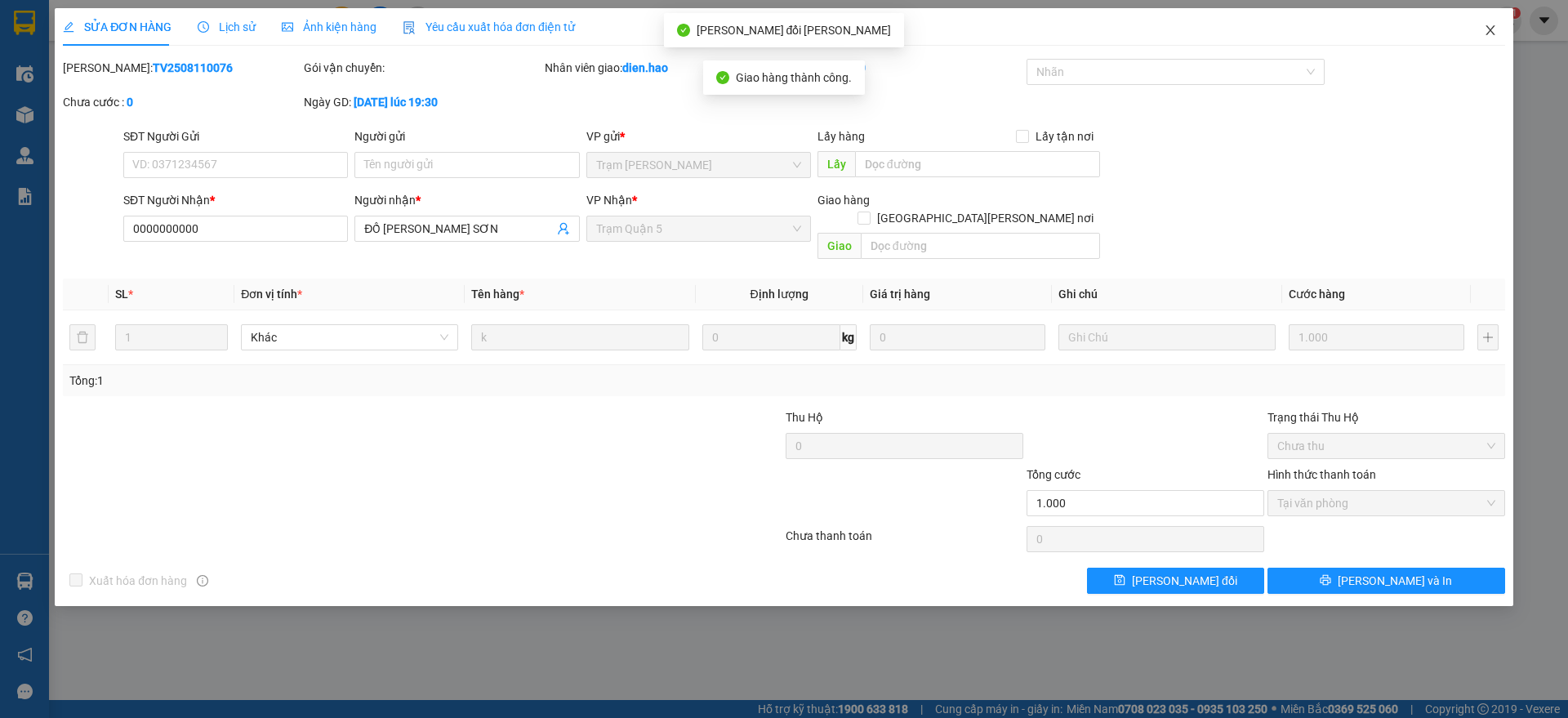
click at [1481, 36] on span "Close" at bounding box center [1491, 32] width 46 height 46
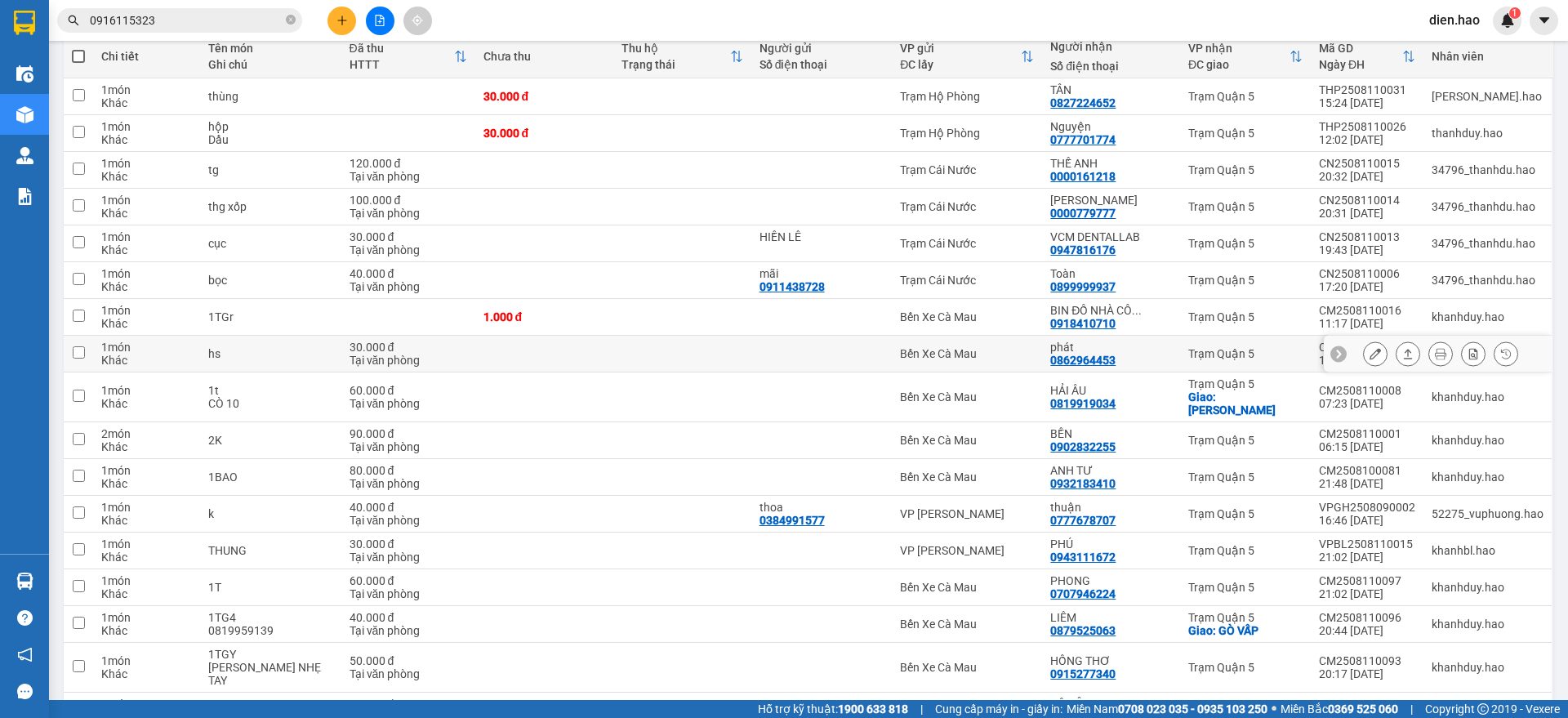
scroll to position [101, 0]
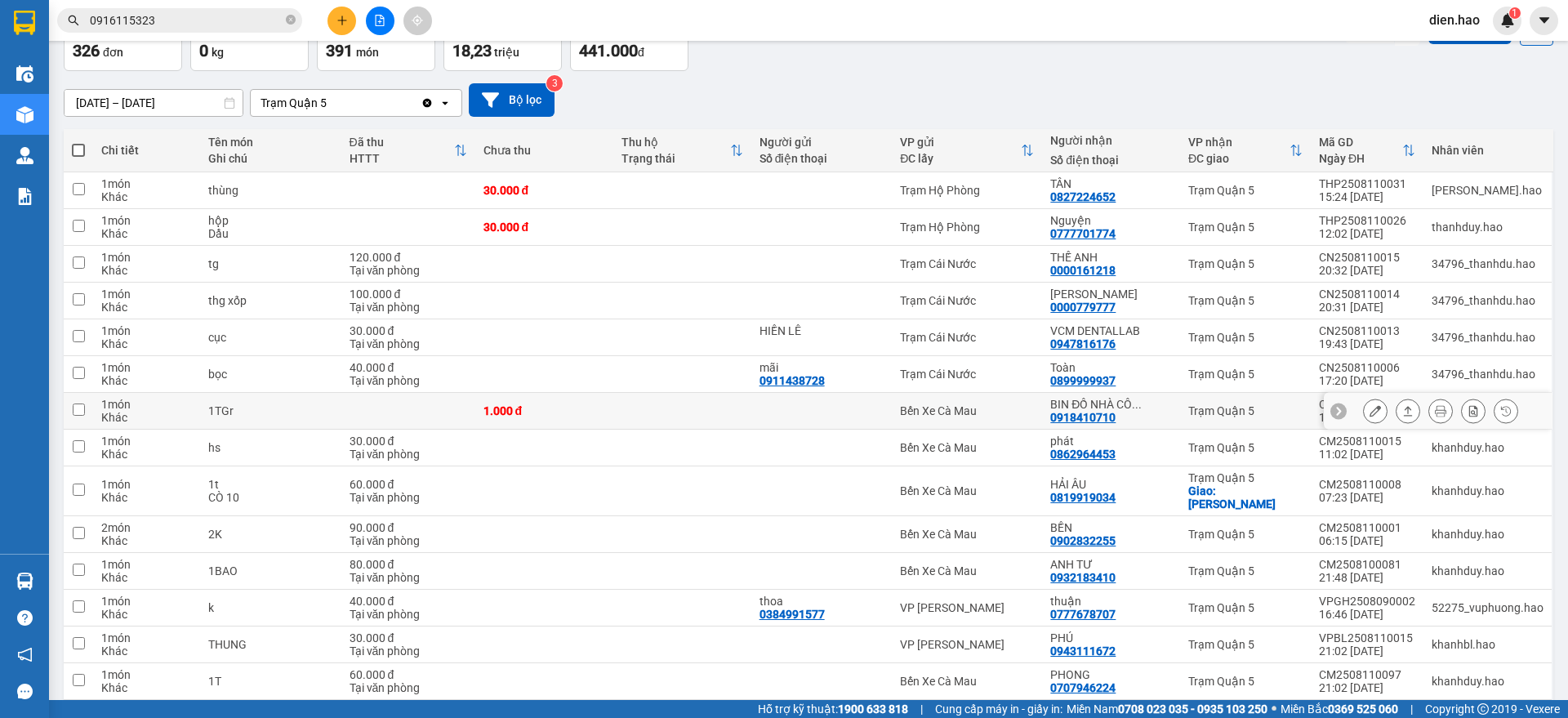
click at [1363, 409] on button at bounding box center [1375, 412] width 23 height 29
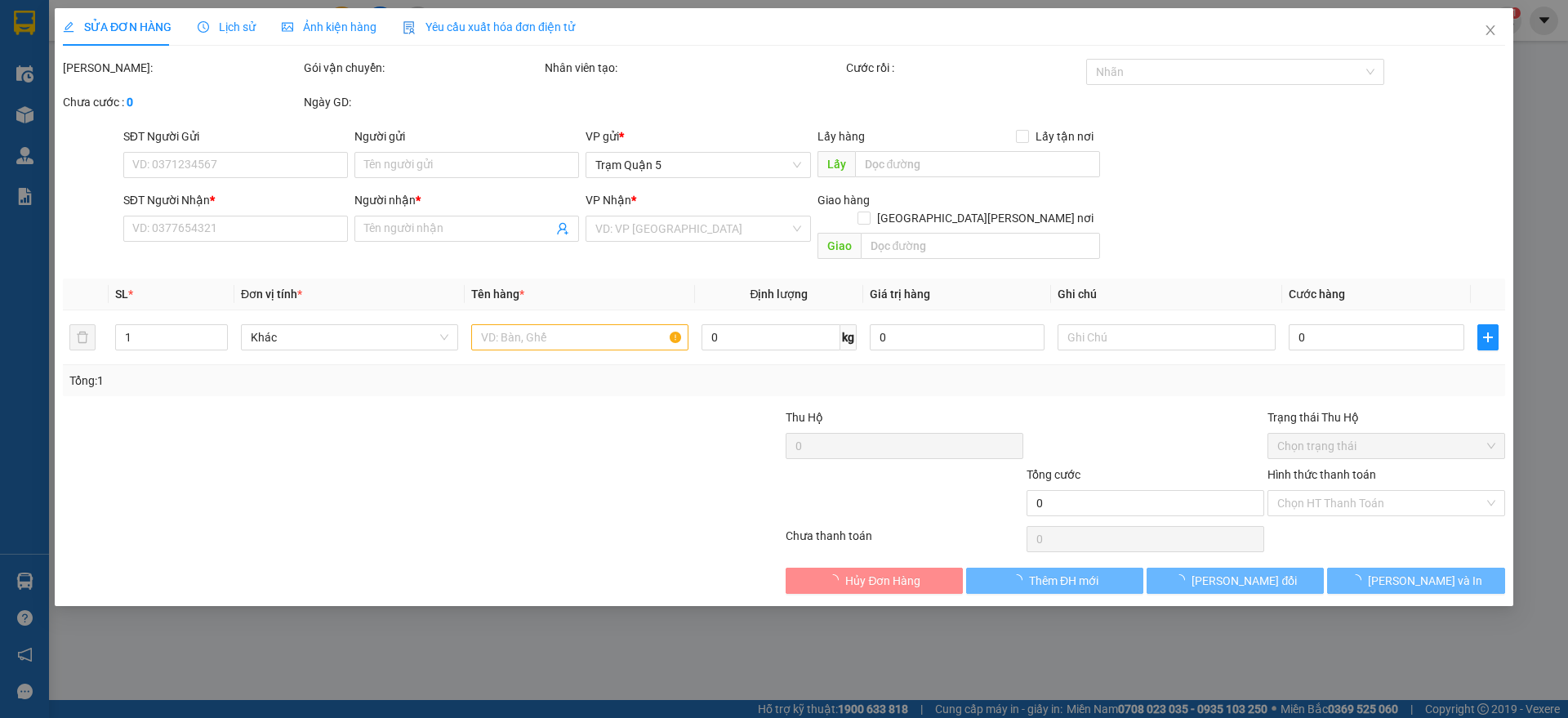
type input "0918410710"
type input "BIN ĐỒ NHÀ CÔ MĨNH"
type input "1.000"
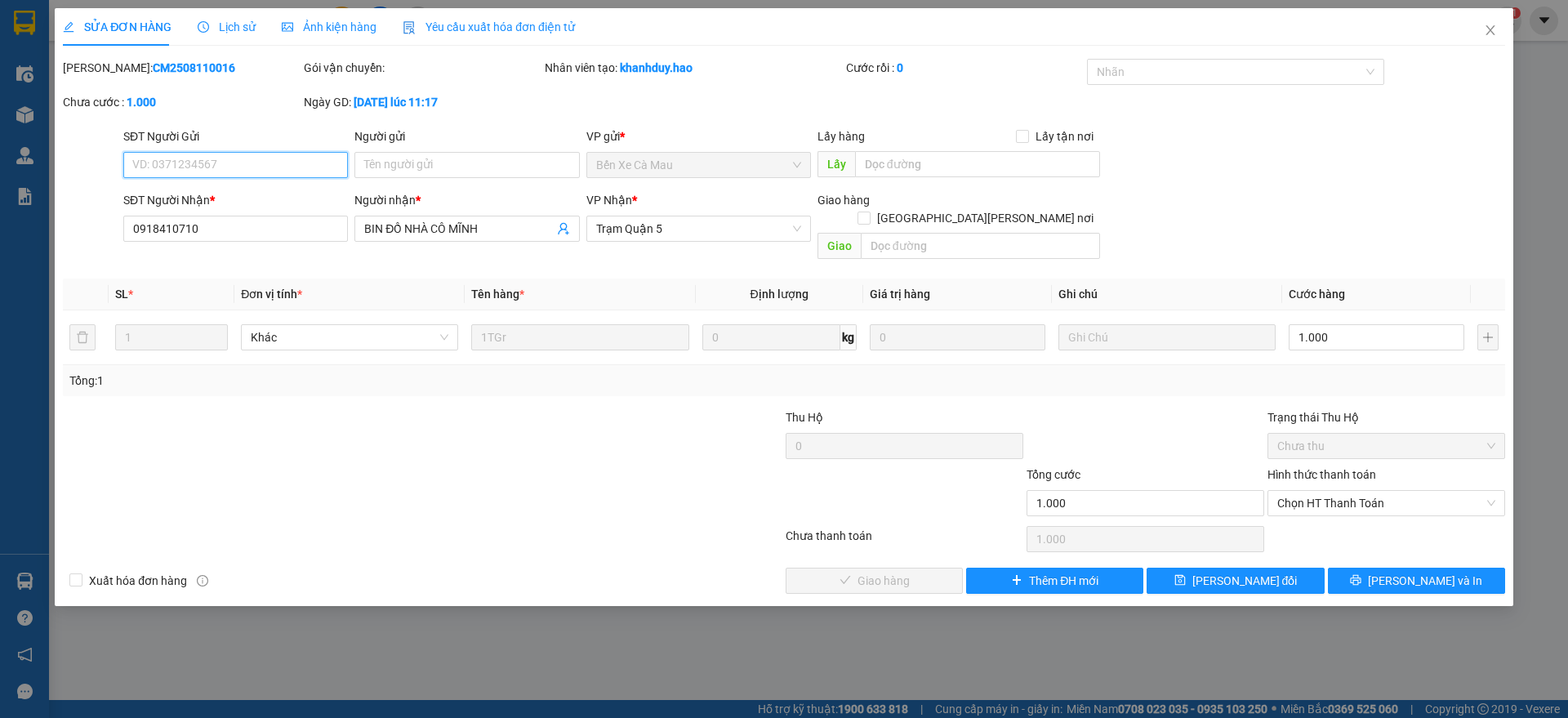
drag, startPoint x: 1341, startPoint y: 477, endPoint x: 1324, endPoint y: 503, distance: 31.1
click at [1336, 491] on span "Chọn HT Thanh Toán" at bounding box center [1386, 504] width 218 height 25
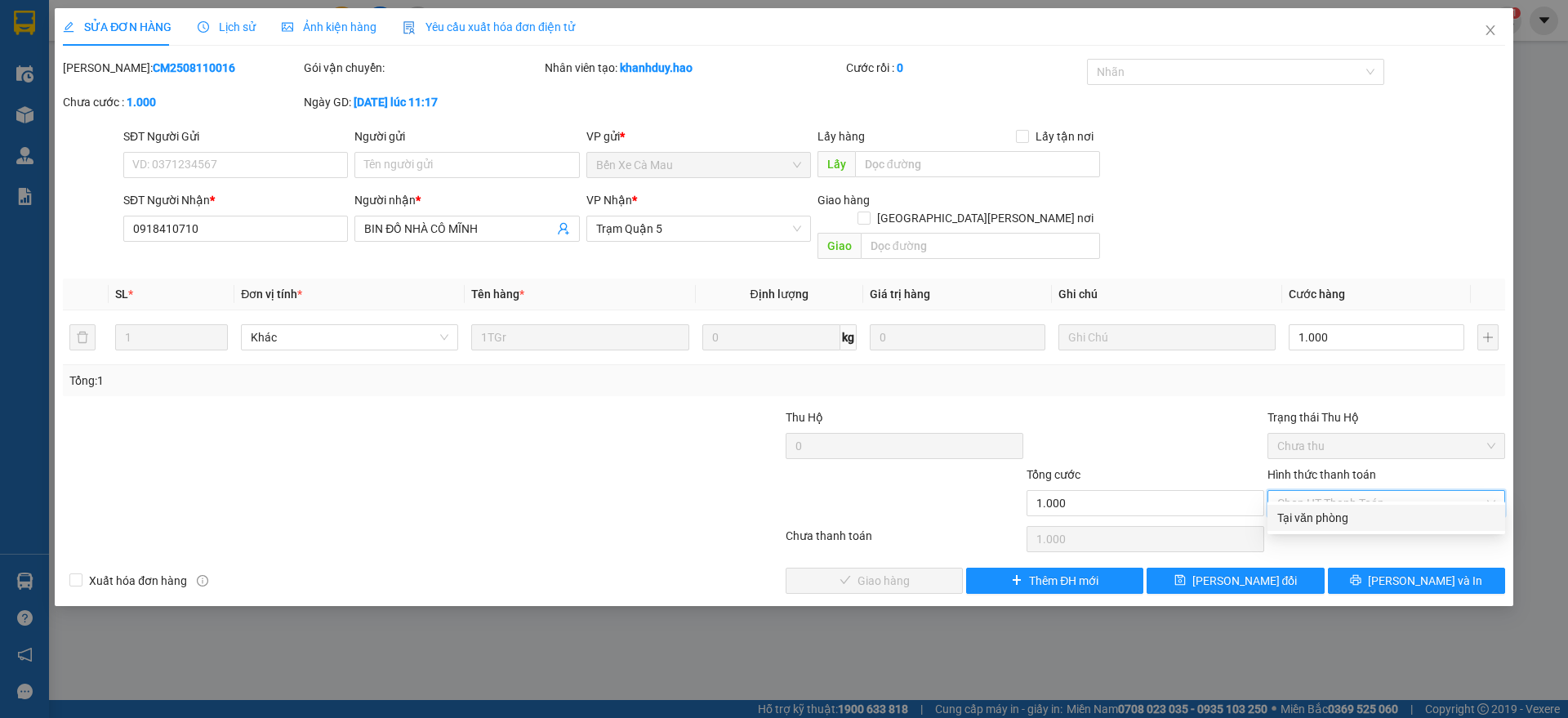
drag, startPoint x: 1308, startPoint y: 525, endPoint x: 944, endPoint y: 549, distance: 364.8
click at [1288, 517] on div "Tại văn phòng" at bounding box center [1386, 518] width 218 height 18
type input "0"
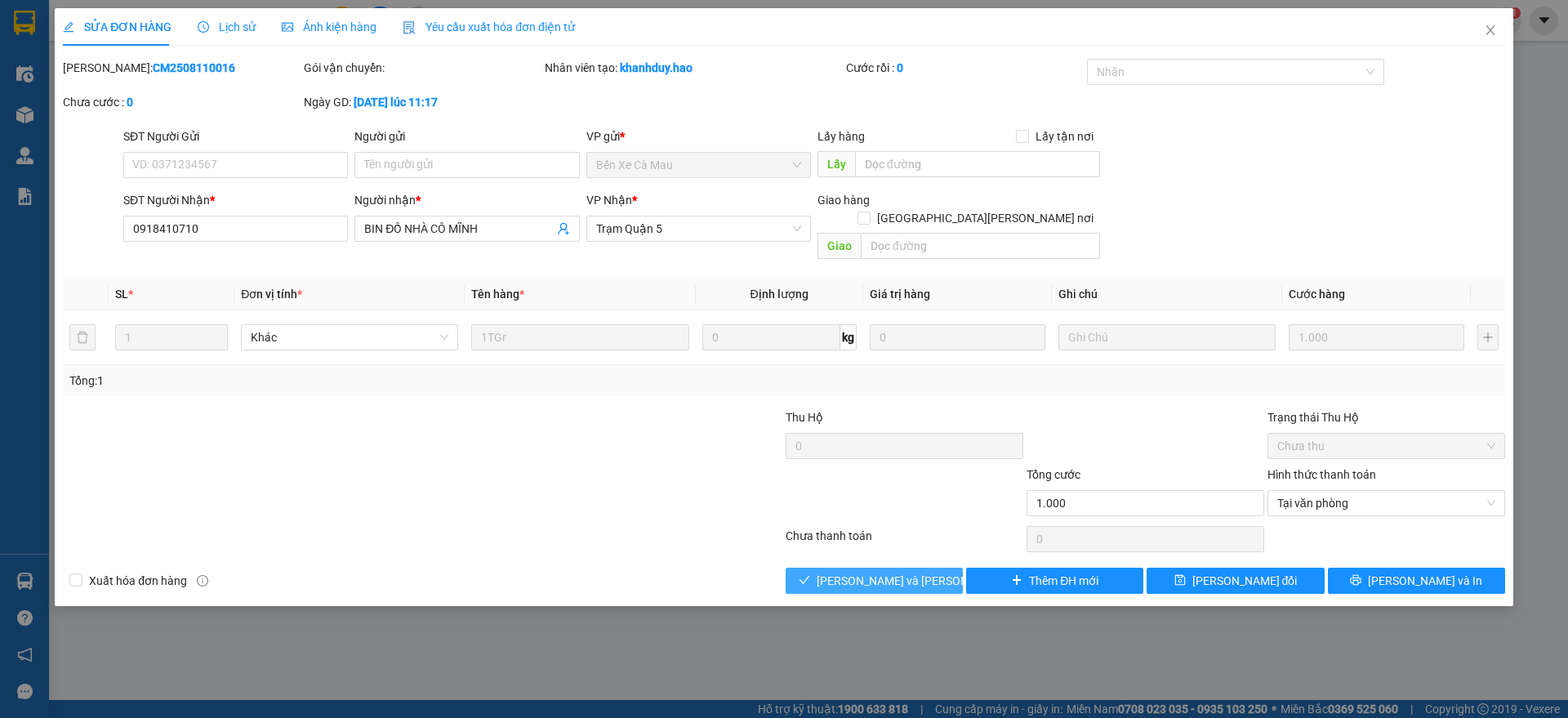
drag, startPoint x: 888, startPoint y: 569, endPoint x: 1257, endPoint y: 275, distance: 471.8
click at [894, 572] on span "[PERSON_NAME] và [PERSON_NAME] hàng" at bounding box center [927, 580] width 220 height 18
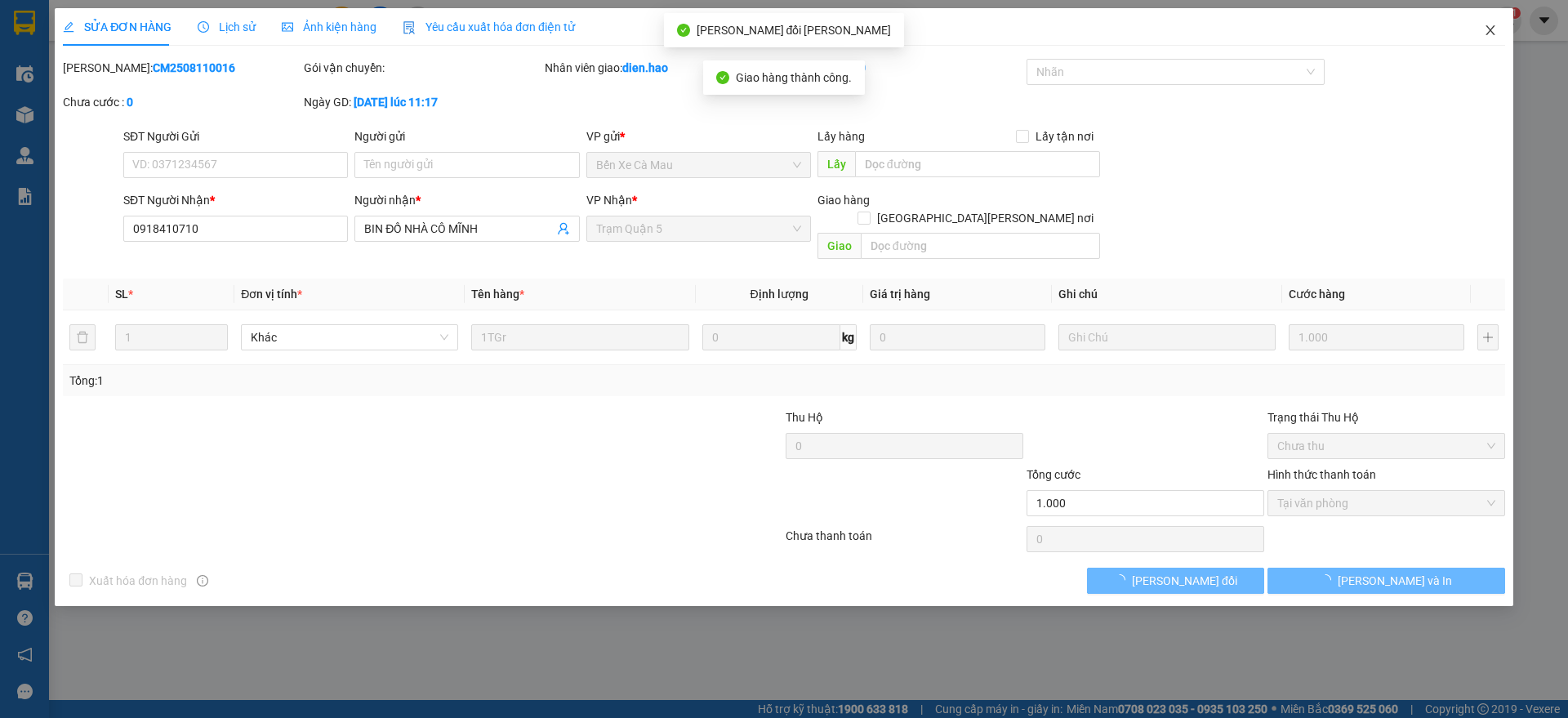
drag, startPoint x: 1491, startPoint y: 26, endPoint x: 844, endPoint y: 717, distance: 946.6
click at [1490, 25] on icon "close" at bounding box center [1491, 31] width 13 height 13
